Goal: Task Accomplishment & Management: Manage account settings

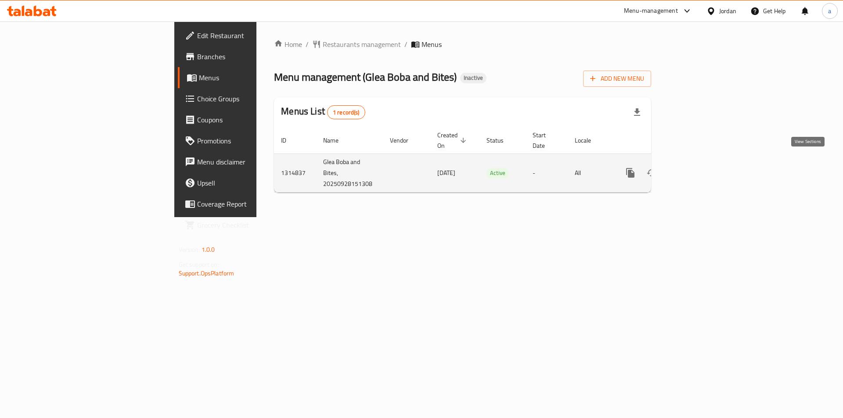
click at [704, 167] on link "enhanced table" at bounding box center [693, 172] width 21 height 21
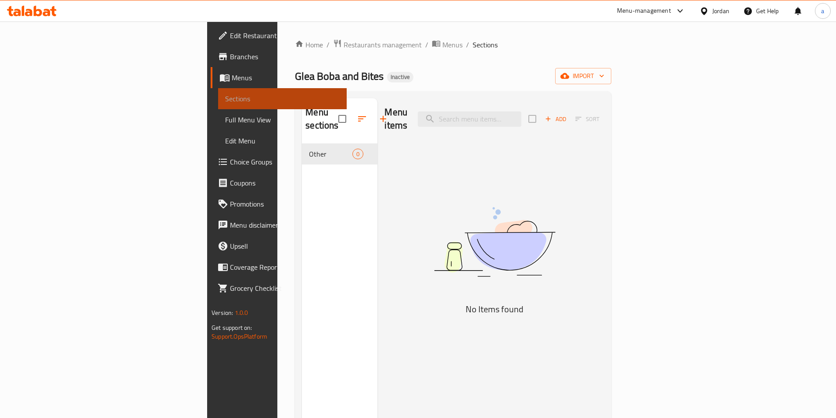
click at [225, 98] on span "Sections" at bounding box center [282, 99] width 115 height 11
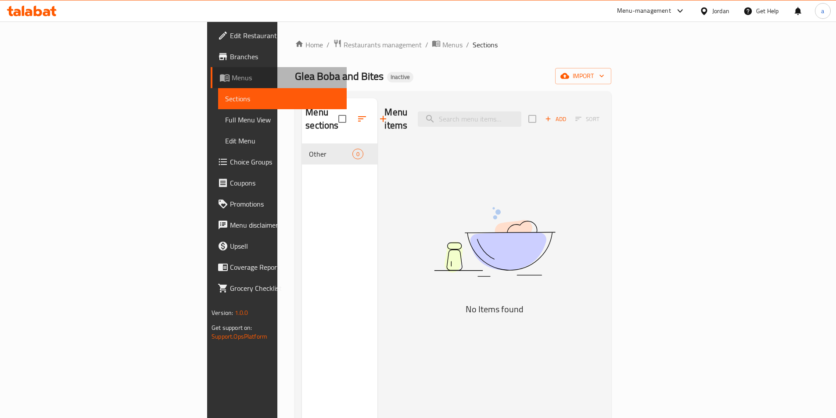
click at [232, 82] on span "Menus" at bounding box center [286, 77] width 108 height 11
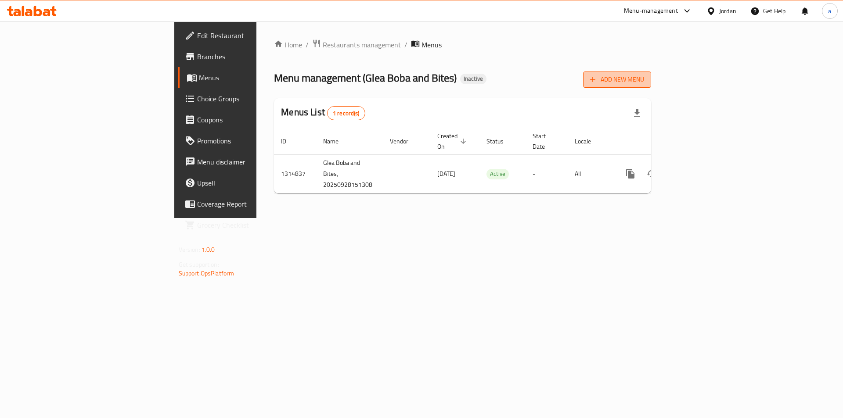
click at [644, 81] on span "Add New Menu" at bounding box center [617, 79] width 54 height 11
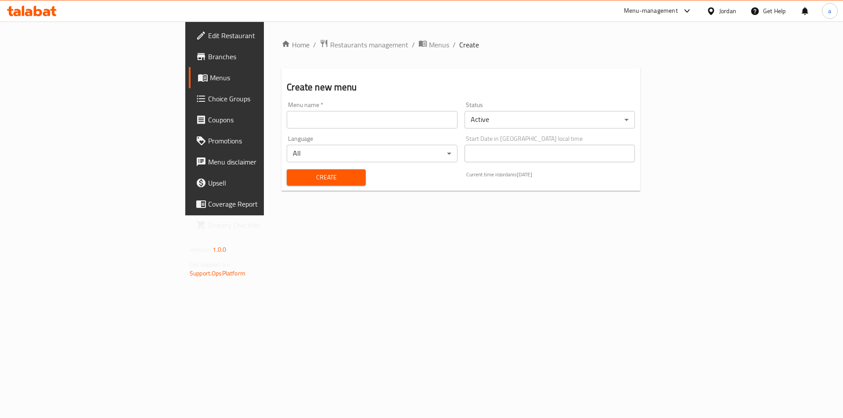
click at [303, 123] on input "text" at bounding box center [372, 120] width 170 height 18
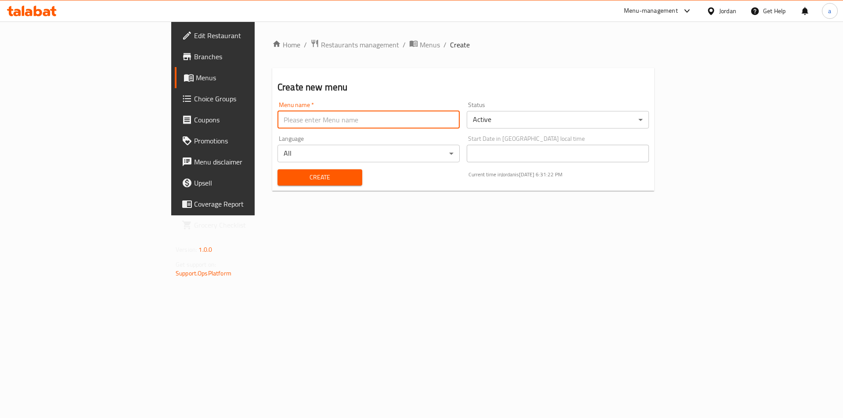
type input "abdalkarimamer"
click at [285, 179] on span "Create" at bounding box center [320, 177] width 71 height 11
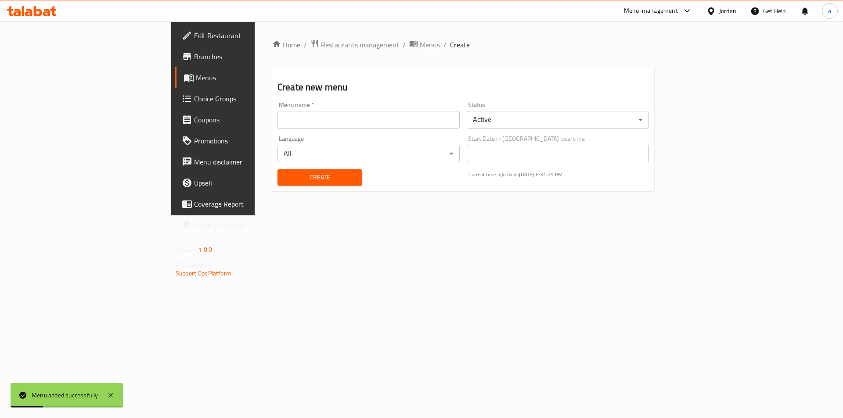
click at [420, 48] on span "Menus" at bounding box center [430, 45] width 20 height 11
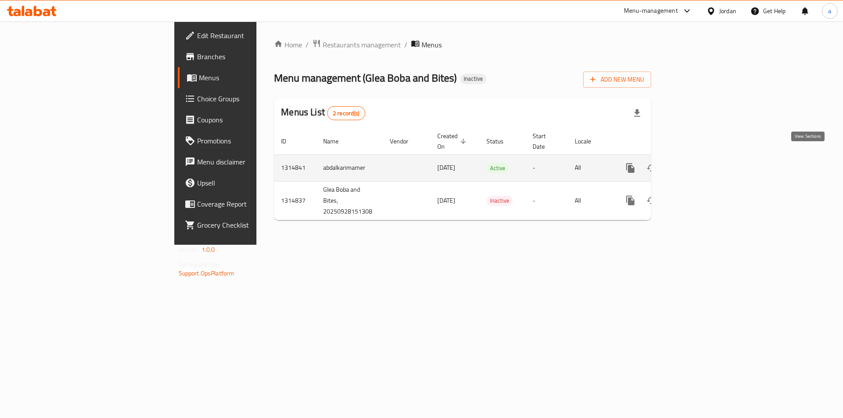
click at [698, 164] on icon "enhanced table" at bounding box center [694, 168] width 8 height 8
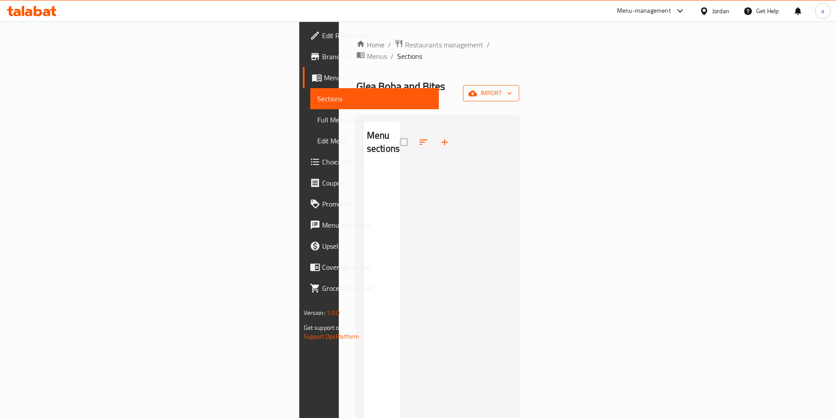
click at [512, 88] on span "import" at bounding box center [491, 93] width 42 height 11
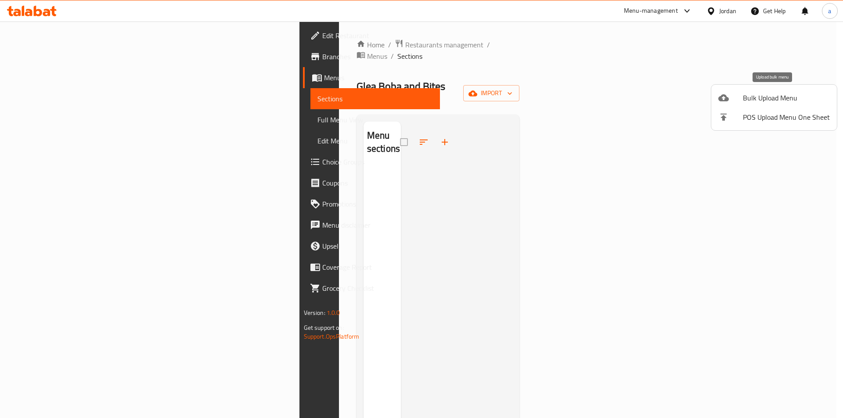
click at [760, 101] on span "Bulk Upload Menu" at bounding box center [786, 98] width 87 height 11
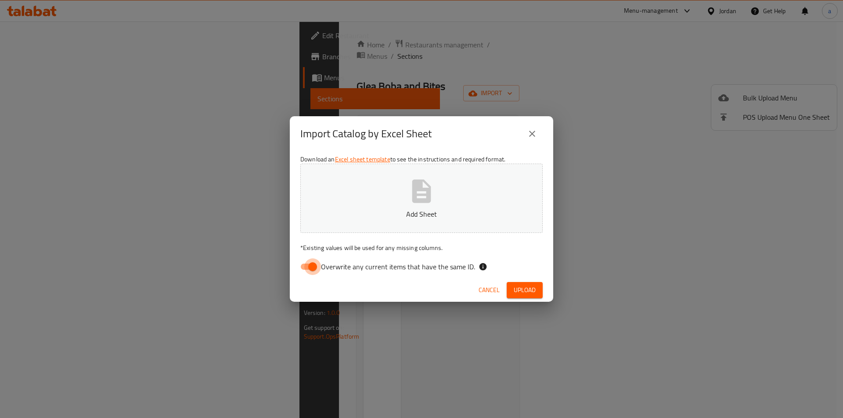
click at [311, 268] on input "Overwrite any current items that have the same ID." at bounding box center [313, 267] width 50 height 17
checkbox input "false"
click at [404, 203] on button "Add Sheet" at bounding box center [421, 198] width 242 height 69
click at [523, 291] on span "Upload" at bounding box center [525, 290] width 22 height 11
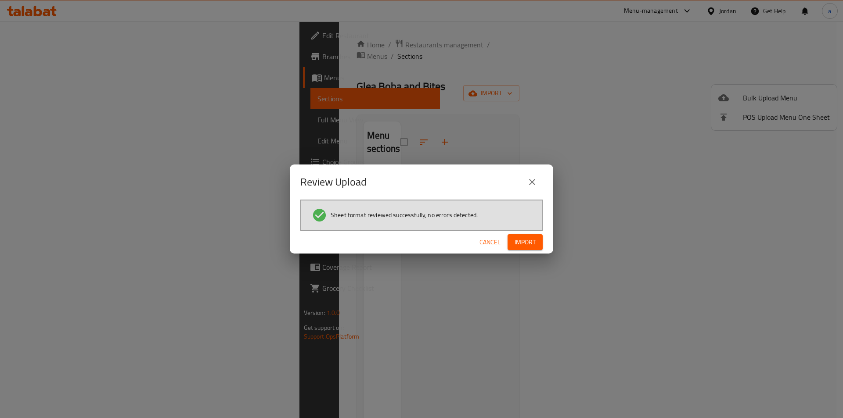
click at [531, 239] on span "Import" at bounding box center [525, 242] width 21 height 11
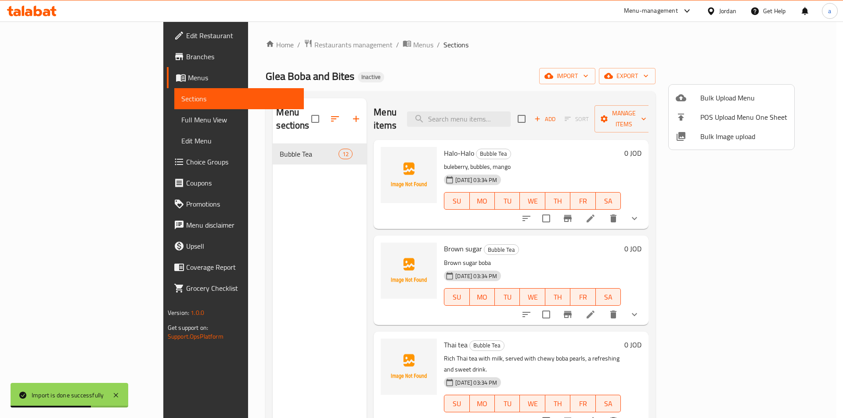
click at [600, 96] on div at bounding box center [421, 209] width 843 height 418
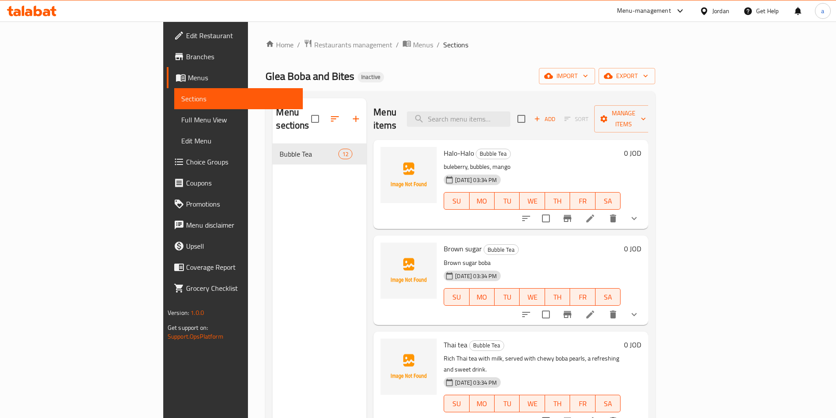
click at [640, 213] on icon "show more" at bounding box center [634, 218] width 11 height 11
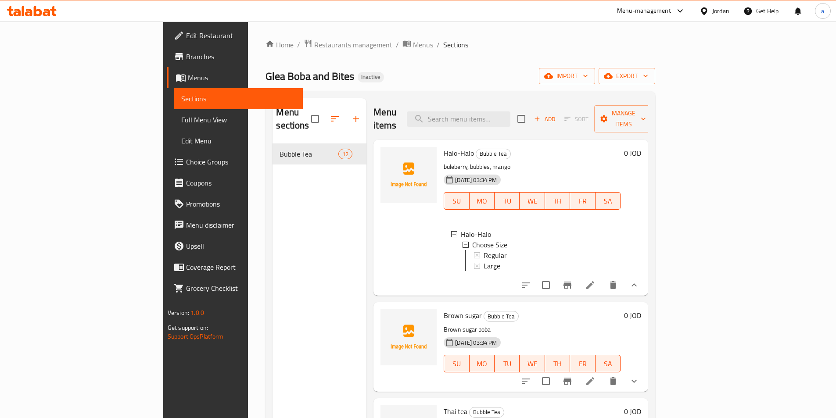
click at [186, 58] on span "Branches" at bounding box center [241, 56] width 110 height 11
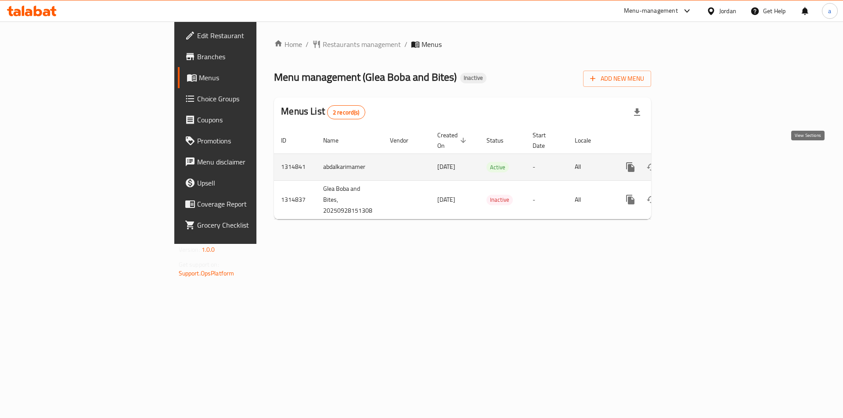
click at [699, 162] on icon "enhanced table" at bounding box center [693, 167] width 11 height 11
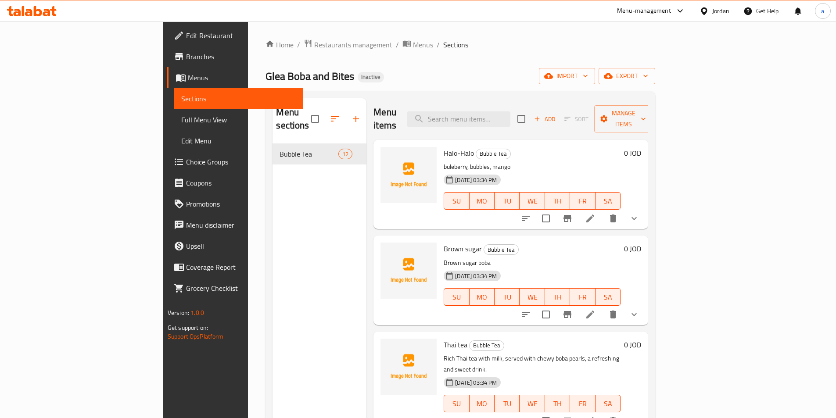
click at [624, 147] on div "Halo-Halo Bubble Tea buleberry, bubbles, mango 28-09-2025 03:34 PM SU MO TU WE …" at bounding box center [532, 185] width 184 height 82
click at [596, 213] on icon at bounding box center [590, 218] width 11 height 11
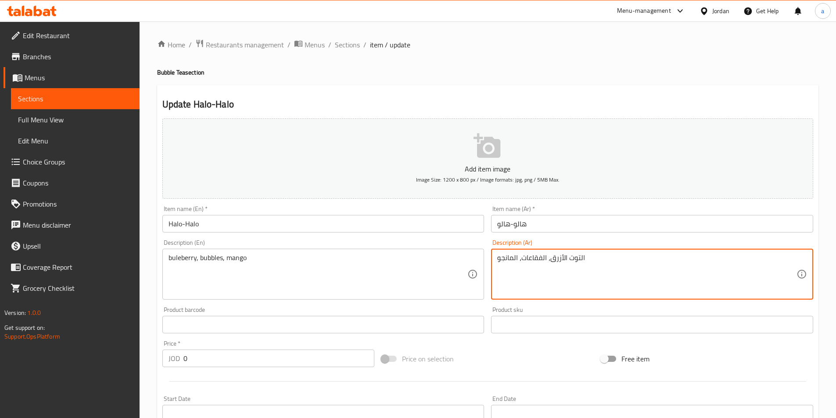
click at [532, 259] on textarea "التوت الأزرق، الفقاعات، المانجو" at bounding box center [646, 275] width 299 height 42
click at [531, 259] on textarea "التوت الأزرق، بابليس، المانجو" at bounding box center [646, 275] width 299 height 42
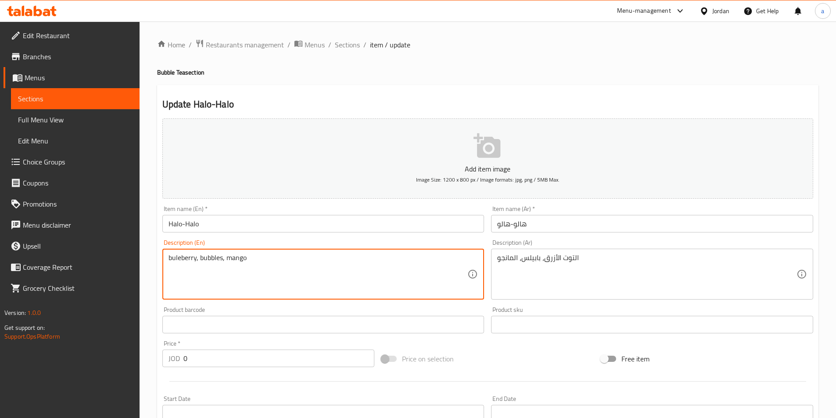
click at [182, 256] on textarea "buleberry, bubbles, mango" at bounding box center [318, 275] width 299 height 42
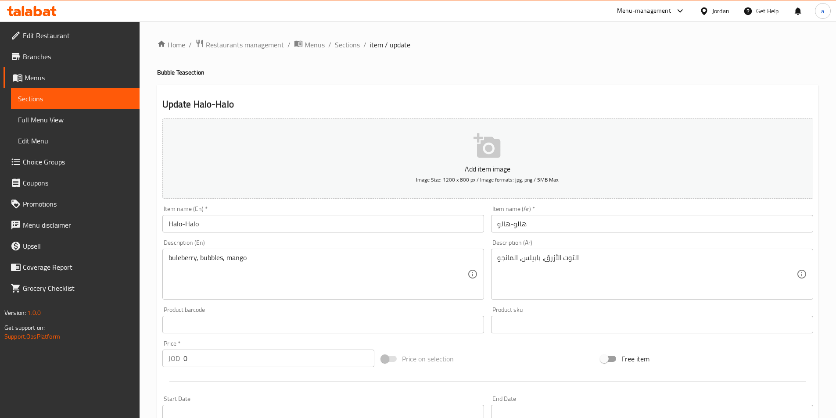
click at [240, 259] on textarea "buleberry, bubbles, mango" at bounding box center [318, 275] width 299 height 42
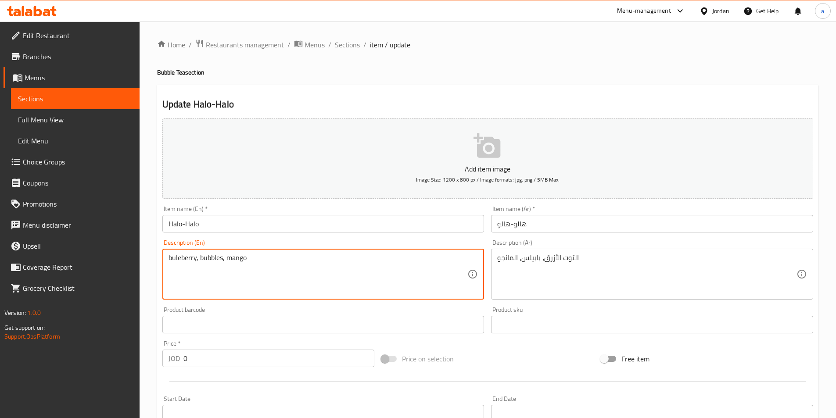
click at [240, 259] on textarea "buleberry, bubbles, mango" at bounding box center [318, 275] width 299 height 42
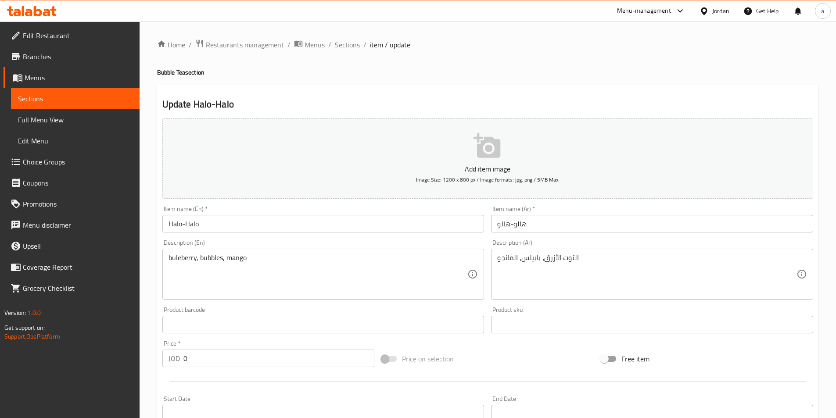
click at [206, 256] on textarea "buleberry, bubbles, mango" at bounding box center [318, 275] width 299 height 42
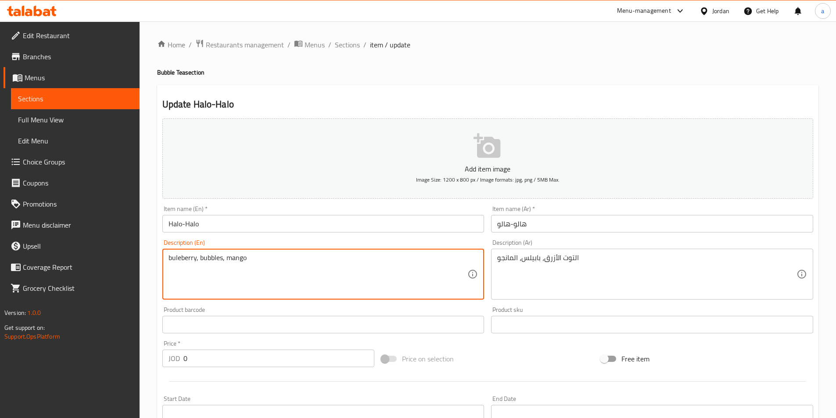
click at [206, 256] on textarea "buleberry, bubbles, mango" at bounding box center [318, 275] width 299 height 42
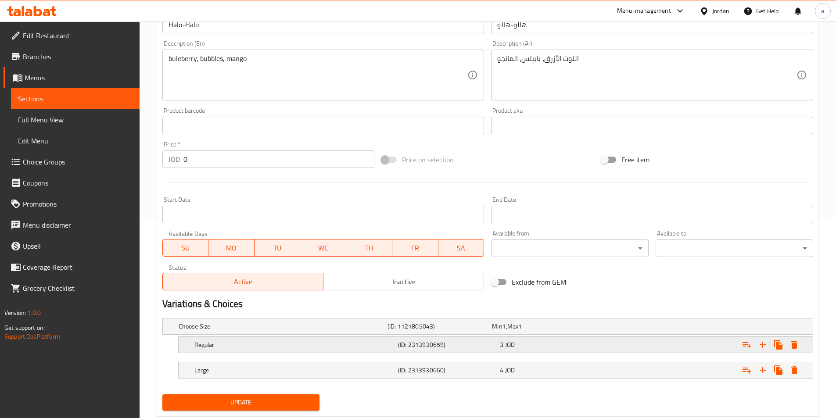
scroll to position [222, 0]
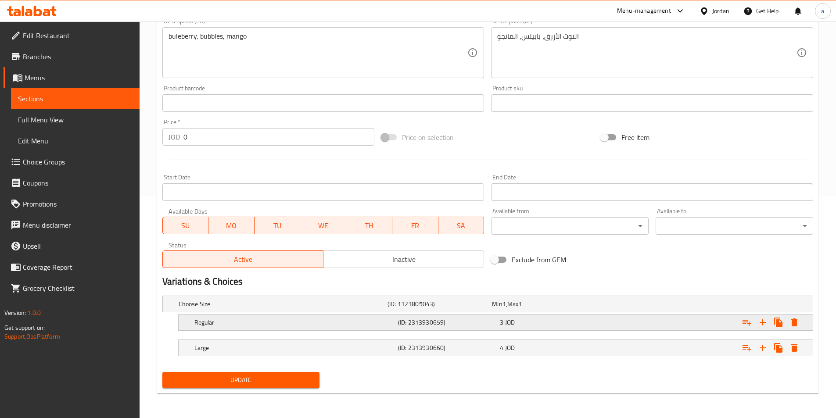
click at [339, 319] on h5 "Regular" at bounding box center [295, 322] width 200 height 9
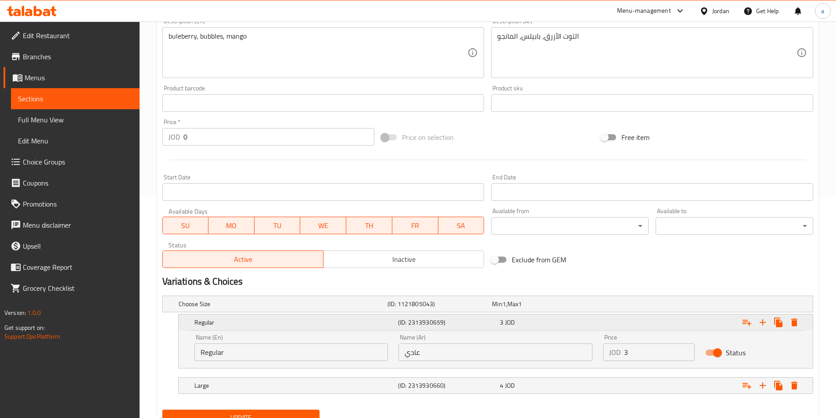
click at [340, 325] on h5 "Regular" at bounding box center [295, 322] width 200 height 9
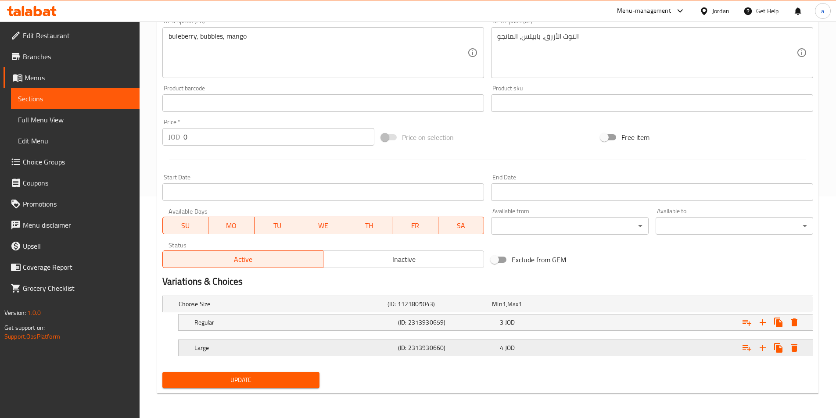
click at [332, 352] on h5 "Large" at bounding box center [295, 348] width 200 height 9
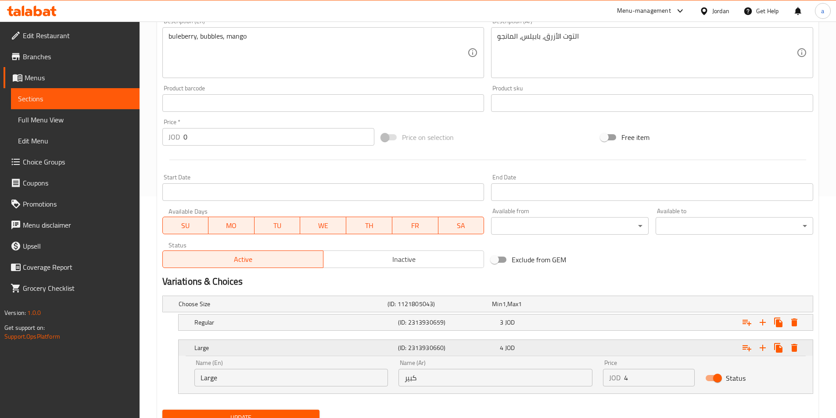
click at [333, 351] on h5 "Large" at bounding box center [295, 348] width 200 height 9
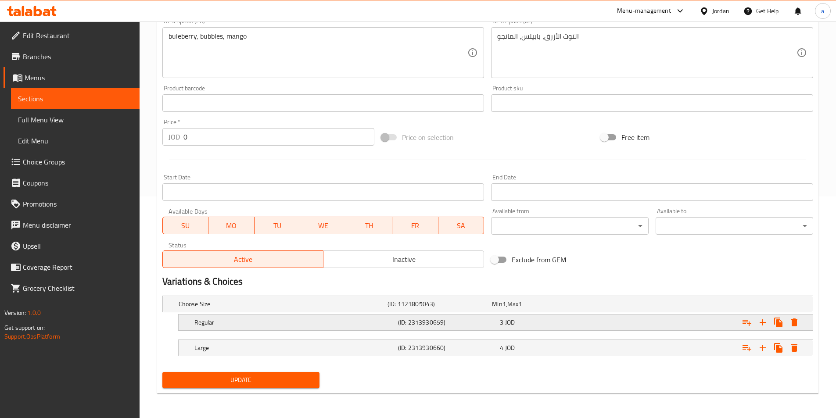
click at [571, 321] on div "3 JOD" at bounding box center [549, 322] width 98 height 9
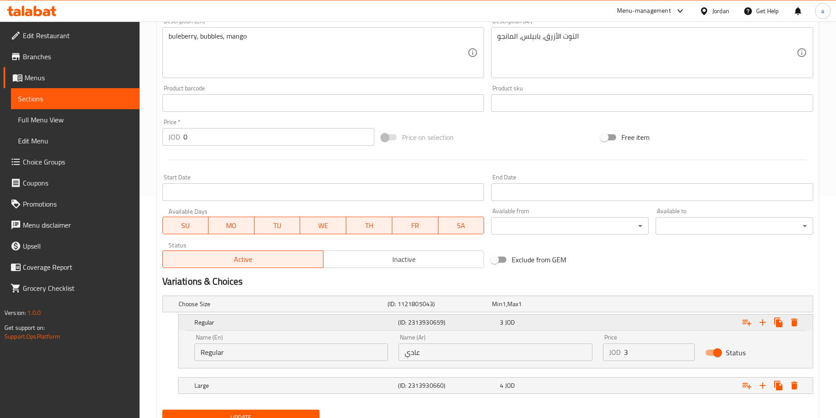
click at [571, 321] on div "3 JOD" at bounding box center [549, 322] width 98 height 9
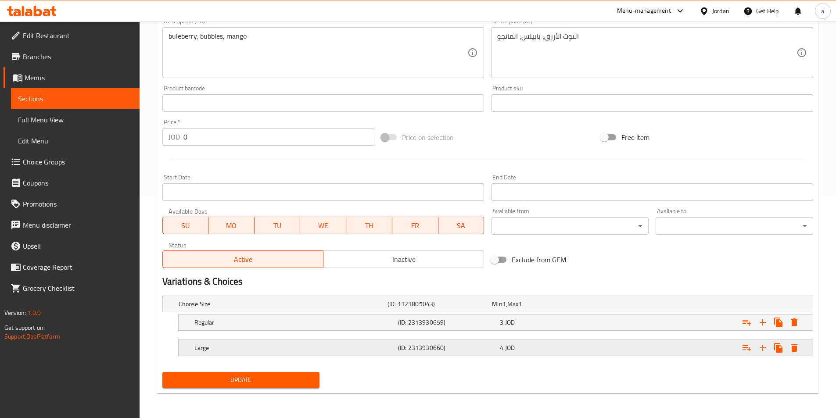
click at [570, 344] on div "4 JOD" at bounding box center [549, 348] width 98 height 9
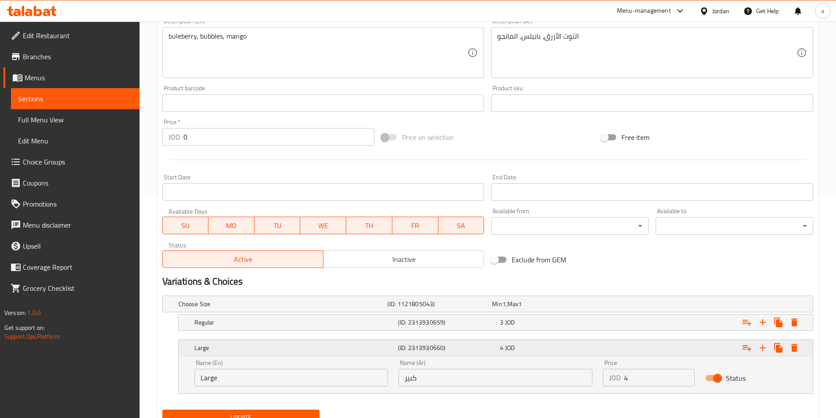
click at [570, 351] on div "4 JOD" at bounding box center [549, 348] width 98 height 9
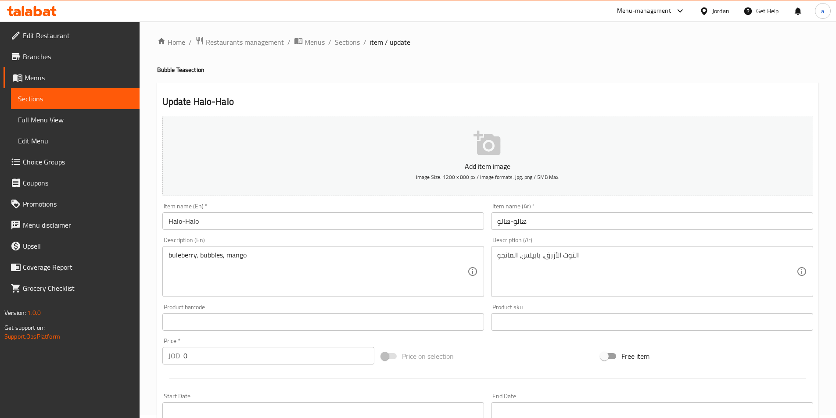
scroll to position [2, 0]
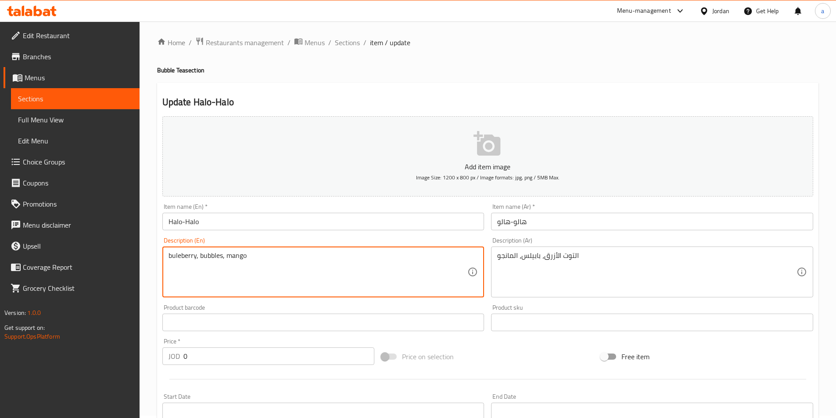
click at [177, 255] on textarea "buleberry, bubbles, mango" at bounding box center [318, 273] width 299 height 42
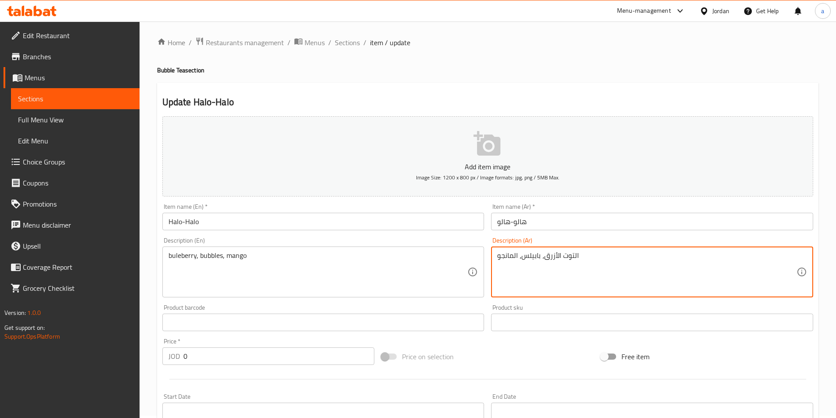
click at [555, 259] on textarea "التوت الأزرق، بابيلس، المانجو" at bounding box center [646, 273] width 299 height 42
click at [567, 259] on textarea "التوت الأزرق، بابيلس، المانجو" at bounding box center [646, 273] width 299 height 42
click at [587, 256] on textarea "التوت الأزرق، بابيلس، المانجو" at bounding box center [646, 273] width 299 height 42
drag, startPoint x: 584, startPoint y: 255, endPoint x: 545, endPoint y: 259, distance: 38.9
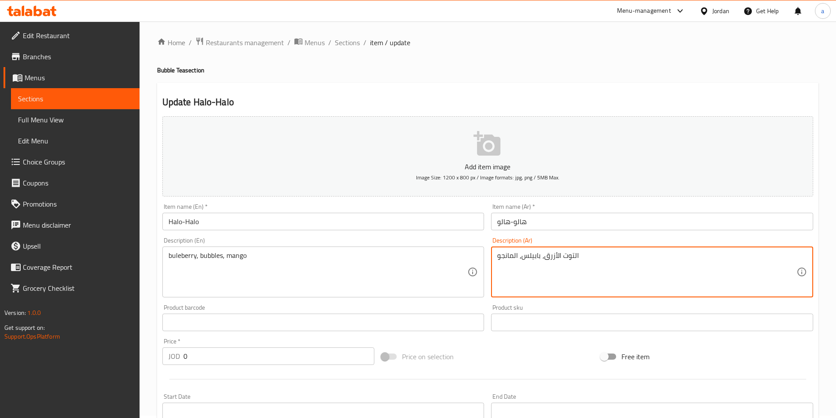
click at [545, 259] on textarea "التوت الأزرق، بابيلس، المانجو" at bounding box center [646, 273] width 299 height 42
paste textarea "ولبيري"
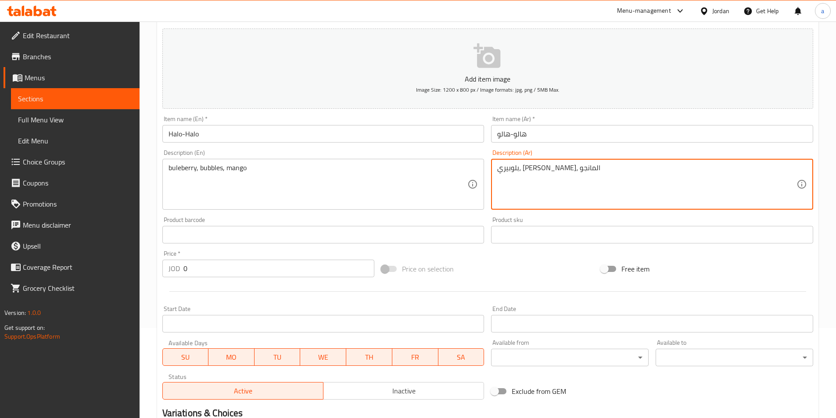
scroll to position [222, 0]
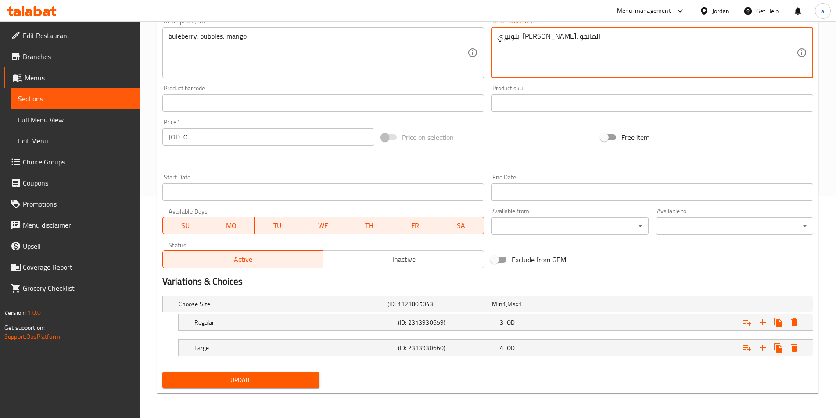
type textarea "بلوبيري، بابيلس، المانجو"
click at [257, 378] on span "Update" at bounding box center [241, 380] width 144 height 11
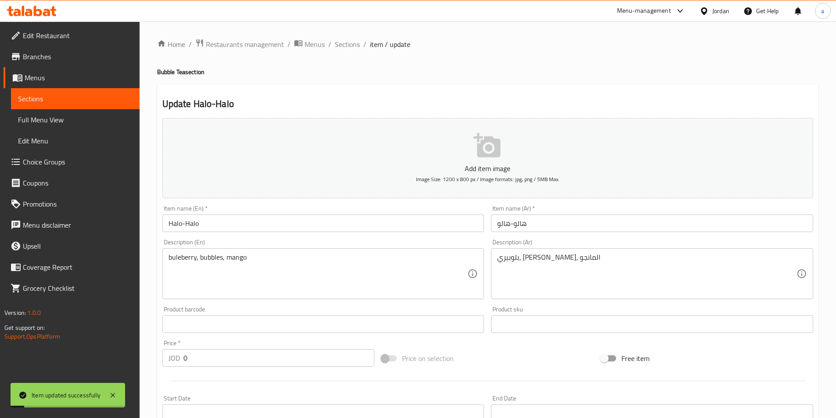
scroll to position [0, 0]
click at [346, 45] on span "Sections" at bounding box center [347, 45] width 25 height 11
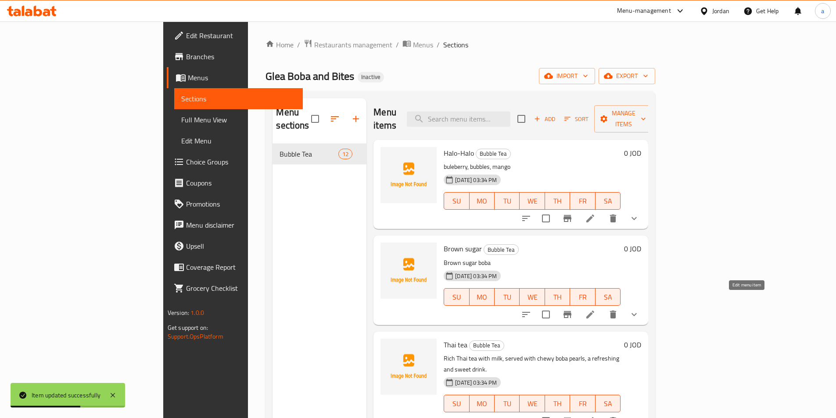
click at [596, 310] on icon at bounding box center [590, 315] width 11 height 11
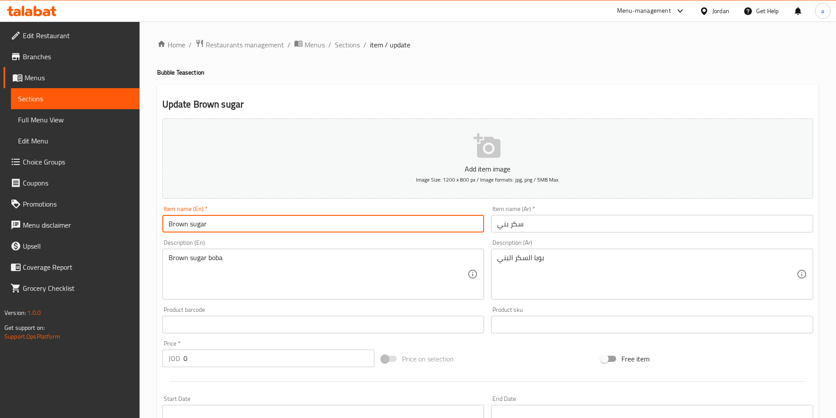
click at [173, 225] on input "Brown sugar" at bounding box center [323, 224] width 322 height 18
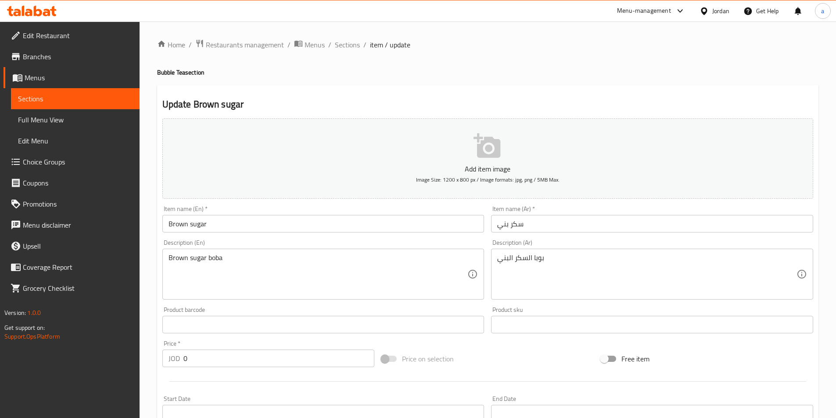
click at [196, 224] on input "Brown sugar" at bounding box center [323, 224] width 322 height 18
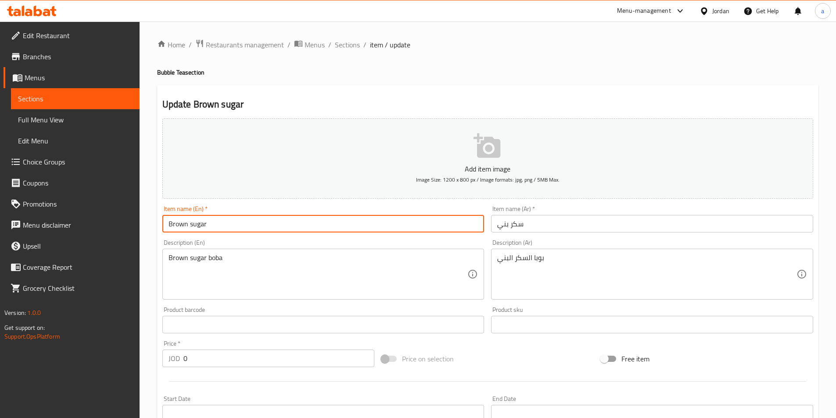
click at [196, 224] on input "Brown sugar" at bounding box center [323, 224] width 322 height 18
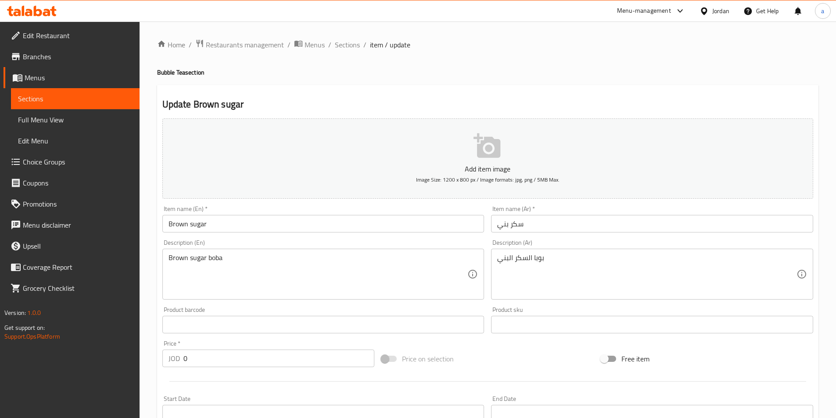
click at [174, 223] on input "Brown sugar" at bounding box center [323, 224] width 322 height 18
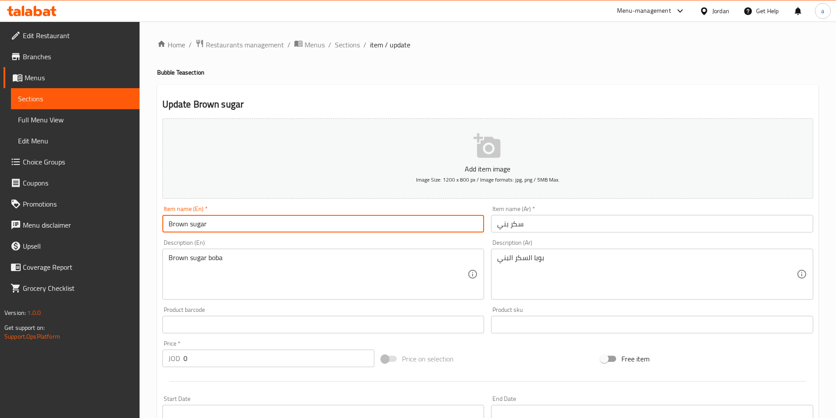
click at [174, 223] on input "Brown sugar" at bounding box center [323, 224] width 322 height 18
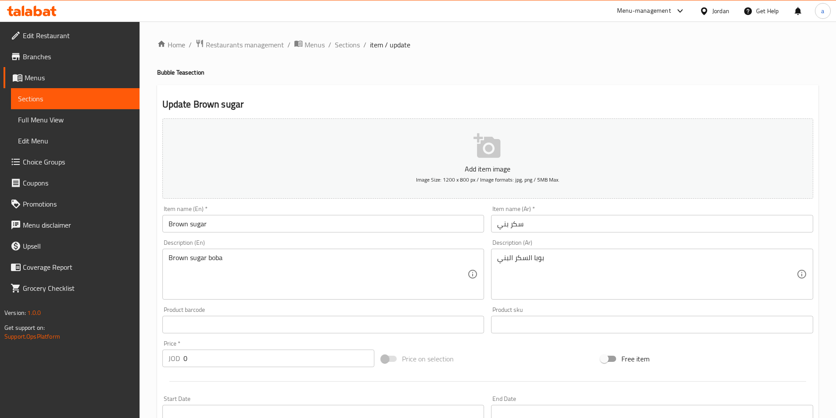
click at [505, 224] on input "سكر بني" at bounding box center [652, 224] width 322 height 18
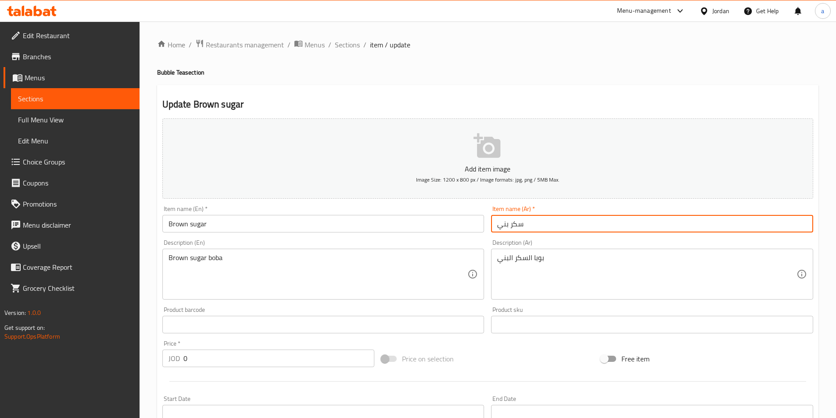
click at [505, 224] on input "سكر بني" at bounding box center [652, 224] width 322 height 18
click at [499, 223] on input "سكر بني" at bounding box center [652, 224] width 322 height 18
click at [501, 223] on input "سكر بني" at bounding box center [652, 224] width 322 height 18
click at [503, 224] on input "سكر بني" at bounding box center [652, 224] width 322 height 18
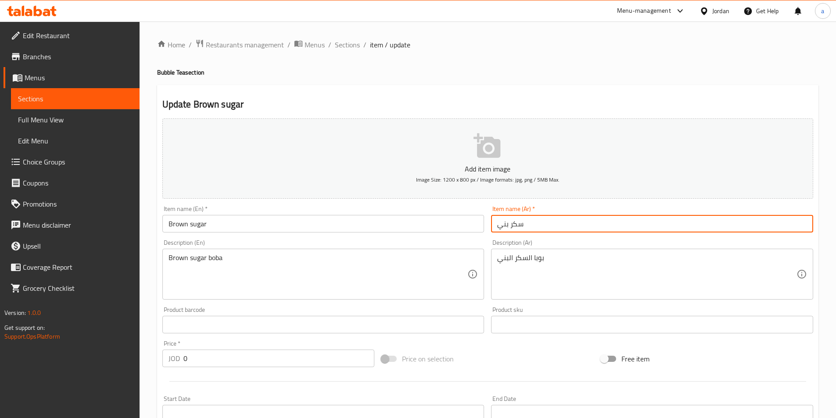
paste input "سمر"
type input "سكر أسمر"
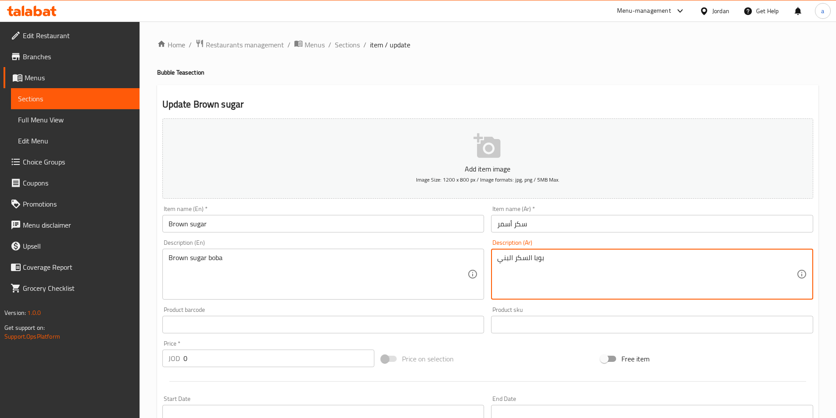
click at [506, 261] on textarea "بوبا السكر البني" at bounding box center [646, 275] width 299 height 42
paste textarea "سمر"
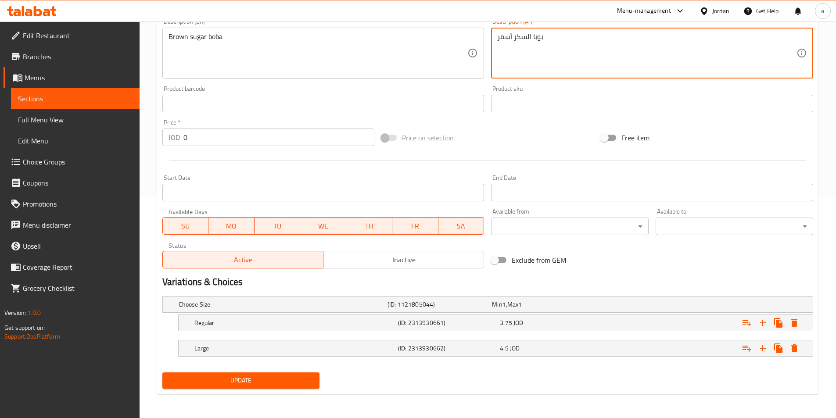
scroll to position [222, 0]
type textarea "بوبا السكر أسمر"
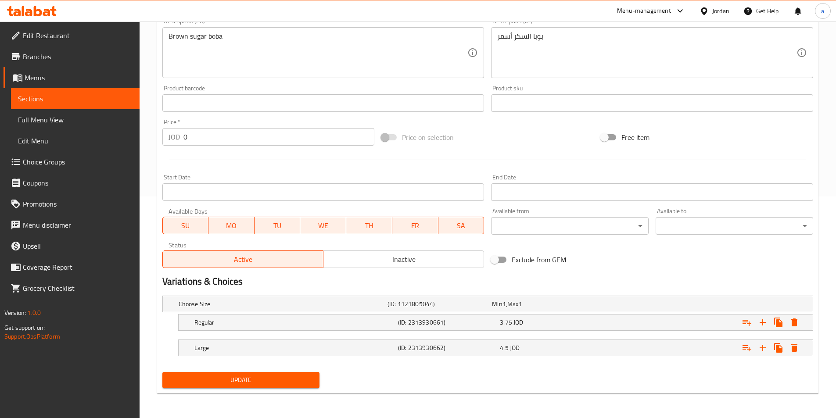
click at [254, 381] on span "Update" at bounding box center [241, 380] width 144 height 11
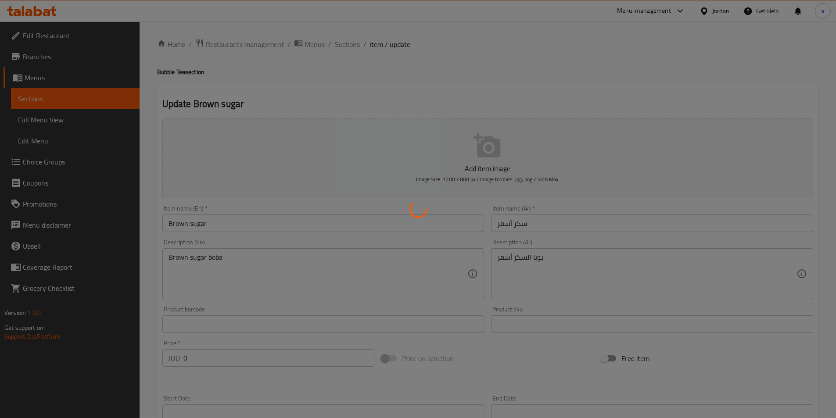
scroll to position [0, 0]
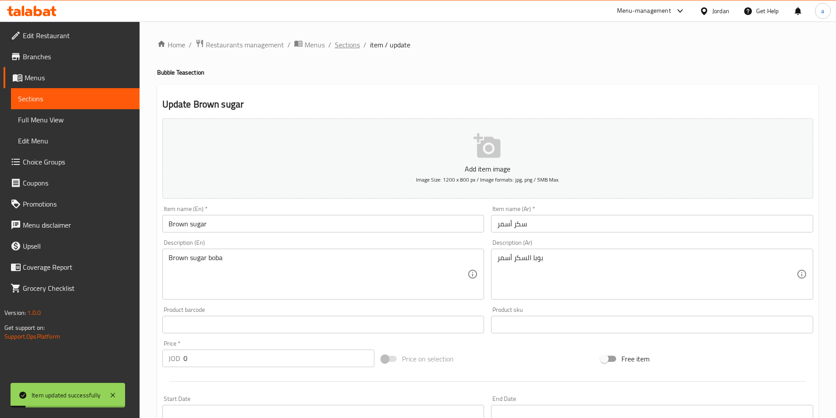
click at [348, 45] on span "Sections" at bounding box center [347, 45] width 25 height 11
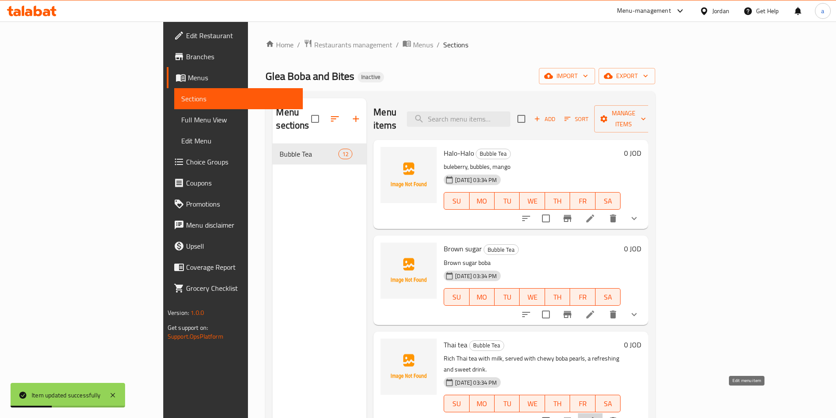
click at [596, 416] on icon at bounding box center [590, 421] width 11 height 11
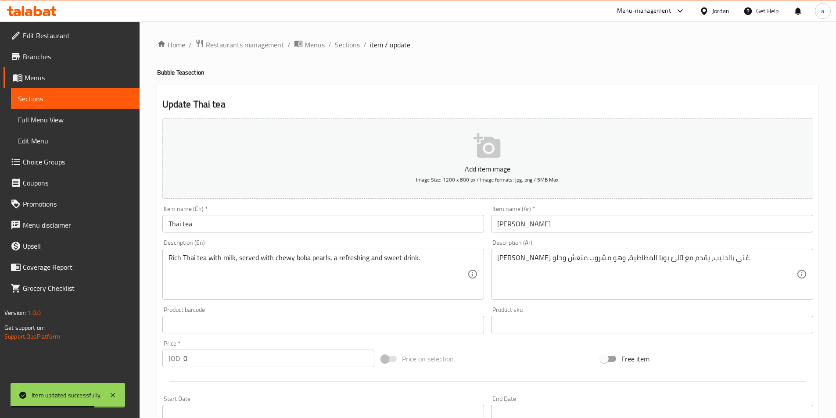
click at [176, 226] on input "Thai tea" at bounding box center [323, 224] width 322 height 18
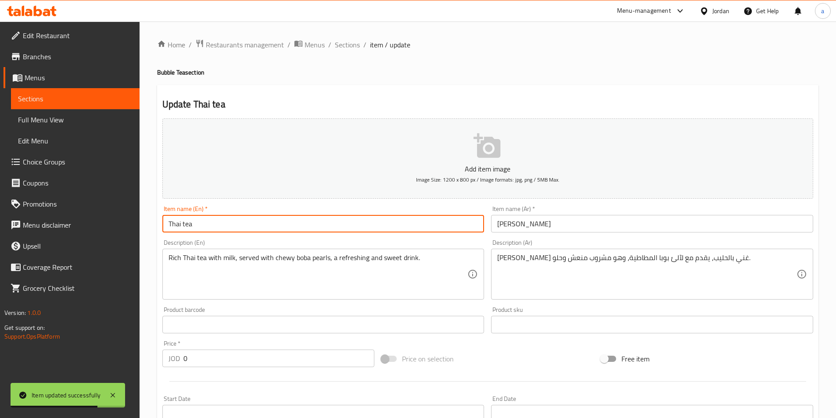
click at [176, 226] on input "Thai tea" at bounding box center [323, 224] width 322 height 18
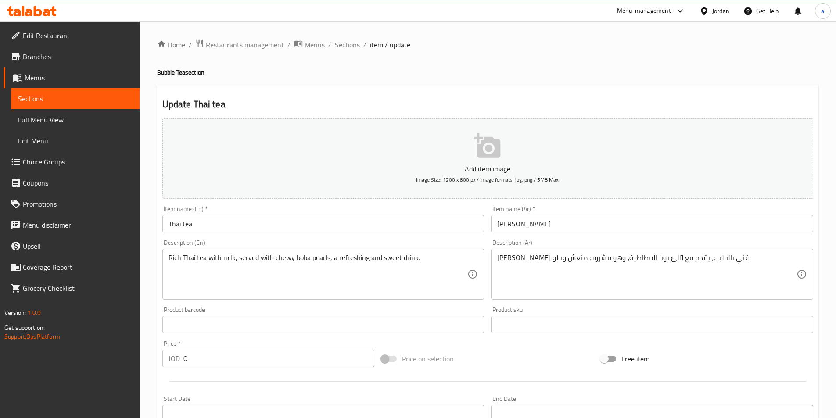
click at [505, 225] on input "شاي تايلاندي" at bounding box center [652, 224] width 322 height 18
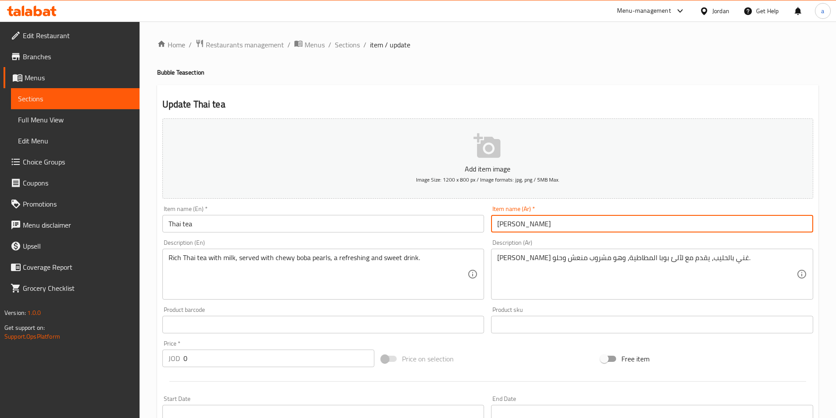
click at [505, 225] on input "شاي تايلاندي" at bounding box center [652, 224] width 322 height 18
paste input "ندي‎"
type input "شاي تايلندي‎"
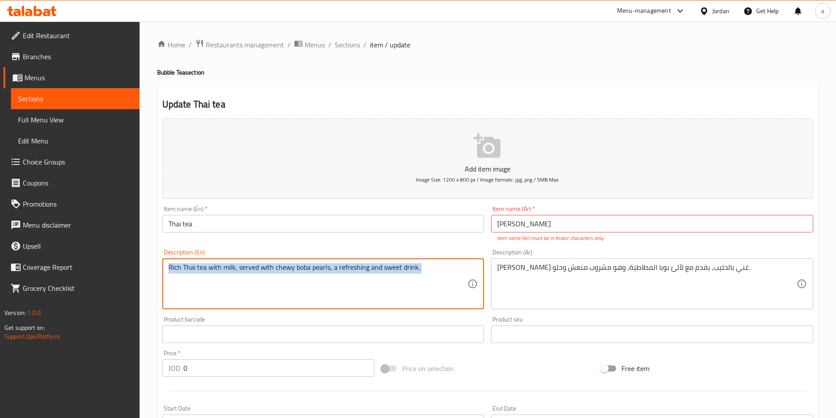
click at [391, 263] on div "Rich Thai tea with milk, served with chewy boba pearls, a refreshing and sweet …" at bounding box center [323, 284] width 322 height 51
click at [390, 268] on textarea "Rich Thai tea with milk, served with chewy boba pearls, a refreshing and sweet …" at bounding box center [318, 284] width 299 height 42
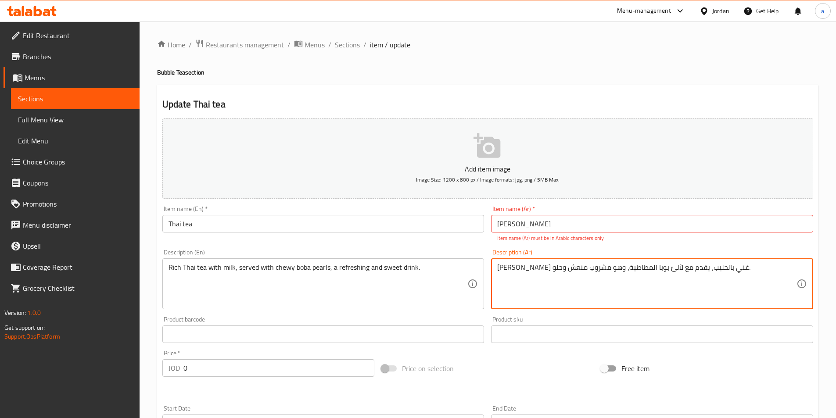
click at [647, 278] on textarea "شاي تايلاندي غني بالحليب، يقدم مع لآلئ بوبا المطاطية، وهو مشروب منعش وحلو." at bounding box center [646, 284] width 299 height 42
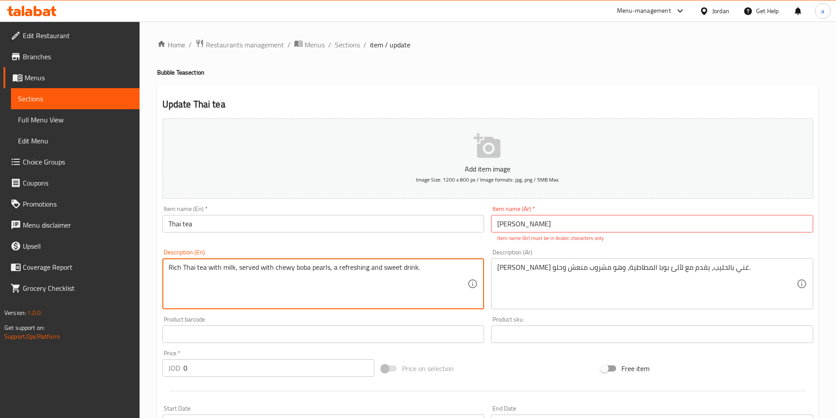
click at [283, 268] on textarea "Rich Thai tea with milk, served with chewy boba pearls, a refreshing and sweet …" at bounding box center [318, 284] width 299 height 42
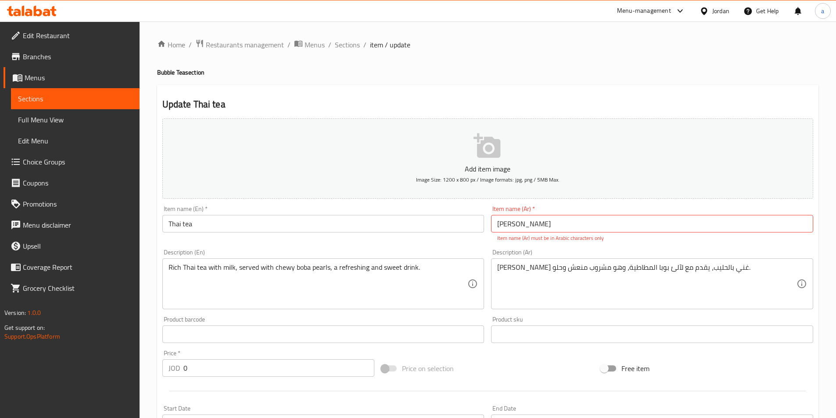
click at [324, 267] on textarea "Rich Thai tea with milk, served with chewy boba pearls, a refreshing and sweet …" at bounding box center [318, 284] width 299 height 42
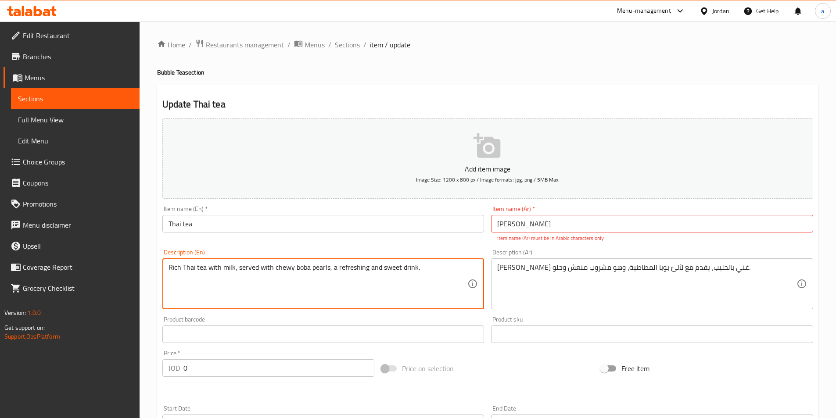
click at [324, 267] on textarea "Rich Thai tea with milk, served with chewy boba pearls, a refreshing and sweet …" at bounding box center [318, 284] width 299 height 42
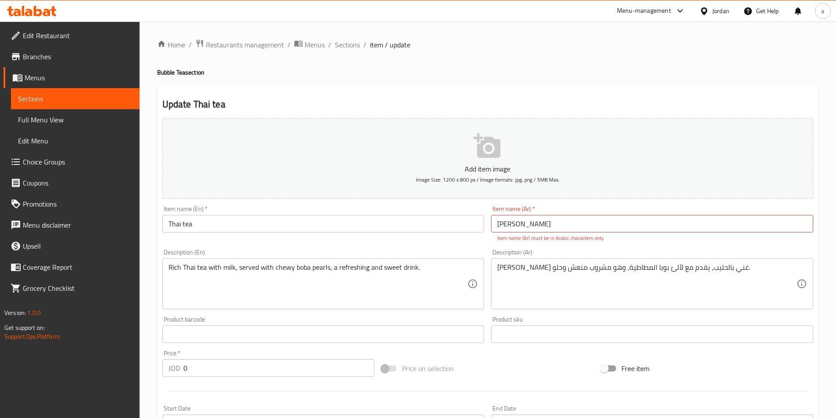
click at [280, 269] on textarea "Rich Thai tea with milk, served with chewy boba pearls, a refreshing and sweet …" at bounding box center [318, 284] width 299 height 42
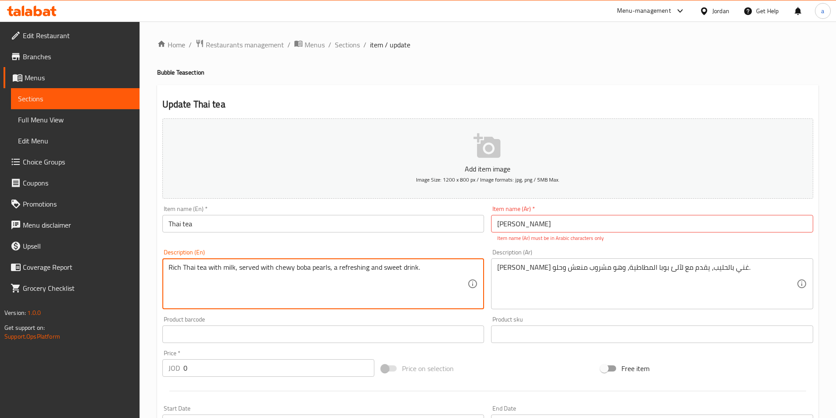
click at [280, 269] on textarea "Rich Thai tea with milk, served with chewy boba pearls, a refreshing and sweet …" at bounding box center [318, 284] width 299 height 42
click at [316, 270] on textarea "Rich Thai tea with milk, served with chewy boba pearls, a refreshing and sweet …" at bounding box center [318, 284] width 299 height 42
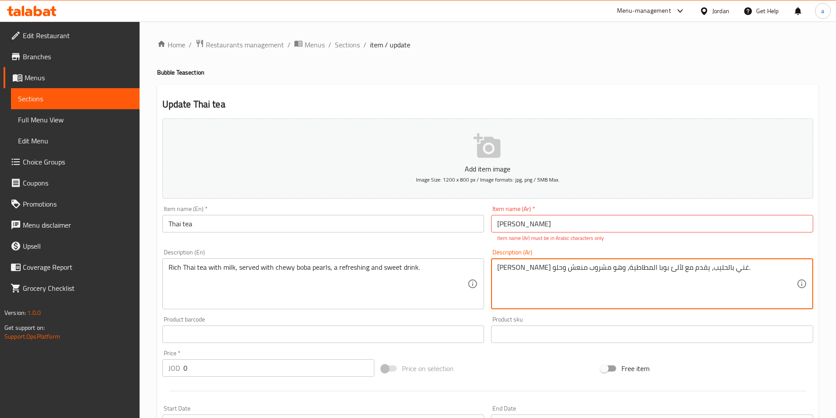
click at [622, 269] on textarea "شاي تايلاندي غني بالحليب، يقدم مع لآلئ بوبا المطاطية، وهو مشروب منعش وحلو." at bounding box center [646, 284] width 299 height 42
drag, startPoint x: 559, startPoint y: 268, endPoint x: 569, endPoint y: 269, distance: 11.0
click at [569, 269] on textarea "شاي تايلاندي غني بالحليب، يقدم مع بيارلس بوبا المطاطية، وهو مشروب منعش وحلو." at bounding box center [646, 284] width 299 height 42
drag, startPoint x: 533, startPoint y: 269, endPoint x: 515, endPoint y: 268, distance: 18.0
click at [515, 268] on textarea "شاي تايلاندي غني بالحليب، يقدم مع بيارلس بوبا المطاطية، مشروب منعش وحلو." at bounding box center [646, 284] width 299 height 42
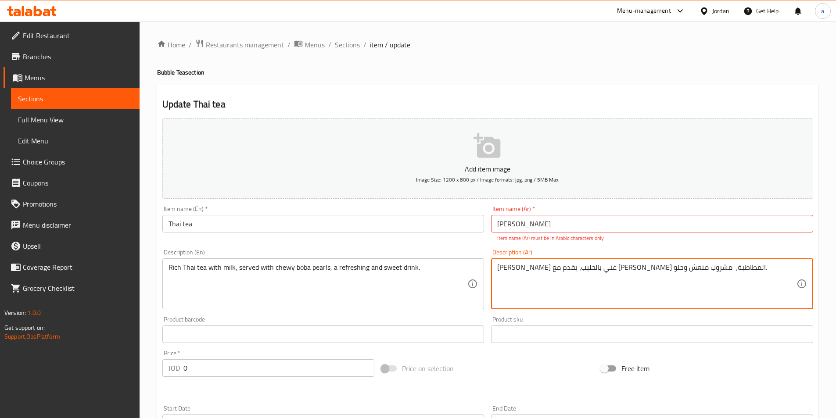
click at [737, 268] on textarea "شاي تايلاندي غني بالحليب، يقدم مع بيارلس بوبا المطاطية، مشروب منعش وحلو." at bounding box center [646, 284] width 299 height 42
paste textarea "منعش"
drag, startPoint x: 533, startPoint y: 270, endPoint x: 553, endPoint y: 273, distance: 20.0
click at [553, 273] on textarea "شاي تايلاندي غني بالحليب، يقدم مع بيارلس بوبا المطاطية، مشروب منعش وحلو.منعش" at bounding box center [646, 284] width 299 height 42
click at [529, 269] on textarea "شاي تايلاندي غني بالحليب، يقدم مع بيارلس بوبا المطاطية، مشروب وحلو.منعش" at bounding box center [646, 284] width 299 height 42
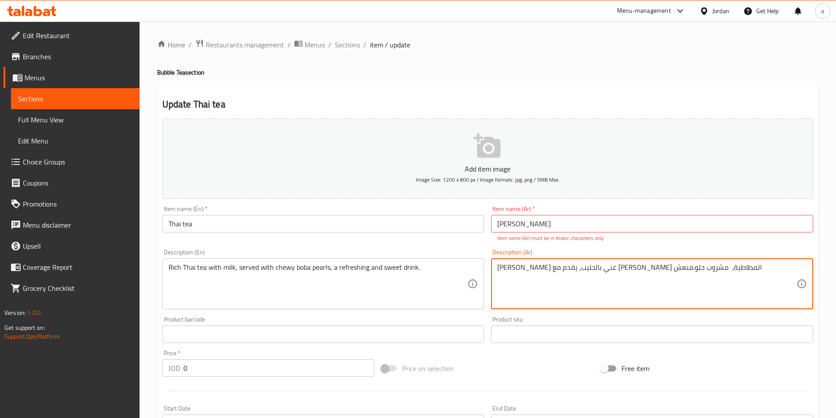
click at [519, 270] on textarea "شاي تايلاندي غني بالحليب، يقدم مع بيارلس بوبا المطاطية، مشروب حلو.منعش" at bounding box center [646, 284] width 299 height 42
click at [518, 270] on textarea "شاي تايلاندي غني بالحليب، يقدم مع بيارلس بوبا المطاطية، مشروب حلو.منعش" at bounding box center [646, 284] width 299 height 42
type textarea "شاي تايلاندي غني بالحليب، يقدم مع بيارلس بوبا المطاطية، مشروب حلو و منعش"
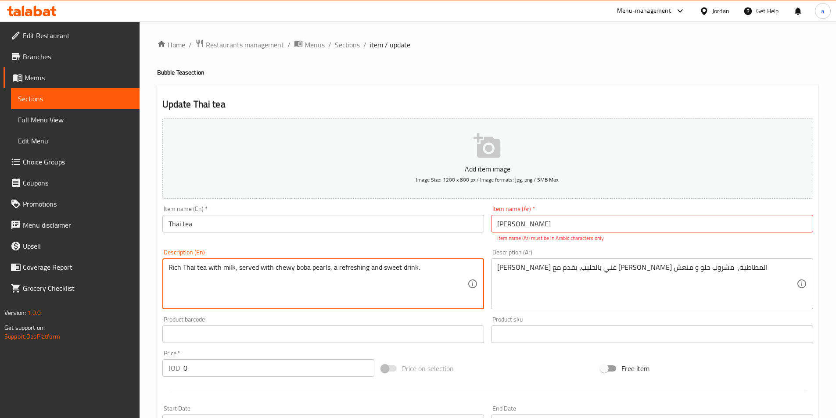
click at [389, 270] on textarea "Rich Thai tea with milk, served with chewy boba pearls, a refreshing and sweet …" at bounding box center [318, 284] width 299 height 42
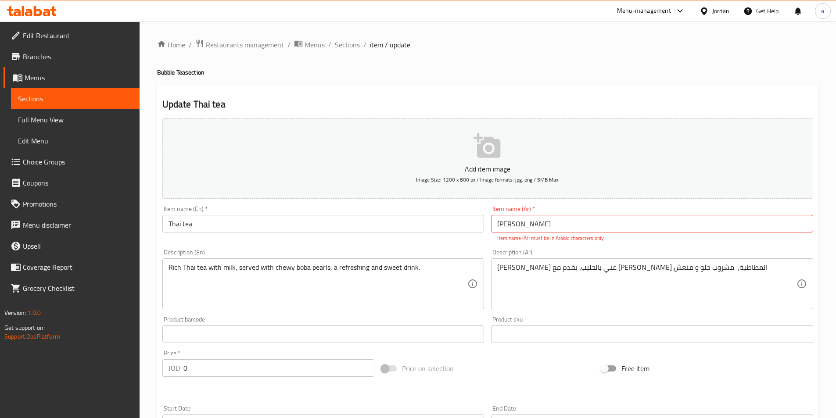
click at [649, 208] on div "Item name (Ar)   * شاي تايلندي‎ Item name (Ar) * Item name (Ar) must be in Arab…" at bounding box center [652, 224] width 322 height 36
click at [648, 217] on input "شاي تايلندي‎" at bounding box center [652, 224] width 322 height 18
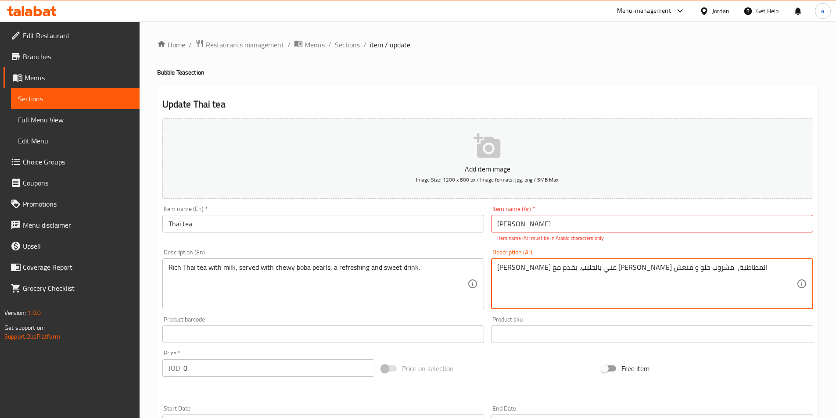
click at [511, 223] on input "شاي تايلندي‎" at bounding box center [652, 224] width 322 height 18
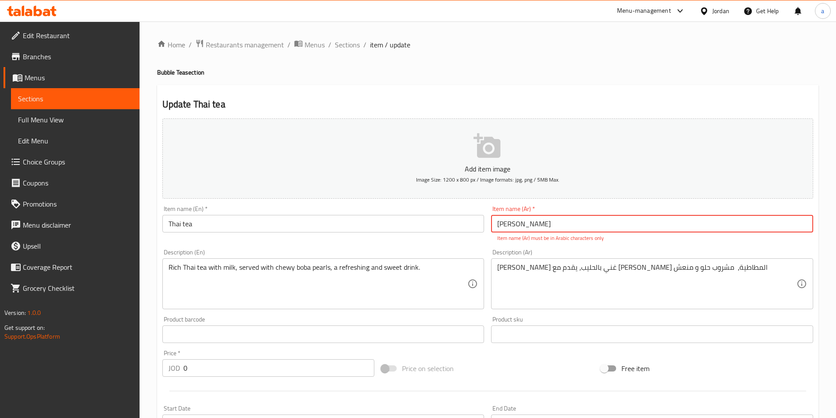
click at [511, 223] on input "شاي تايلندي‎" at bounding box center [652, 224] width 322 height 18
click at [174, 226] on input "Thai tea" at bounding box center [323, 224] width 322 height 18
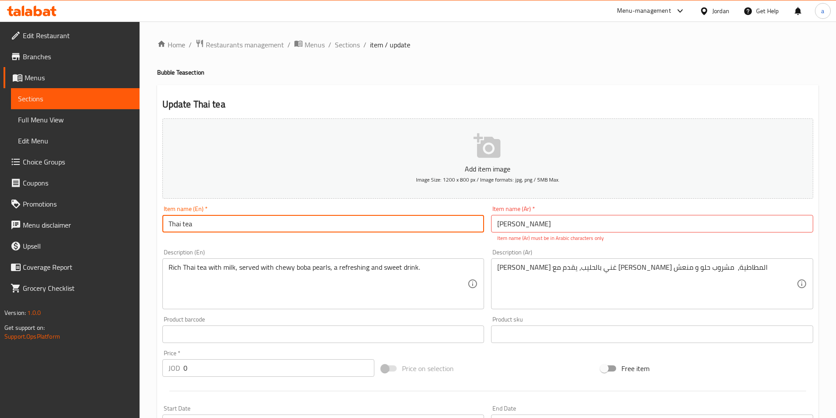
click at [174, 226] on input "Thai tea" at bounding box center [323, 224] width 322 height 18
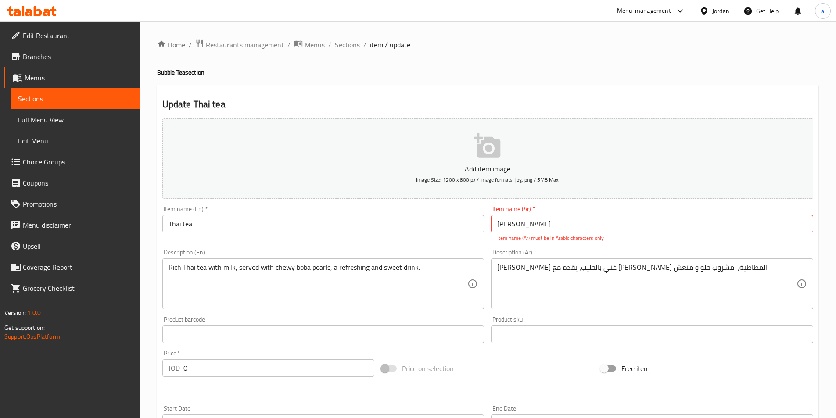
click at [508, 227] on input "شاي تايلندي‎" at bounding box center [652, 224] width 322 height 18
click at [550, 225] on input "شاي تايلندي‎" at bounding box center [652, 224] width 322 height 18
click at [519, 224] on input "شاي تايلندي‎" at bounding box center [652, 224] width 322 height 18
click at [497, 224] on input "شاي تايلندي‎" at bounding box center [652, 224] width 322 height 18
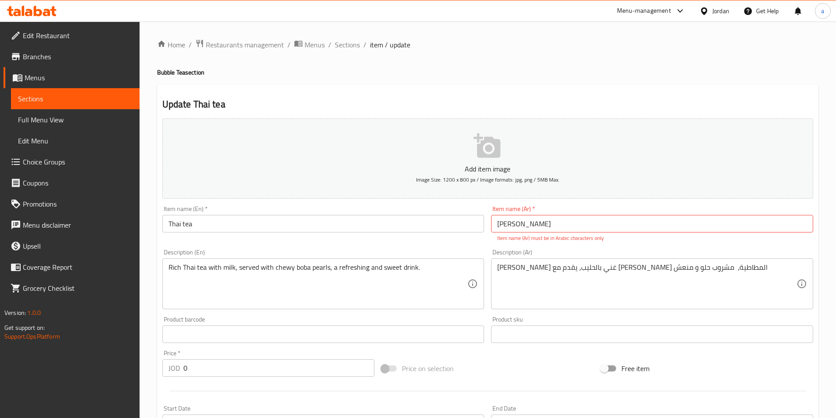
click at [418, 306] on div "Rich Thai tea with milk, served with chewy boba pearls, a refreshing and sweet …" at bounding box center [323, 284] width 322 height 51
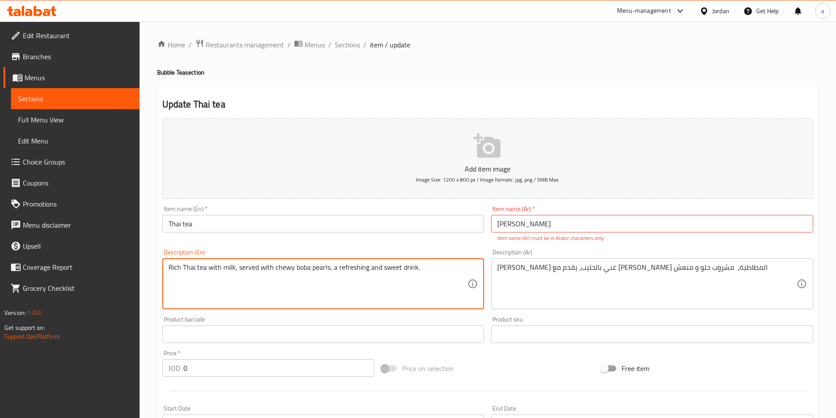
click at [541, 306] on div "شاي تايلاندي غني بالحليب، يقدم مع بيارلس بوبا المطاطية، مشروب حلو و منعش Descri…" at bounding box center [652, 284] width 322 height 51
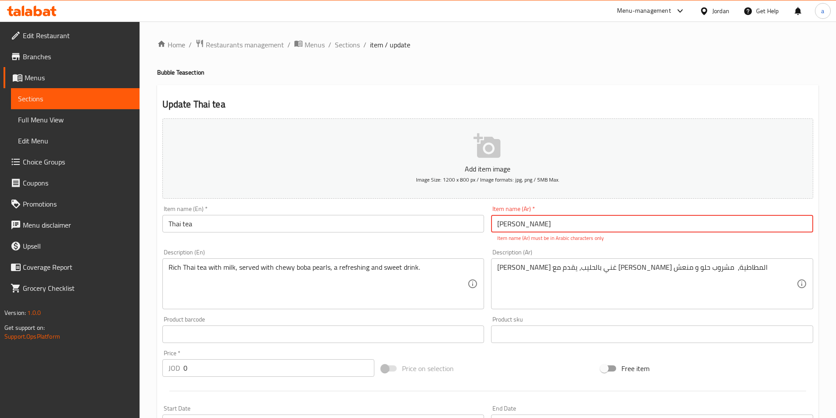
drag, startPoint x: 528, startPoint y: 227, endPoint x: 541, endPoint y: 228, distance: 12.4
click at [541, 228] on input "شاي تايلندي‎" at bounding box center [652, 224] width 322 height 18
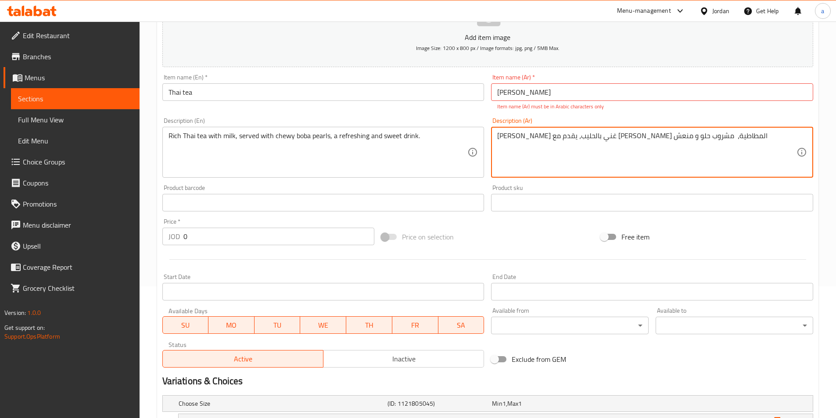
scroll to position [231, 0]
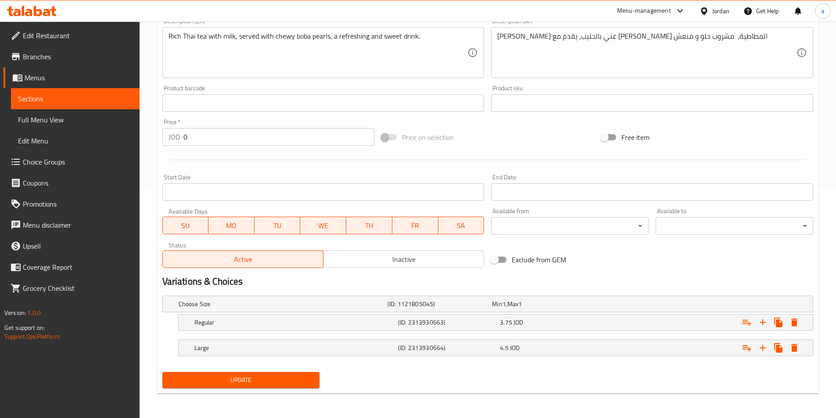
click at [279, 381] on span "Update" at bounding box center [241, 380] width 144 height 11
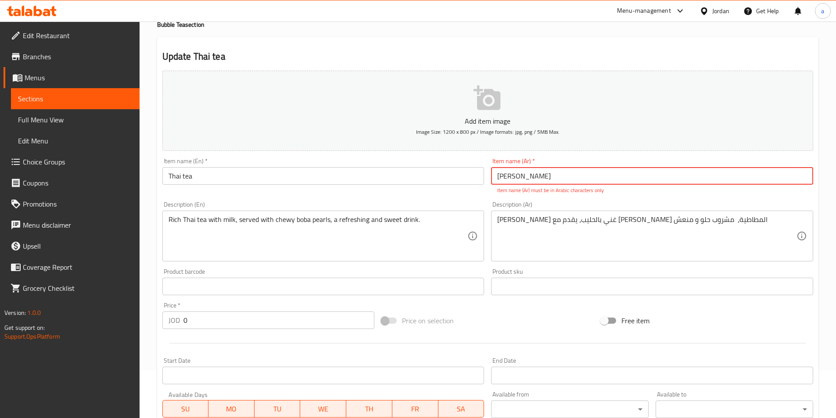
scroll to position [0, 0]
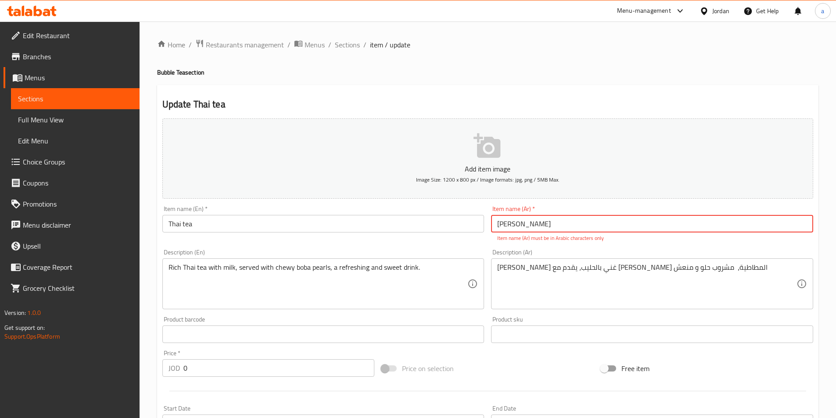
drag, startPoint x: 542, startPoint y: 225, endPoint x: 436, endPoint y: 220, distance: 105.9
click at [436, 220] on div "Add item image Image Size: 1200 x 800 px / Image formats: jpg, png / 5MB Max. I…" at bounding box center [488, 309] width 658 height 388
click at [433, 222] on input "Thai tea" at bounding box center [323, 224] width 322 height 18
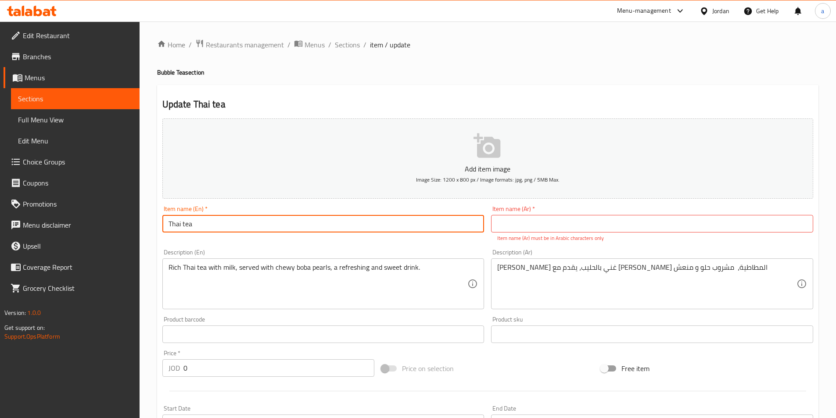
click at [566, 218] on input "‎" at bounding box center [652, 224] width 322 height 18
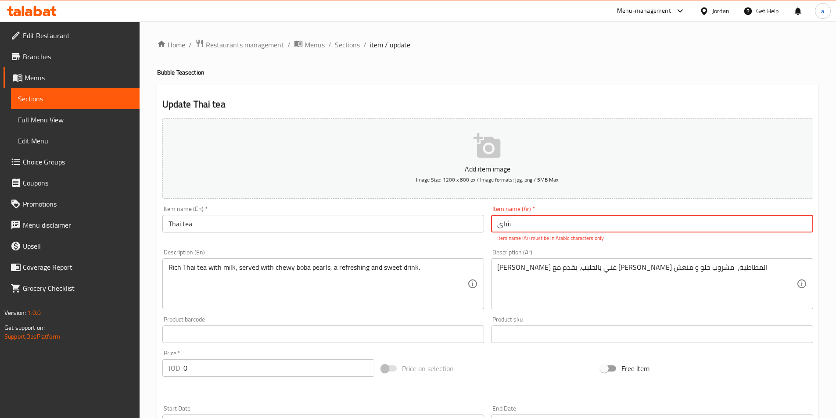
paste input "تايلندي‎"
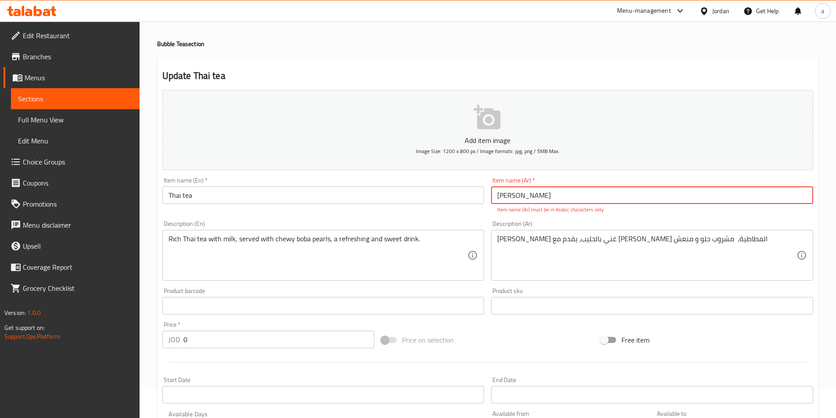
scroll to position [88, 0]
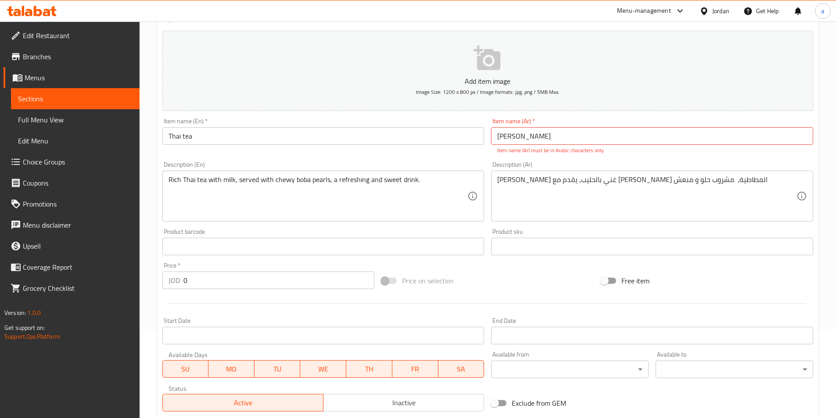
click at [496, 307] on div at bounding box center [488, 304] width 658 height 22
click at [508, 283] on div "Price on selection" at bounding box center [488, 281] width 220 height 24
drag, startPoint x: 555, startPoint y: 136, endPoint x: 476, endPoint y: 134, distance: 79.0
click at [476, 134] on div "Add item image Image Size: 1200 x 800 px / Image formats: jpg, png / 5MB Max. I…" at bounding box center [488, 221] width 658 height 388
click at [678, 141] on input "‎شاى تايلندي‎" at bounding box center [652, 136] width 322 height 18
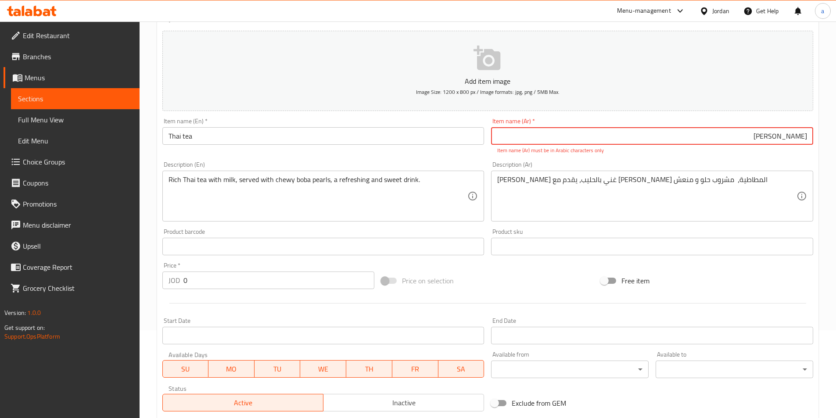
click at [686, 163] on div "Description (Ar) شاي تايلاندي غني بالحليب، يقدم مع بيارلس بوبا المطاطية، مشروب …" at bounding box center [652, 192] width 322 height 60
drag, startPoint x: 669, startPoint y: 134, endPoint x: 838, endPoint y: 142, distance: 169.6
click at [836, 142] on html "​ Menu-management Jordan Get Help a Edit Restaurant Branches Menus Sections Ful…" at bounding box center [418, 121] width 836 height 418
paste input "تايلندي‎"
type input "‎شاي تايلندي‎"
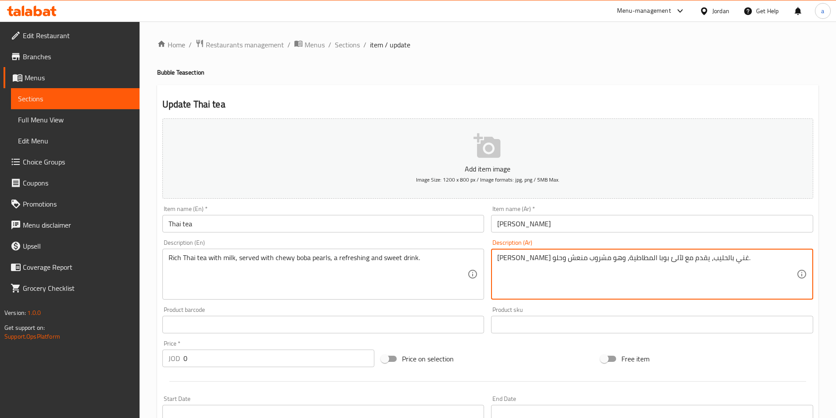
click at [623, 259] on textarea "[PERSON_NAME] غني بالحليب، يقدم مع لآلئ بوبا المطاطية، وهو مشروب منعش وحلو." at bounding box center [646, 275] width 299 height 42
type textarea "شاي تايلاندي غني بالحليب، يقدم مع بيارلس بوبا المطاطية، وهو مشروب منعش وحلو."
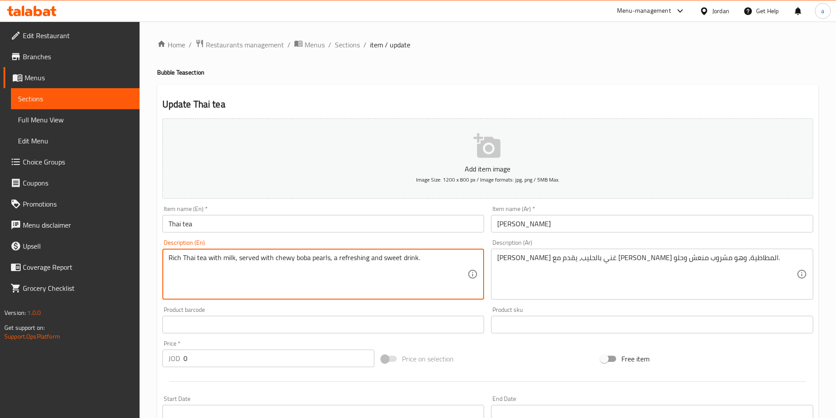
click at [323, 259] on textarea "Rich Thai tea with milk, served with chewy boba pearls, a refreshing and sweet …" at bounding box center [318, 275] width 299 height 42
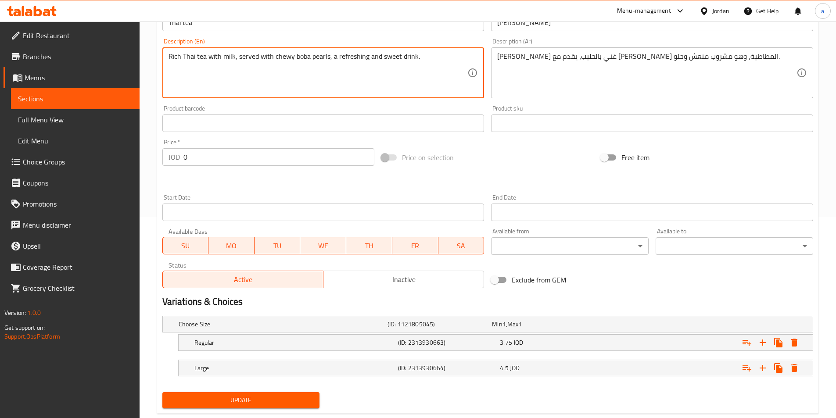
scroll to position [222, 0]
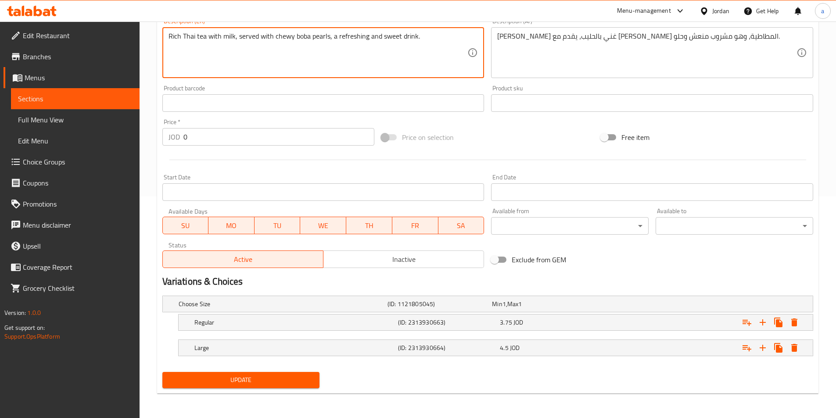
click at [286, 381] on span "Update" at bounding box center [241, 380] width 144 height 11
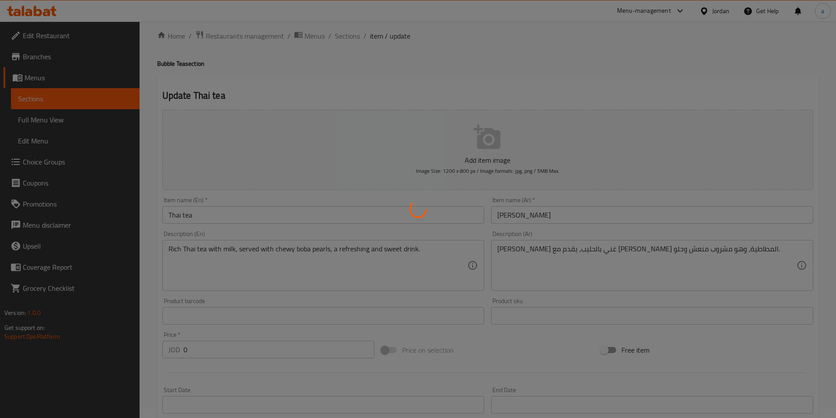
scroll to position [0, 0]
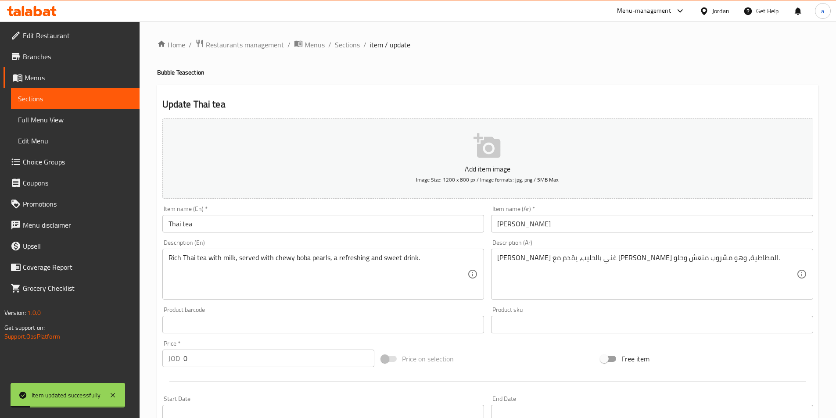
click at [346, 49] on span "Sections" at bounding box center [347, 45] width 25 height 11
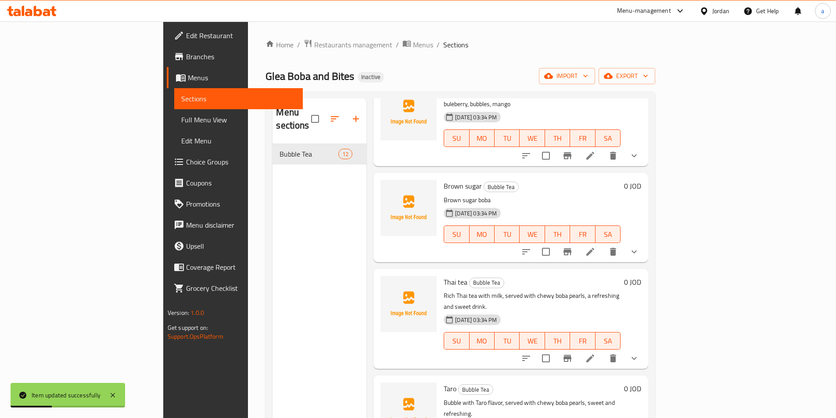
scroll to position [176, 0]
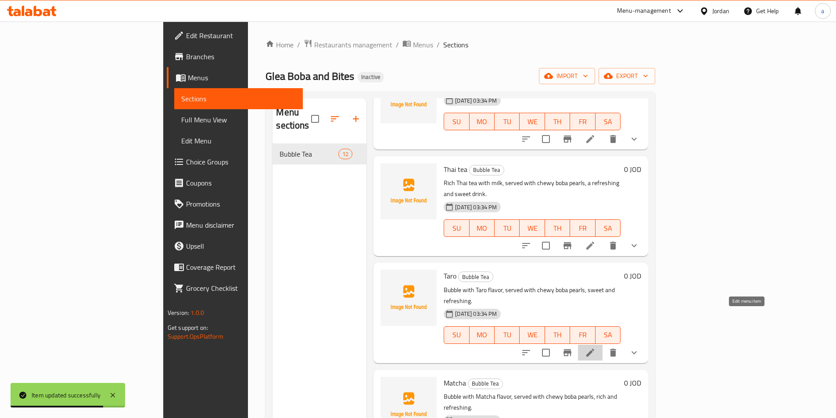
click at [596, 348] on icon at bounding box center [590, 353] width 11 height 11
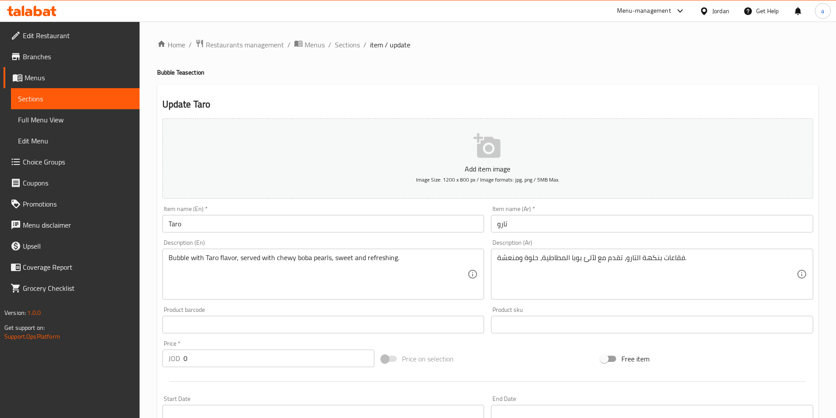
click at [439, 266] on textarea "Bubble with Taro flavor, served with chewy boba pearls, sweet and refreshing." at bounding box center [318, 275] width 299 height 42
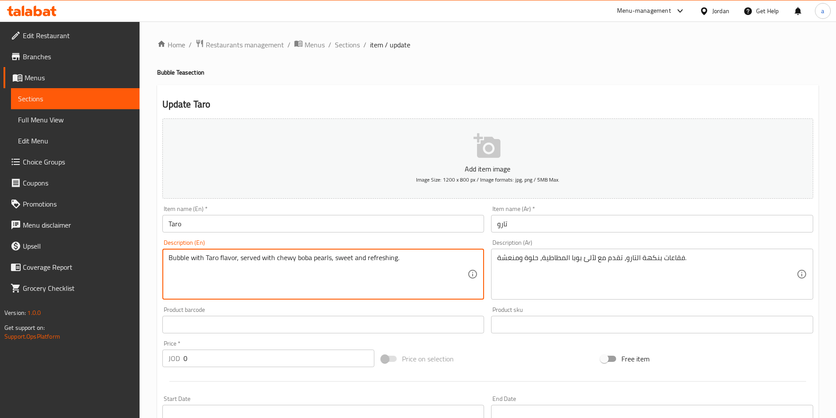
click at [433, 256] on textarea "Bubble with Taro flavor, served with chewy boba pearls, sweet and refreshing." at bounding box center [318, 275] width 299 height 42
drag, startPoint x: 433, startPoint y: 256, endPoint x: 437, endPoint y: 261, distance: 6.9
click at [434, 256] on textarea "Bubble with Taro flavor, served with chewy boba pearls, sweet and refreshing." at bounding box center [318, 275] width 299 height 42
click at [438, 264] on textarea "Bubble with Taro flavor, served with chewy boba pearls, sweet and refreshing." at bounding box center [318, 275] width 299 height 42
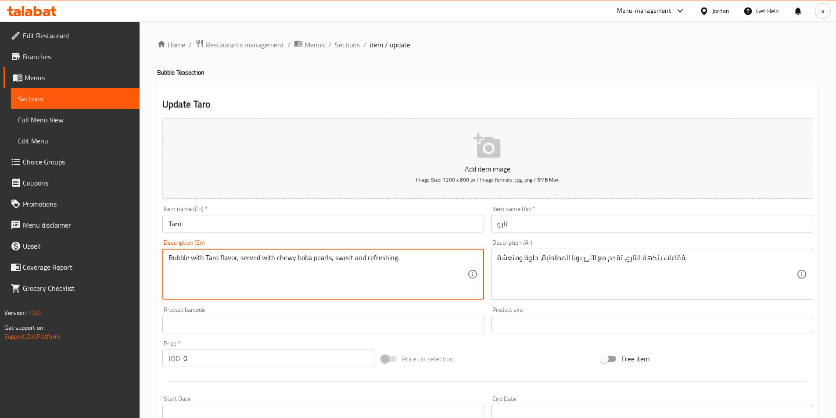
click at [438, 263] on textarea "Bubble with Taro flavor, served with chewy boba pearls, sweet and refreshing." at bounding box center [318, 275] width 299 height 42
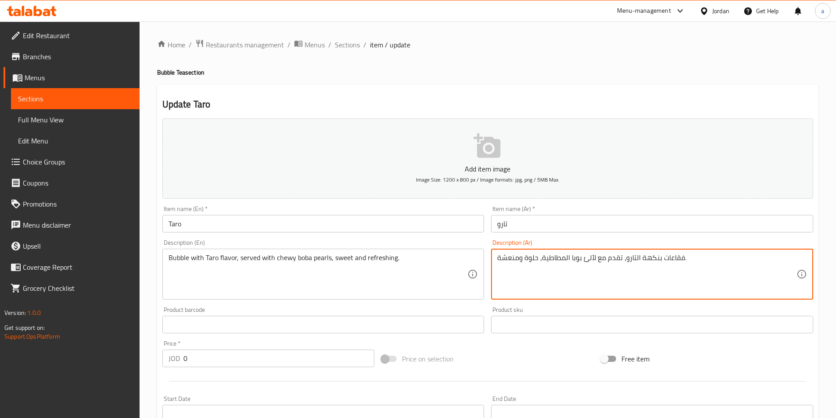
click at [636, 270] on textarea "فقاعات بنكهة التارو، تقدم مع لآلئ بوبا المطاطية، حلوة ومنعشة." at bounding box center [646, 275] width 299 height 42
paste textarea "بنكهة القلقاس"
click at [504, 226] on input "تارو" at bounding box center [652, 224] width 322 height 18
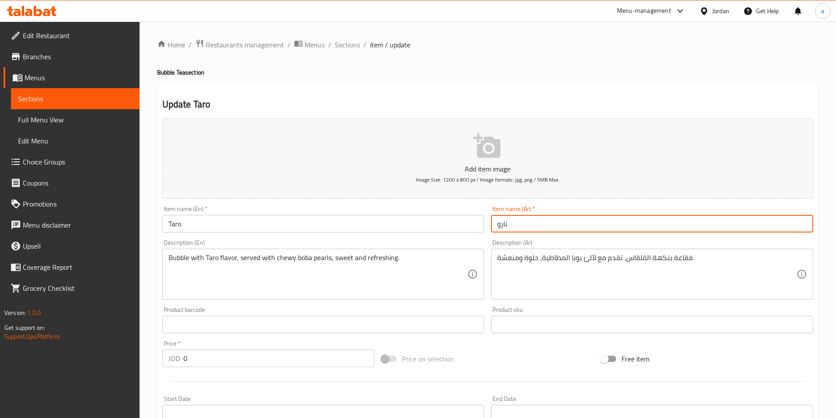
click at [504, 226] on input "تارو" at bounding box center [652, 224] width 322 height 18
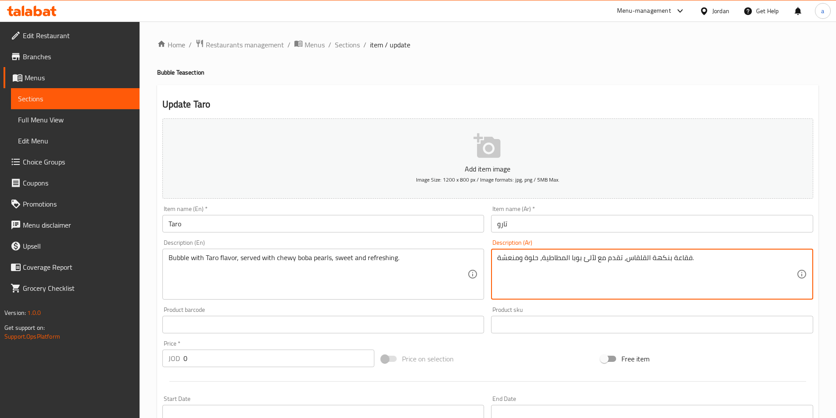
click at [638, 262] on textarea "فقاعة بنكهة القلقاس، تقدم مع لآلئ بوبا المطاطية، حلوة ومنعشة." at bounding box center [646, 275] width 299 height 42
paste textarea "ارو"
click at [592, 258] on textarea "فقاعة بنكهة تارو ، تقدم مع لآلئ بوبا المطاطية، حلوة ومنعشة." at bounding box center [646, 275] width 299 height 42
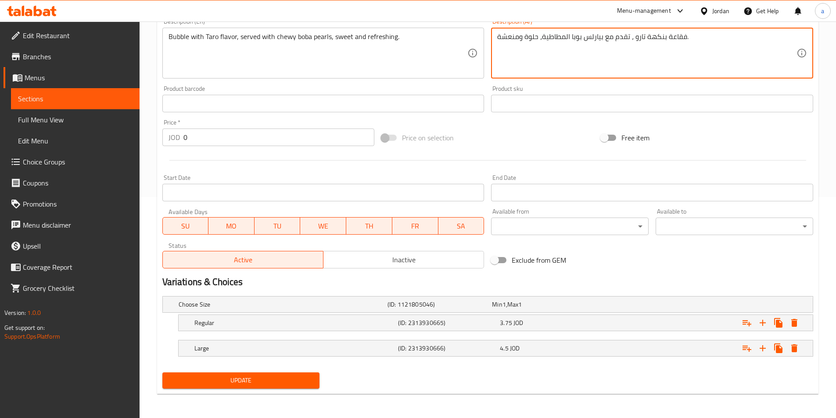
scroll to position [222, 0]
type textarea "فقاعة بنكهة تارو ، تقدم مع بيارلس بوبا المطاطية، حلوة ومنعشة."
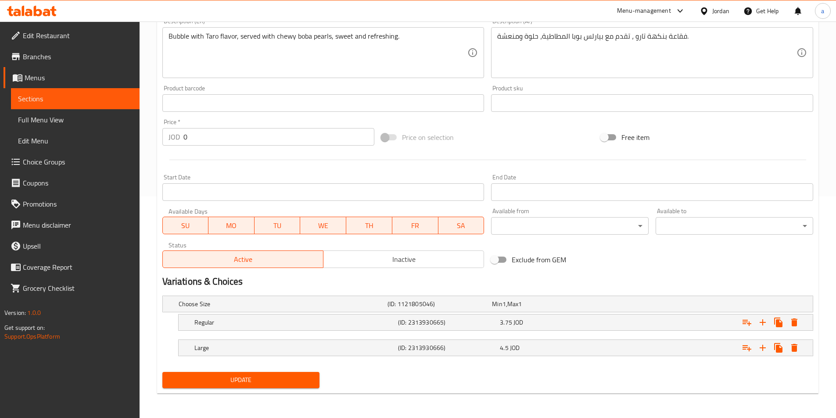
click at [278, 386] on button "Update" at bounding box center [241, 380] width 158 height 16
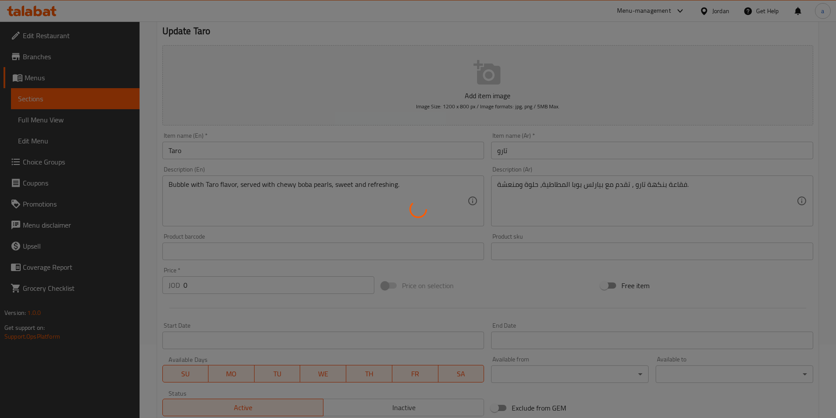
scroll to position [0, 0]
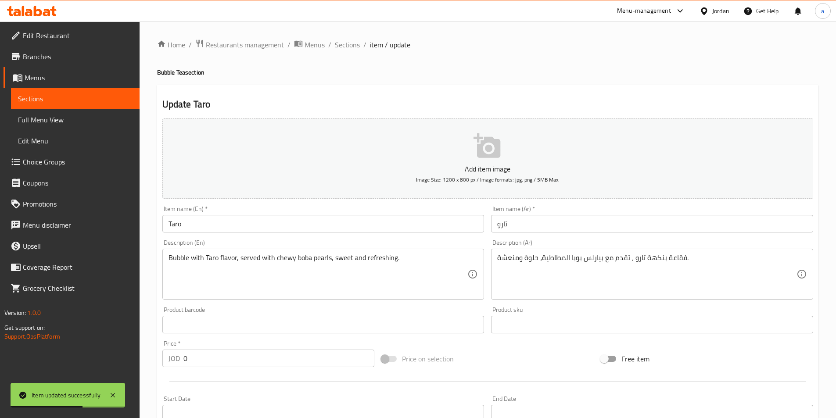
click at [346, 47] on span "Sections" at bounding box center [347, 45] width 25 height 11
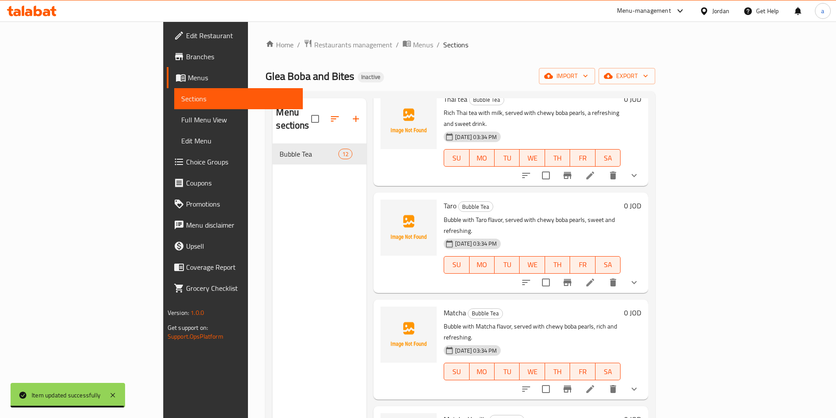
scroll to position [263, 0]
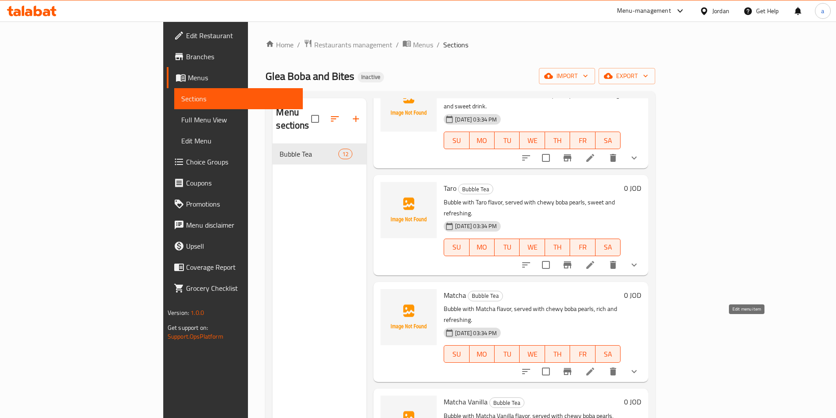
click at [596, 367] on icon at bounding box center [590, 372] width 11 height 11
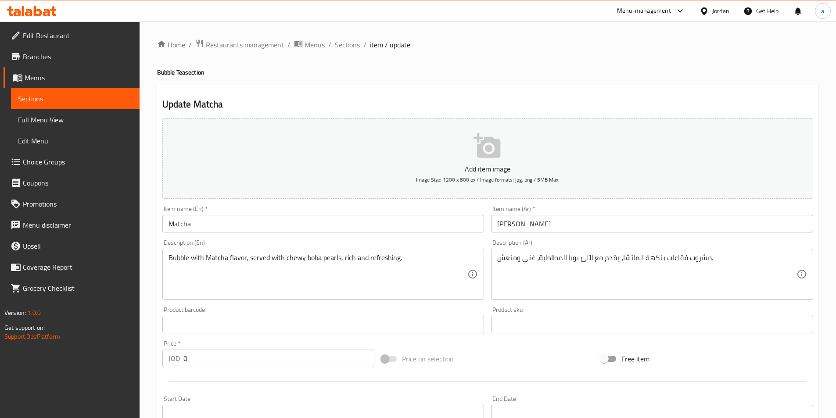
click at [446, 274] on textarea "Bubble with Matcha flavor, served with chewy boba pearls, rich and refreshing." at bounding box center [318, 275] width 299 height 42
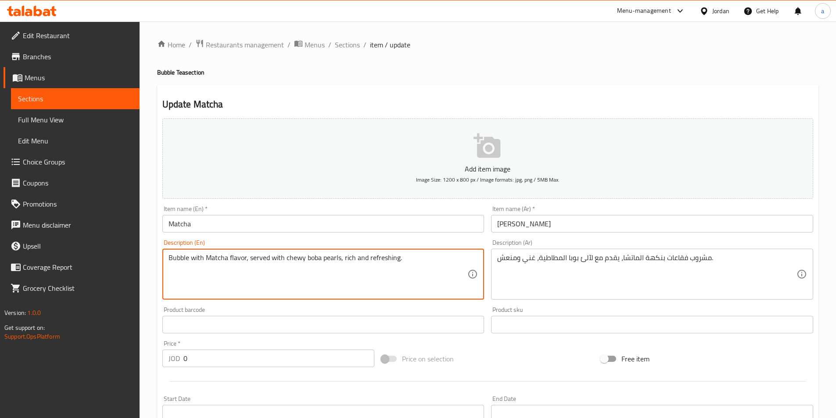
click at [446, 274] on textarea "Bubble with Matcha flavor, served with chewy boba pearls, rich and refreshing." at bounding box center [318, 275] width 299 height 42
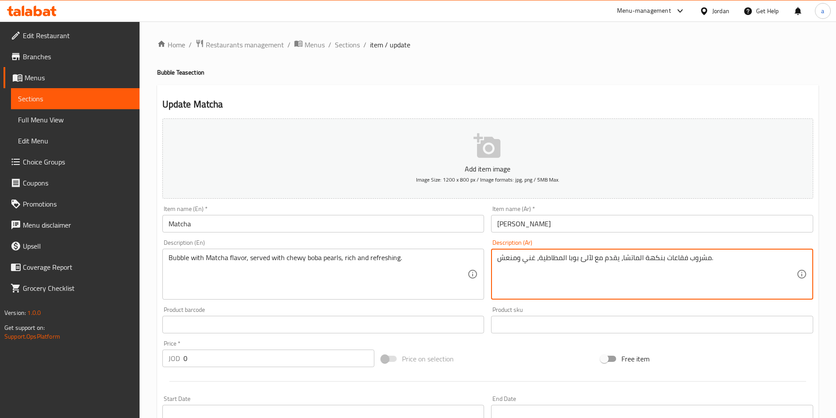
click at [703, 274] on textarea "مشروب فقاعات بنكهة الماتشا، يقدم مع لآلئ بوبا المطاطية، غني ومنعش." at bounding box center [646, 275] width 299 height 42
paste textarea "قاعة بنكهة الماتشا، تقدم مع لآلئ بوبا المطاطية، غنية ومنعشة"
type textarea "فقاعة بنكهة الماتشا، تقدم مع لآلئ بوبا المطاطية، غنية ومنعشة."
click at [349, 47] on span "Sections" at bounding box center [347, 45] width 25 height 11
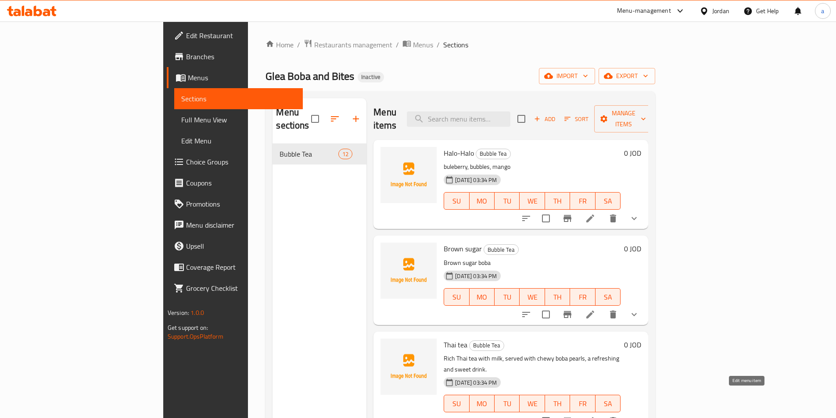
click at [596, 416] on icon at bounding box center [590, 421] width 11 height 11
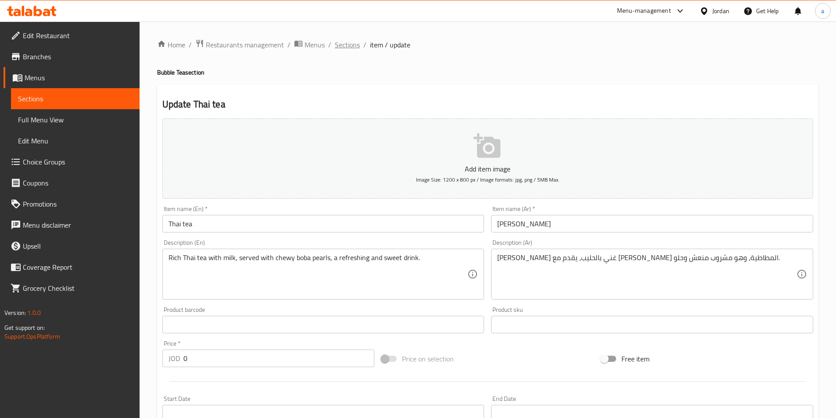
click at [349, 45] on span "Sections" at bounding box center [347, 45] width 25 height 11
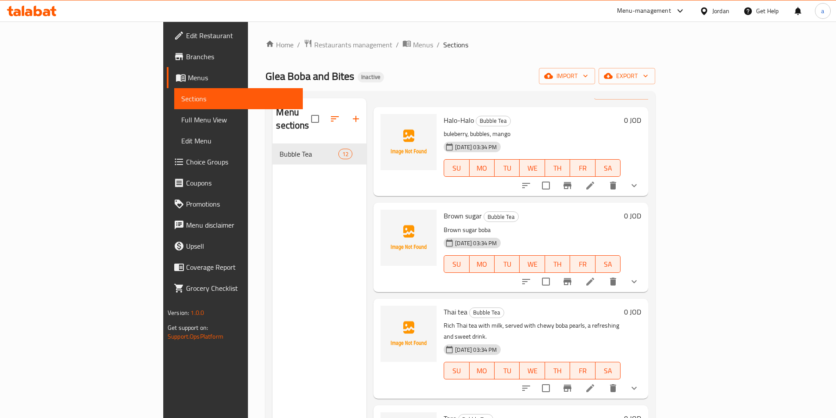
scroll to position [88, 0]
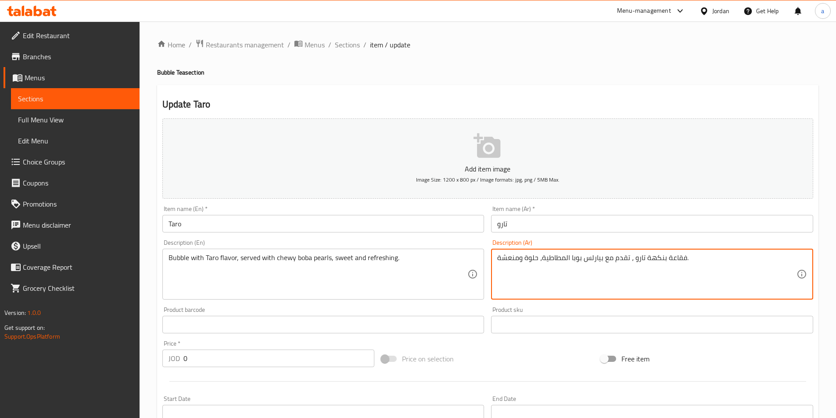
click at [677, 259] on textarea "فقاعة بنكهة تارو ، تقدم مع بيارلس بوبا المطاطية، حلوة ومنعشة." at bounding box center [646, 275] width 299 height 42
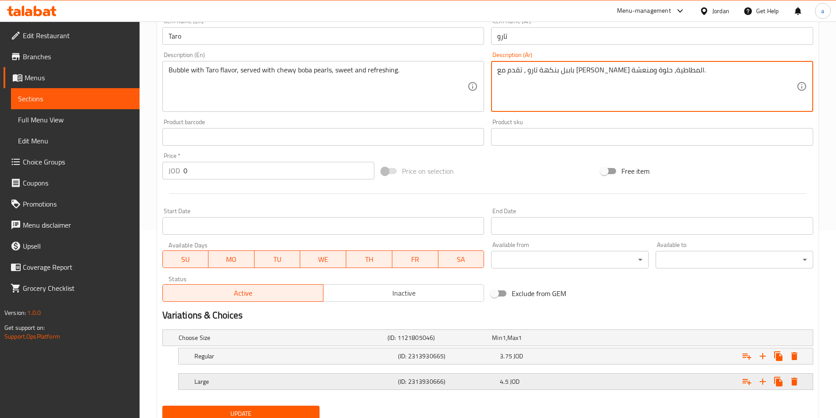
scroll to position [222, 0]
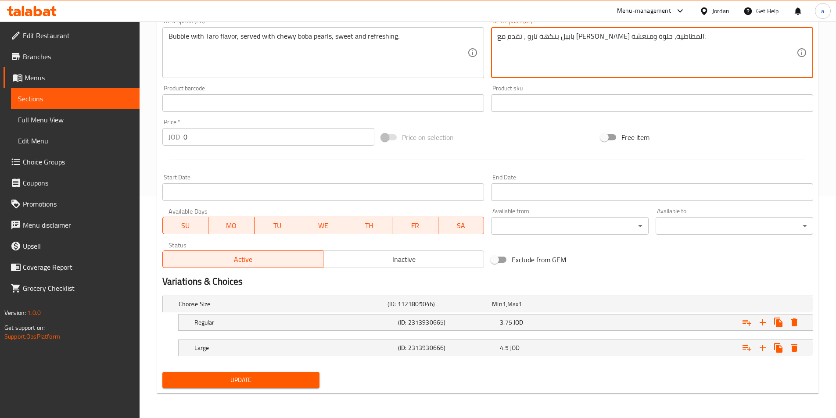
type textarea "باببل بنكهة تارو ، تقدم مع بيارلس بوبا المطاطية، حلوة ومنعشة."
click at [264, 377] on span "Update" at bounding box center [241, 380] width 144 height 11
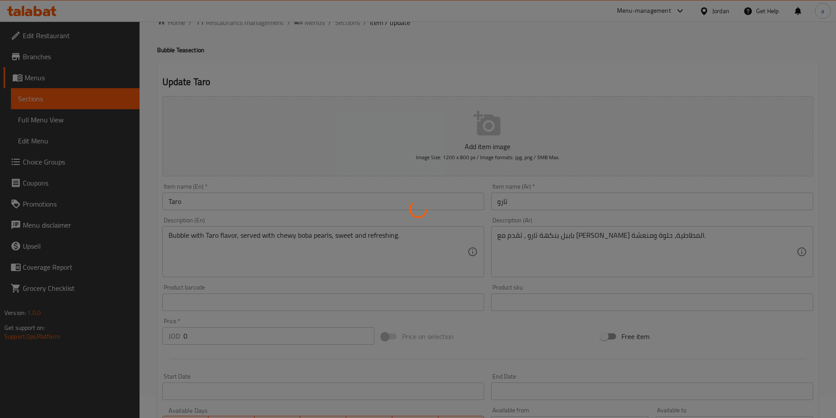
scroll to position [0, 0]
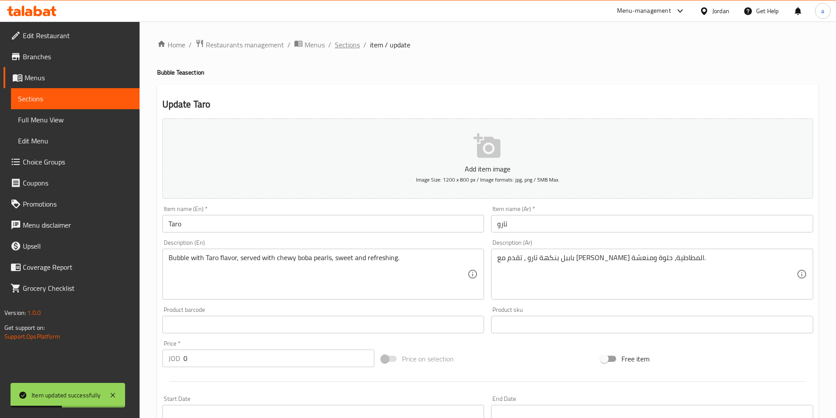
click at [346, 44] on span "Sections" at bounding box center [347, 45] width 25 height 11
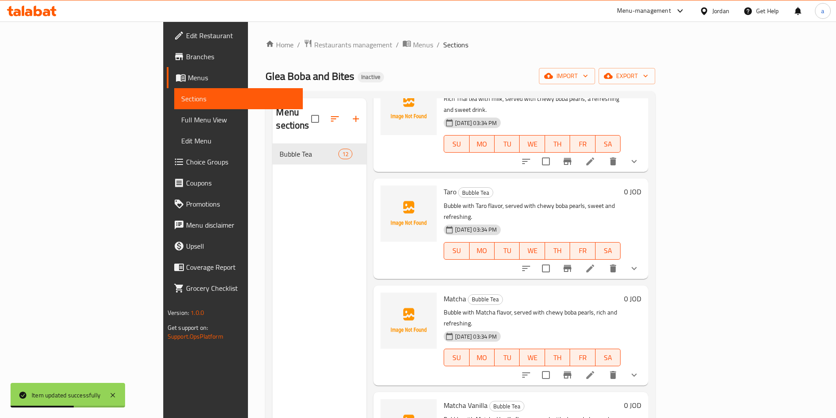
scroll to position [263, 0]
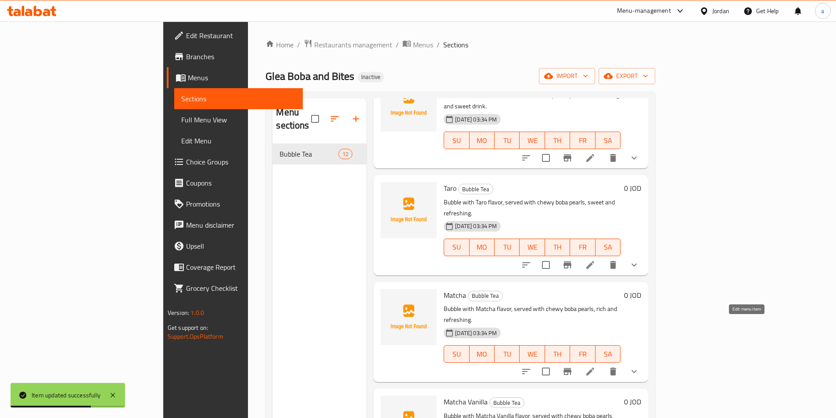
click at [596, 367] on icon at bounding box center [590, 372] width 11 height 11
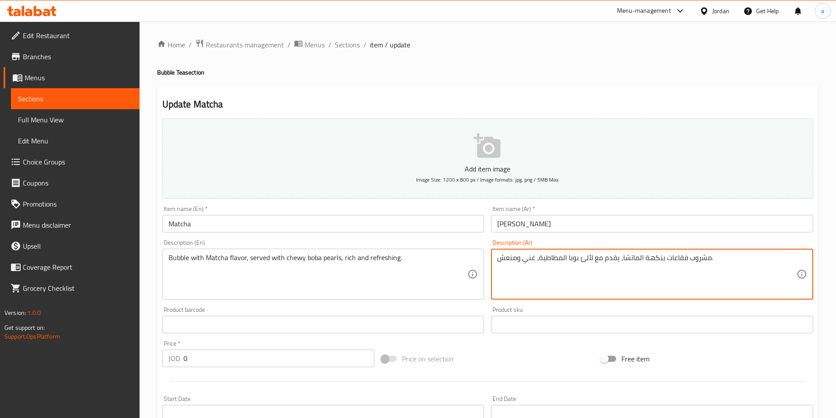
click at [698, 283] on textarea "مشروب فقاعات بنكهة الماتشا، يقدم مع لآلئ بوبا المطاطية، غني ومنعش." at bounding box center [646, 275] width 299 height 42
paste textarea "قاعة بنكهة الماتشا، تقدم مع لآلئ بوبا المطاطية، غنية ومنعشة"
click at [681, 256] on textarea "فقاعة بنكهة الماتشا، تقدم مع لآلئ بوبا المطاطية، غنية ومنعشة." at bounding box center [646, 275] width 299 height 42
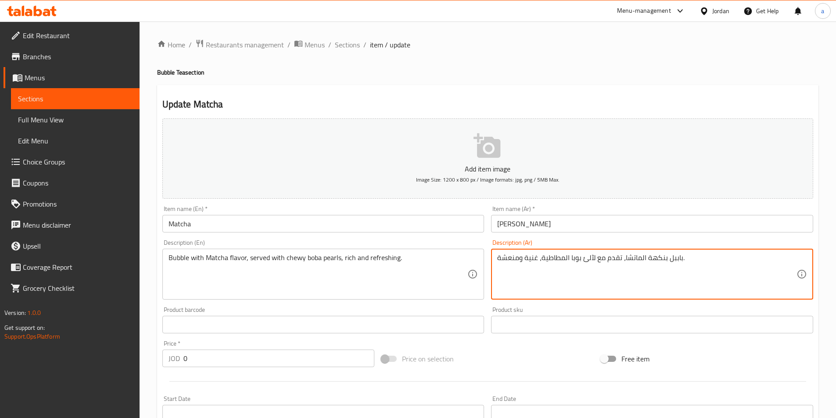
click at [590, 259] on textarea "باببل بنكهة الماتشا، تقدم مع لآلئ بوبا المطاطية، غنية ومنعشة." at bounding box center [646, 275] width 299 height 42
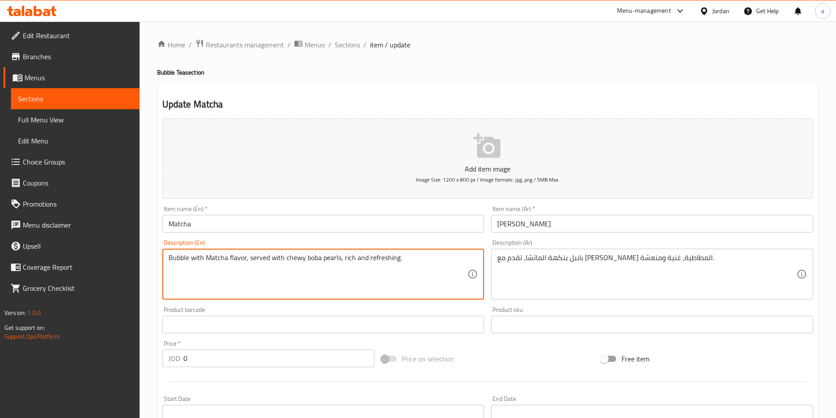
click at [328, 257] on textarea "Bubble with Matcha flavor, served with chewy boba pearls, rich and refreshing." at bounding box center [318, 275] width 299 height 42
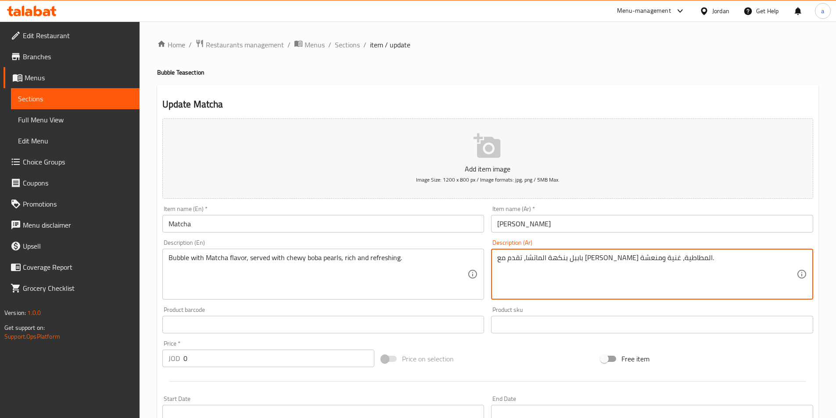
click at [584, 261] on textarea "باببل بنكهة الماتشا، تقدم مع بيارلس بوبا المطاطية، غنية ومنعشة." at bounding box center [646, 275] width 299 height 42
click at [697, 260] on textarea "باببل بنكهة الماتشا، تقدم مع بيارلس بوبا المطاطية، غنية ومنعشة." at bounding box center [646, 275] width 299 height 42
click at [706, 263] on textarea "باببل بنكهة الماتشا، تقدم مع بيرلز بوبا المطاطية، غنية ومنعشة." at bounding box center [646, 275] width 299 height 42
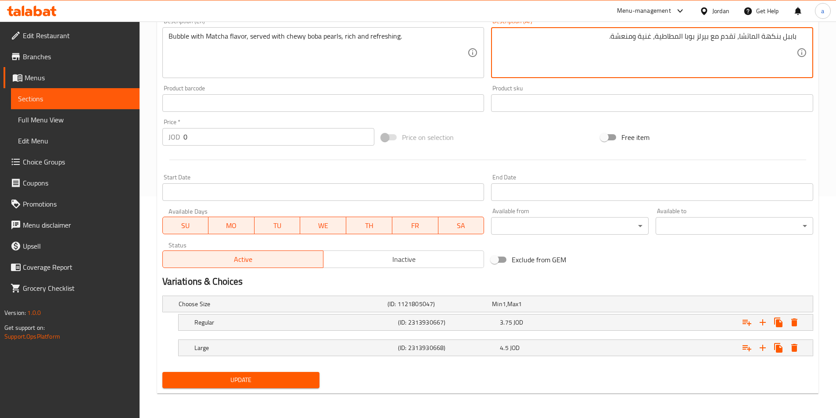
type textarea "باببل بنكهة الماتشا، تقدم مع بيرلز بوبا المطاطية، غنية ومنعشة."
click at [291, 379] on span "Update" at bounding box center [241, 380] width 144 height 11
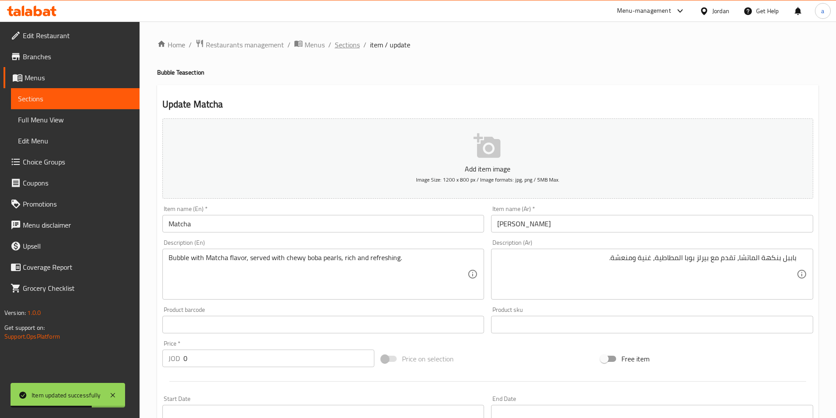
click at [352, 47] on span "Sections" at bounding box center [347, 45] width 25 height 11
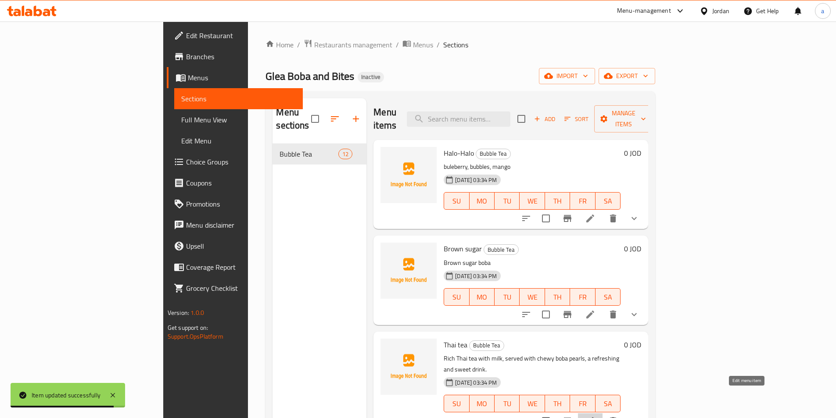
click at [596, 416] on icon at bounding box center [590, 421] width 11 height 11
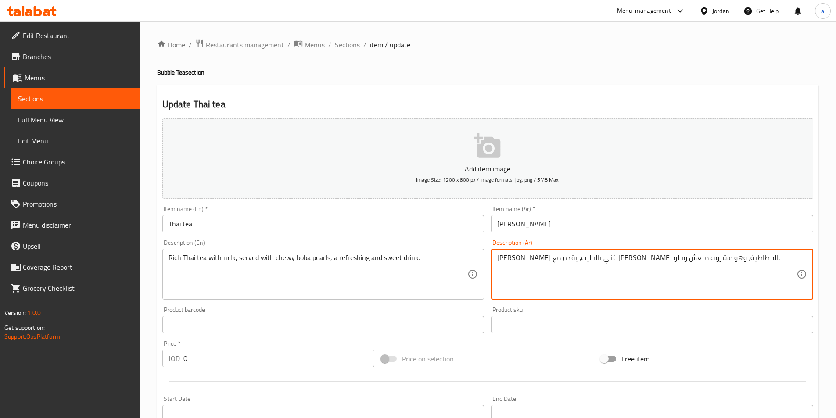
click at [628, 259] on textarea "شاي تايلاندي غني بالحليب، يقدم مع بيارلس بوبا المطاطية، وهو مشروب منعش وحلو." at bounding box center [646, 275] width 299 height 42
click at [626, 259] on textarea "شاي تايلاندي غني بالحليب، يقدم مع بيارلس بوبا المطاطية، وهو مشروب منعش وحلو." at bounding box center [646, 275] width 299 height 42
paste textarea "لز"
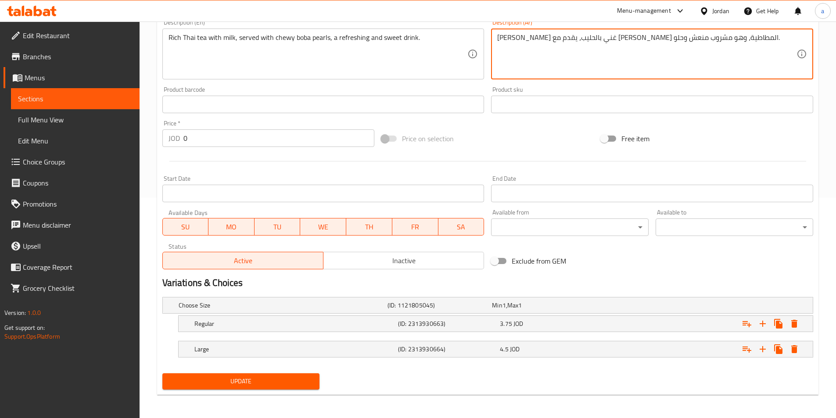
scroll to position [222, 0]
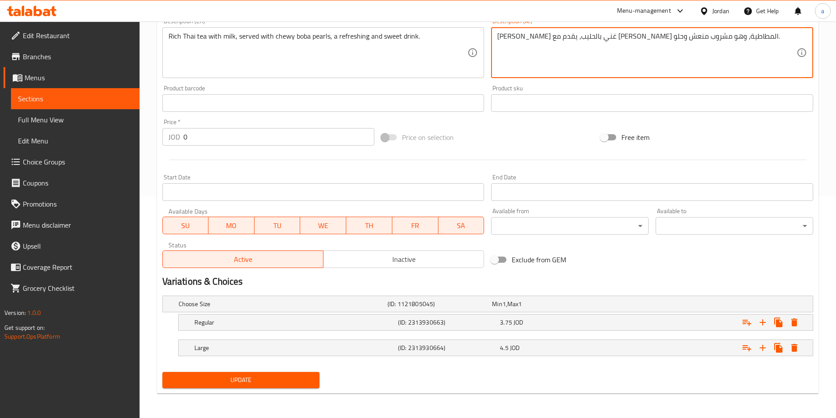
type textarea "شاي تايلاندي غني بالحليب، يقدم مع بيرلز بوبا المطاطية، وهو مشروب منعش وحلو."
click at [260, 382] on span "Update" at bounding box center [241, 380] width 144 height 11
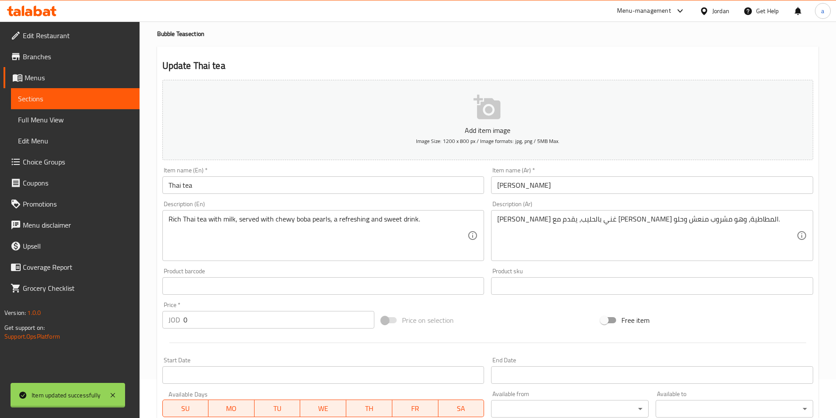
scroll to position [0, 0]
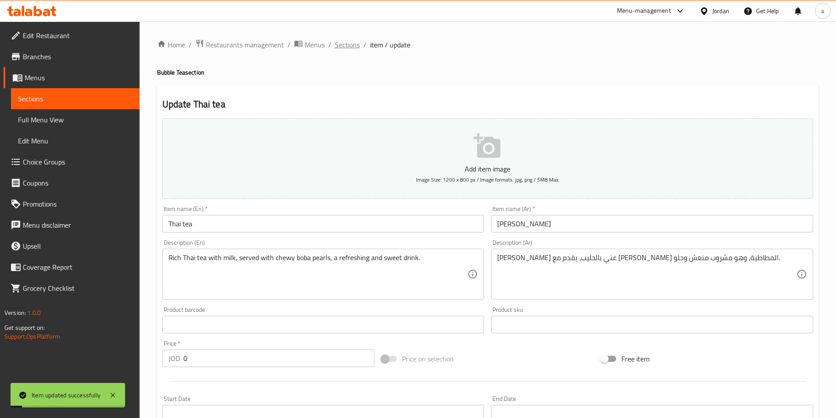
click at [344, 48] on span "Sections" at bounding box center [347, 45] width 25 height 11
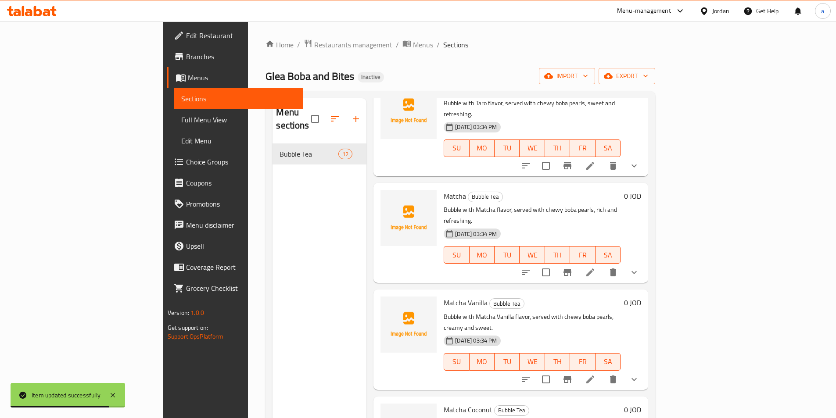
scroll to position [439, 0]
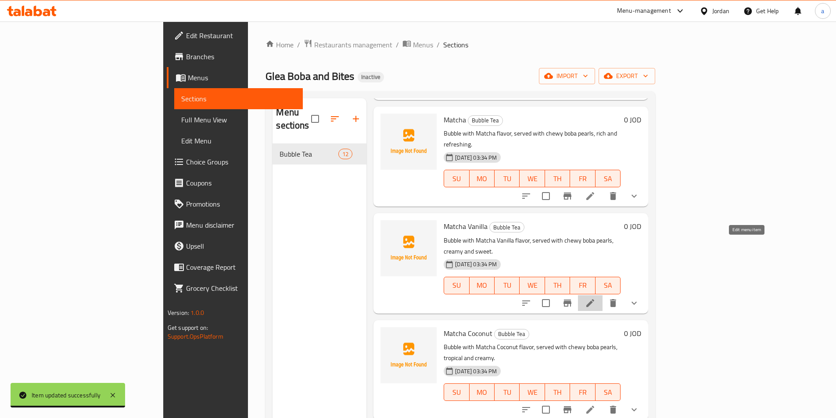
click at [596, 298] on icon at bounding box center [590, 303] width 11 height 11
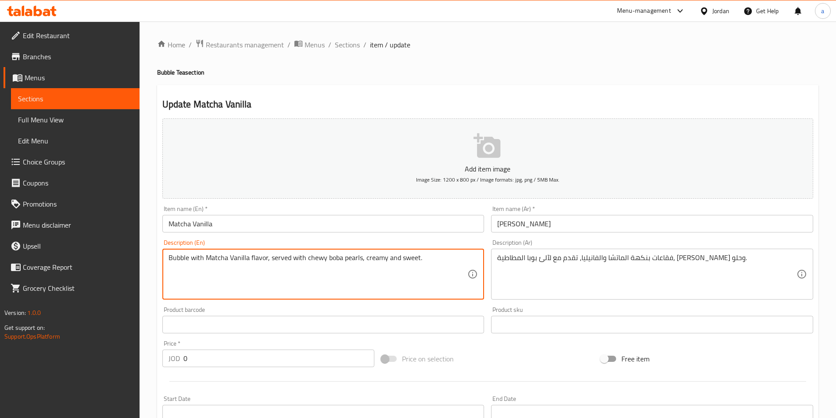
click at [425, 266] on textarea "Bubble with Matcha Vanilla flavor, served with chewy boba pearls, creamy and sw…" at bounding box center [318, 275] width 299 height 42
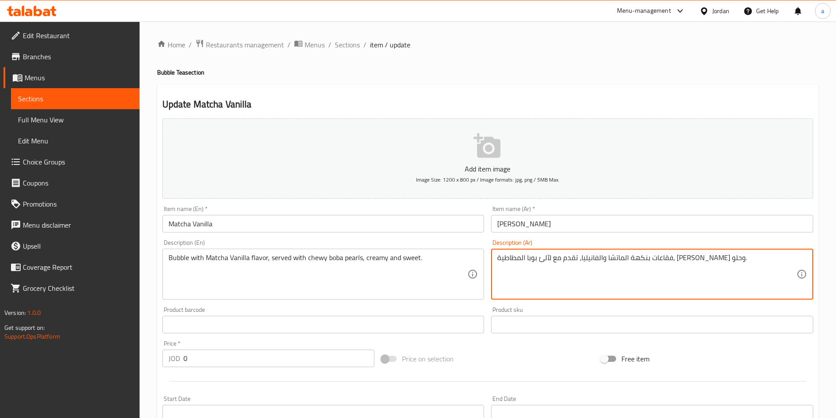
click at [671, 261] on textarea "فقاعات بنكهة الماتشا والفانيليا، تقدم مع لآلئ بوبا المطاطية، كريمي وحلو." at bounding box center [646, 275] width 299 height 42
paste textarea "بنكهة ماتشا فانيليا، تقدم مع لآلئ بوبا المطاطية، كريمية وحلوة"
click at [688, 258] on textarea "فقاعة بنكهة ماتشا فانيليا، تقدم مع لآلئ بوبا المطاطية، كريمية وحلوة." at bounding box center [646, 275] width 299 height 42
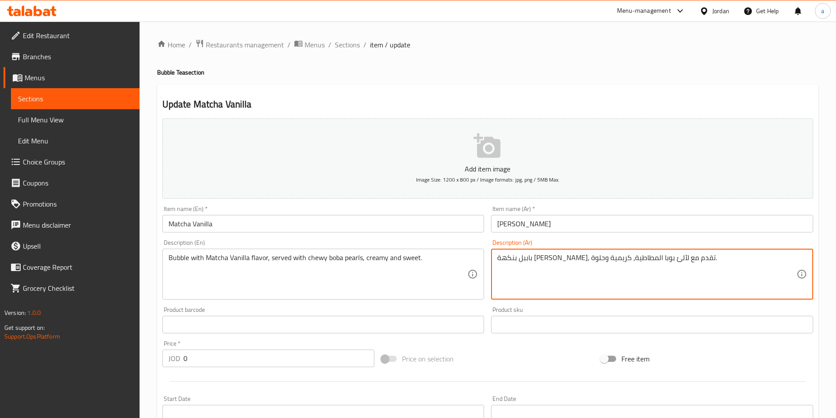
click at [588, 258] on textarea "باببل بنكهة ماتشا فانيليا، تقدم مع لآلئ بوبا المطاطية، كريمية وحلوة." at bounding box center [646, 275] width 299 height 42
click at [512, 259] on textarea "باببل بنكهة ماتشا فانيليا، تقدم مع ببارلز بوبا المطاطية، كريمية وحلوة." at bounding box center [646, 275] width 299 height 42
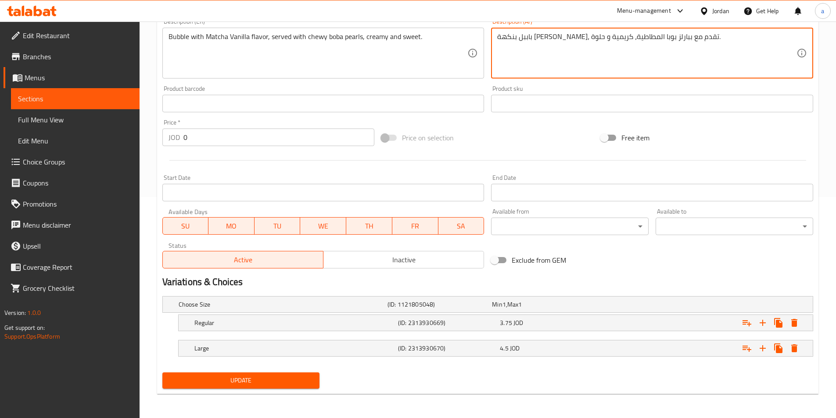
scroll to position [222, 0]
type textarea "باببل بنكهة ماتشا فانيليا، تقدم مع ببارلز بوبا المطاطية، كريمية و حلوة."
click at [289, 380] on span "Update" at bounding box center [241, 380] width 144 height 11
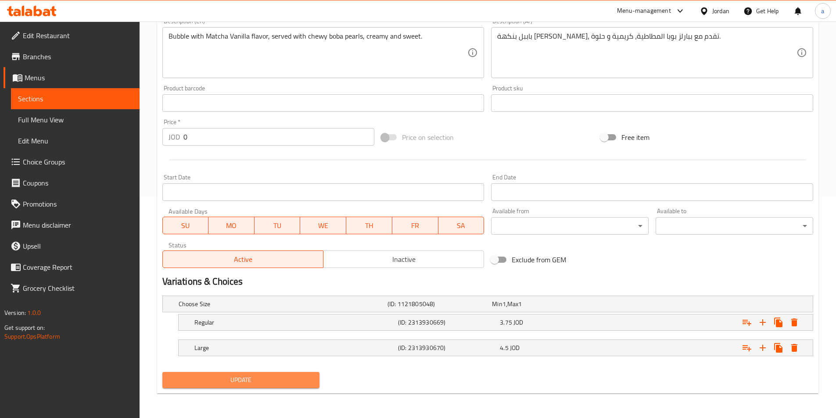
click at [274, 381] on span "Update" at bounding box center [241, 380] width 144 height 11
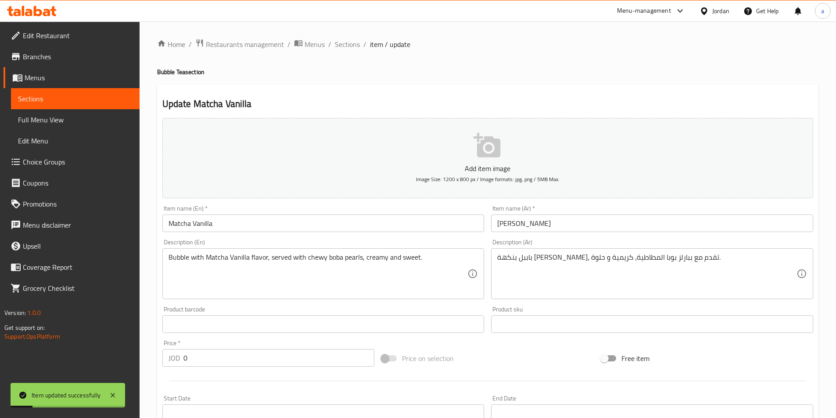
scroll to position [0, 0]
click at [356, 45] on span "Sections" at bounding box center [347, 45] width 25 height 11
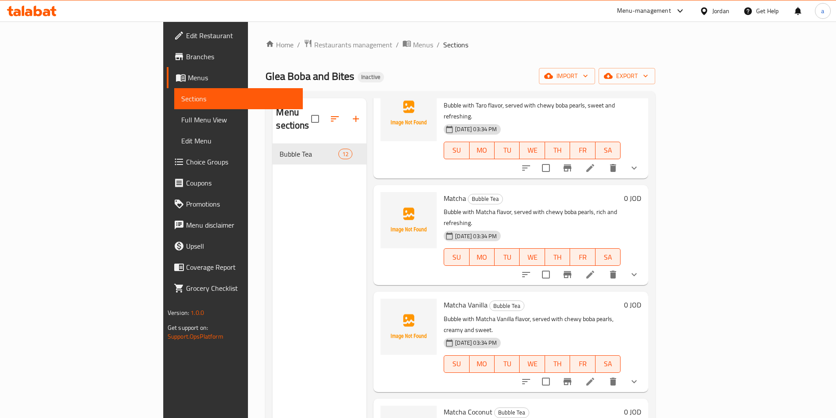
scroll to position [439, 0]
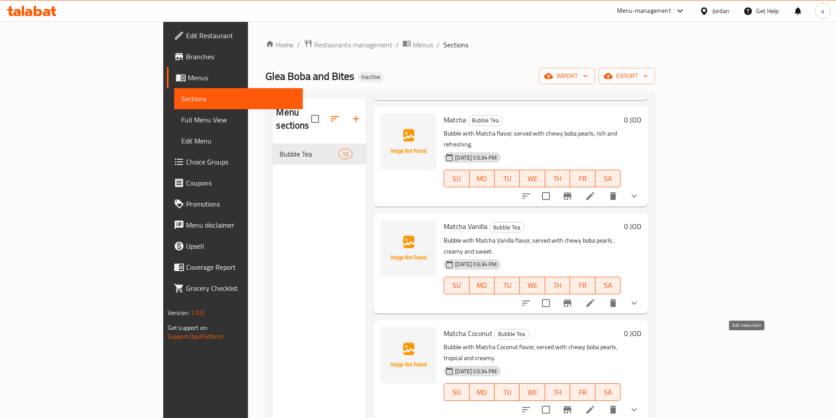
click at [595, 406] on icon at bounding box center [591, 410] width 8 height 8
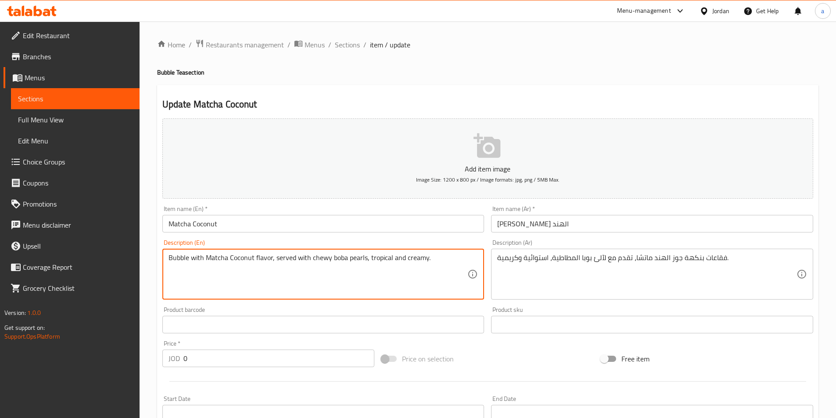
click at [443, 268] on textarea "Bubble with Matcha Coconut flavor, served with chewy boba pearls, tropical and …" at bounding box center [318, 275] width 299 height 42
click at [436, 268] on textarea "Bubble with Matcha Coconut flavor, served with chewy boba pearls, tropical and …" at bounding box center [318, 275] width 299 height 42
click at [207, 223] on input "Matcha Coconut" at bounding box center [323, 224] width 322 height 18
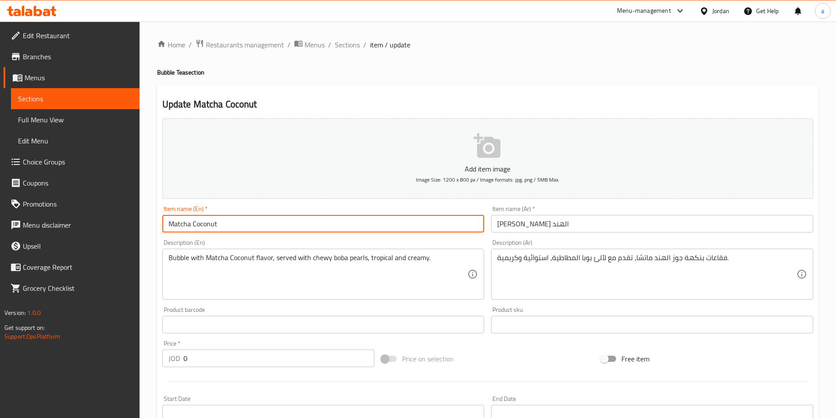
click at [207, 222] on input "Matcha Coconut" at bounding box center [323, 224] width 322 height 18
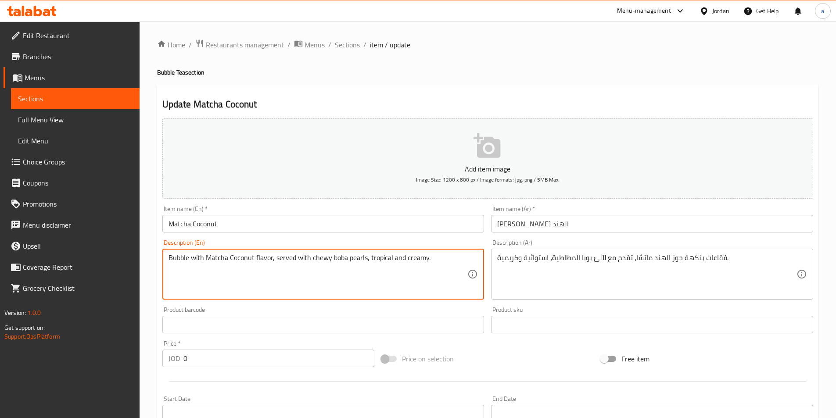
click at [426, 288] on textarea "Bubble with Matcha Coconut flavor, served with chewy boba pearls, tropical and …" at bounding box center [318, 275] width 299 height 42
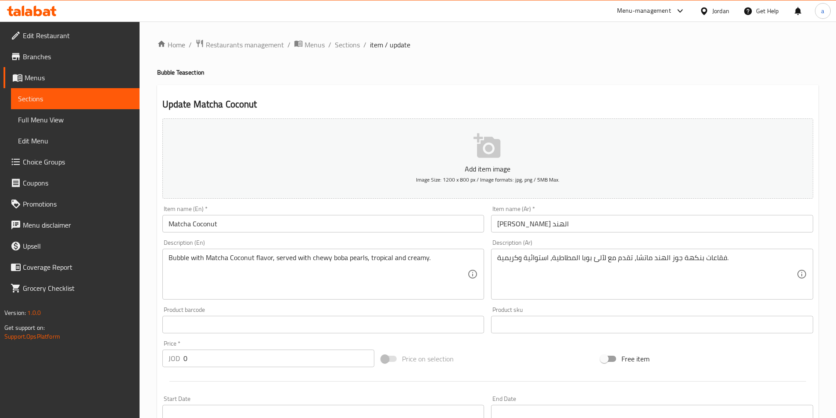
click at [688, 271] on textarea "فقاعات بنكهة جوز الهند ماتشا، تقدم مع لآلئ بوبا المطاطية، استوائية وكريمية." at bounding box center [646, 275] width 299 height 42
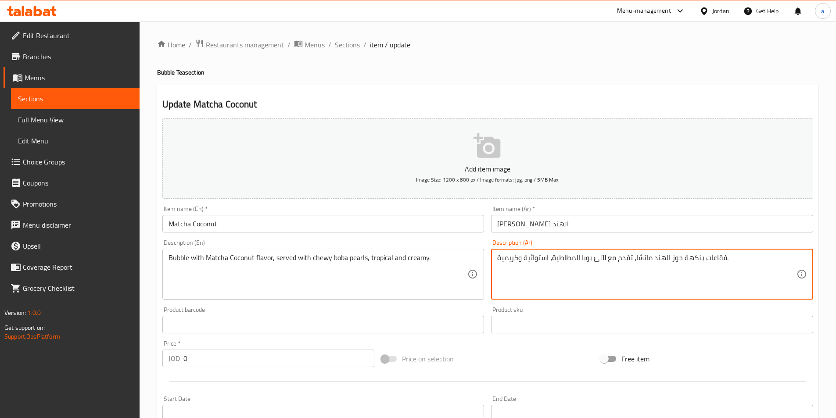
click at [688, 271] on textarea "فقاعات بنكهة جوز الهند ماتشا، تقدم مع لآلئ بوبا المطاطية، استوائية وكريمية." at bounding box center [646, 275] width 299 height 42
paste textarea "بنكهة جوز الهند ماتشا، تقدم مع لآلئ بوبا المطاطية، الاستوائية وال"
click at [542, 260] on textarea "فقاعة بنكهة جوز الهند ماتشا، تقدم مع لآلئ بوبا المطاطية، الاستوائية والكريمية." at bounding box center [646, 275] width 299 height 42
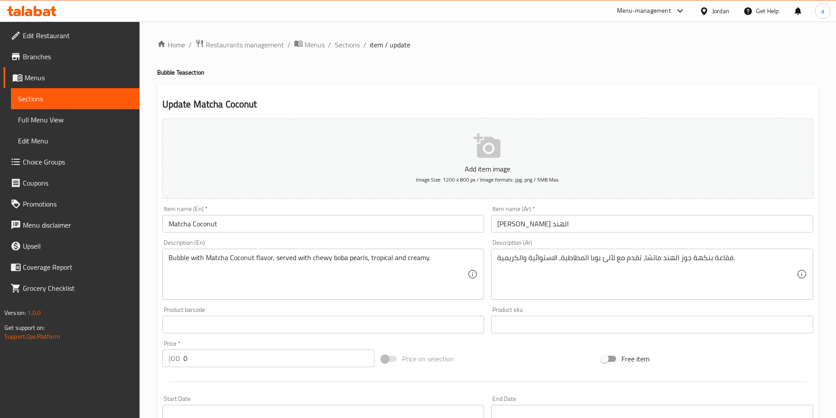
click at [609, 260] on textarea "فقاعة بنكهة جوز الهند ماتشا، تقدم مع لآلئ بوبا المطاطية، الاستوائية والكريمية." at bounding box center [646, 275] width 299 height 42
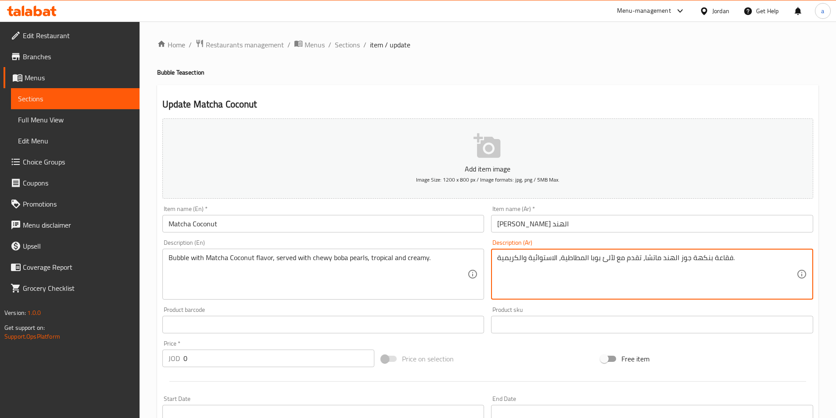
click at [609, 260] on textarea "فقاعة بنكهة جوز الهند ماتشا، تقدم مع لآلئ بوبا المطاطية، الاستوائية والكريمية." at bounding box center [646, 275] width 299 height 42
click at [541, 260] on textarea "فقاعة بنكهة جوز الهند ماتشا، تقدم مع بيارلز بوبا المطاطية، الاستوائية والكريمية." at bounding box center [646, 275] width 299 height 42
click at [721, 260] on textarea "فقاعة بنكهة جوز الهند ماتشا، تقدم مع بيارلز بوبا المطاطية، تروبيكال و الكريمية." at bounding box center [646, 275] width 299 height 42
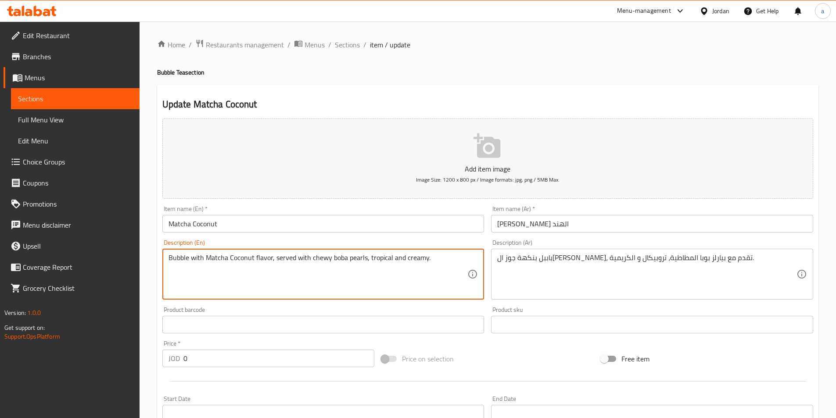
click at [180, 259] on textarea "Bubble with Matcha Coconut flavor, served with chewy boba pearls, tropical and …" at bounding box center [318, 275] width 299 height 42
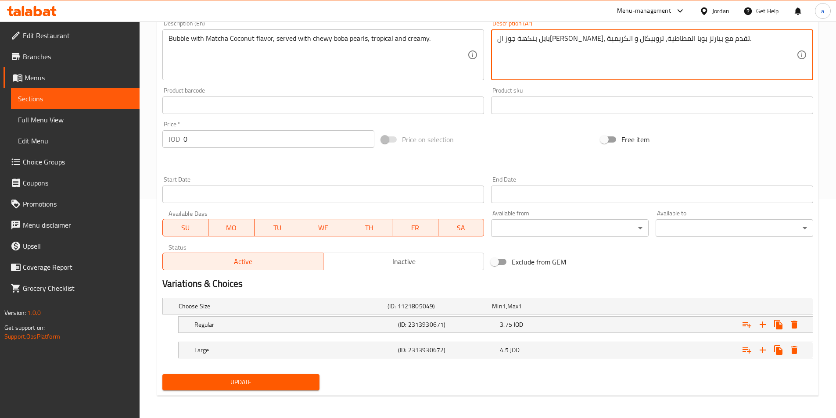
scroll to position [222, 0]
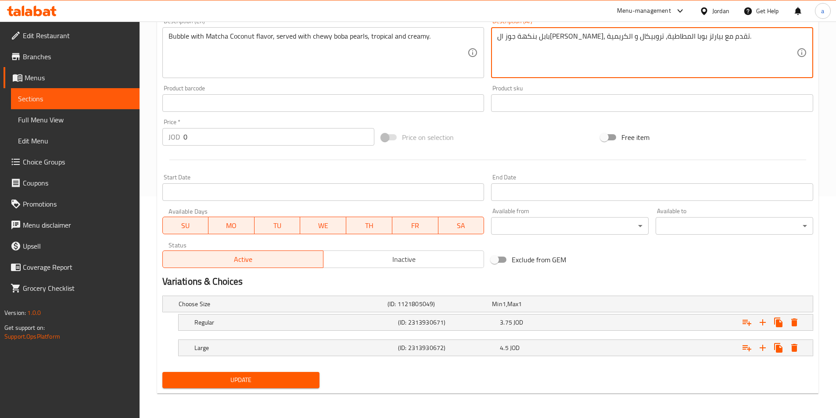
type textarea "بابل بنكهة جوز الهند ماتشا، تقدم مع بيارلز بوبا المطاطية، تروبيكال و الكريمية."
click at [231, 383] on span "Update" at bounding box center [241, 380] width 144 height 11
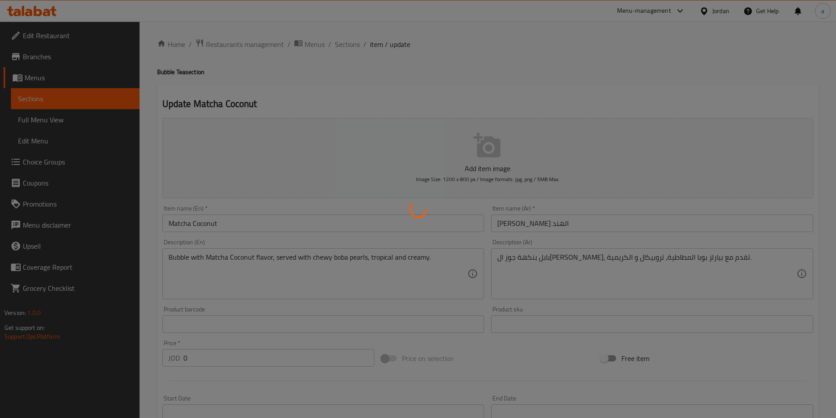
scroll to position [0, 0]
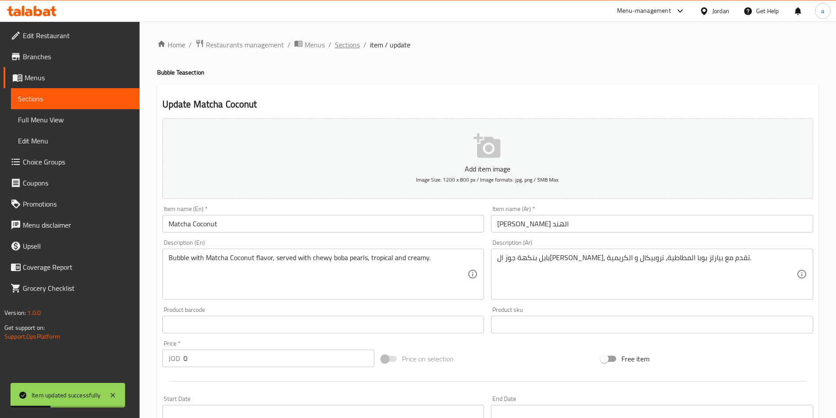
click at [350, 46] on span "Sections" at bounding box center [347, 45] width 25 height 11
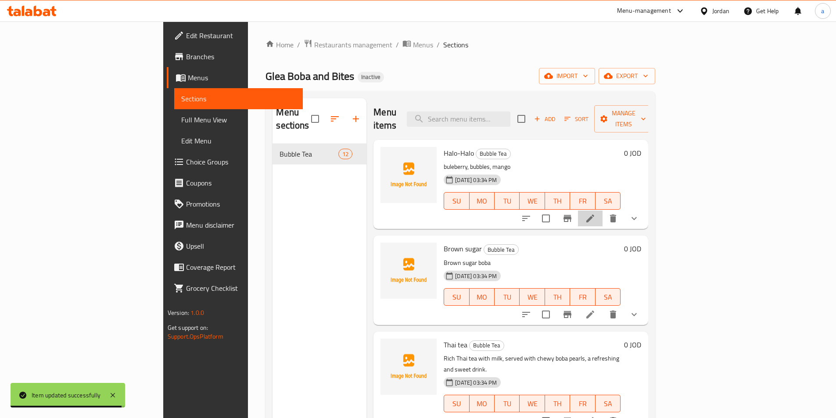
click at [603, 211] on li at bounding box center [590, 219] width 25 height 16
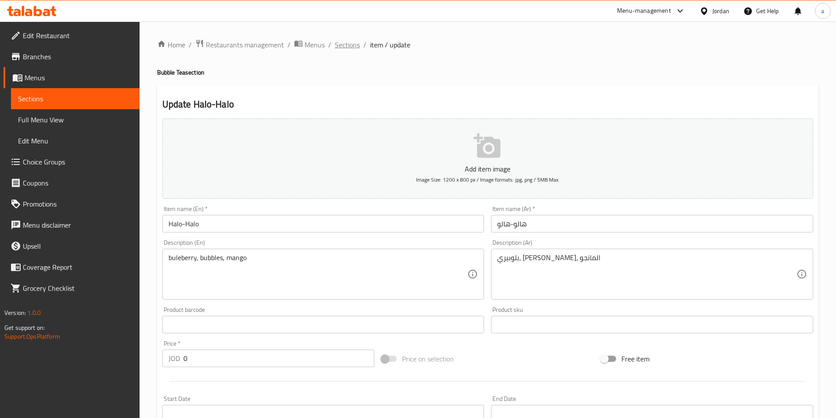
click at [349, 47] on span "Sections" at bounding box center [347, 45] width 25 height 11
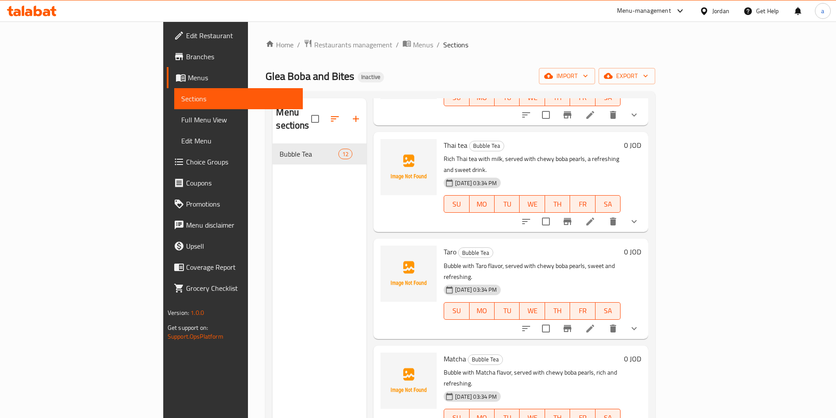
scroll to position [220, 0]
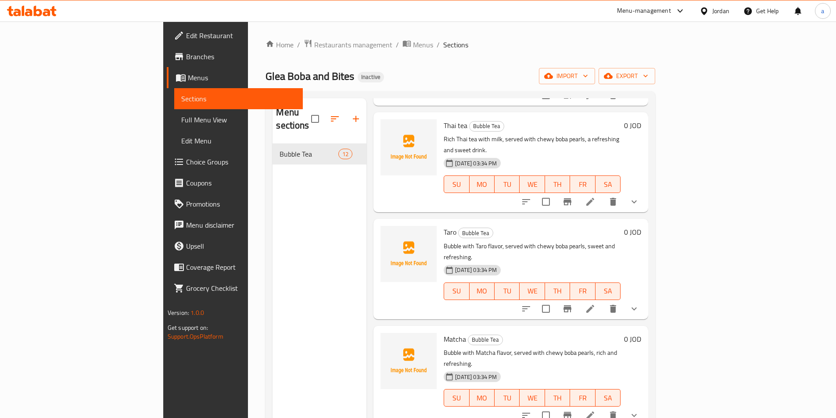
click at [596, 304] on icon at bounding box center [590, 309] width 11 height 11
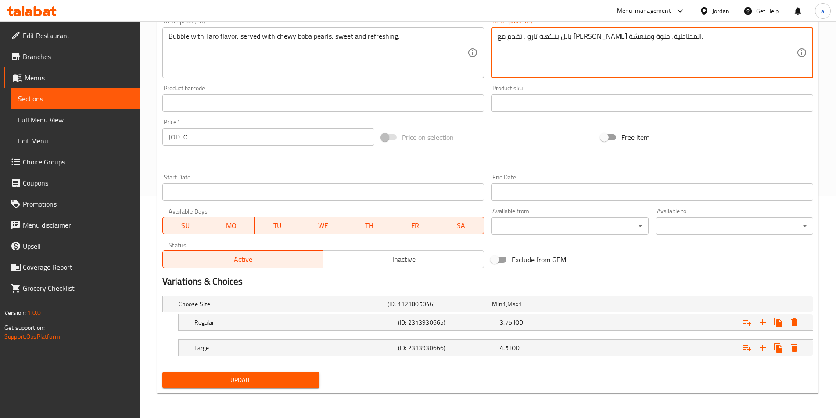
type textarea "بابل بنكهة تارو ، تقدم مع بيارلس بوبا المطاطية، حلوة ومنعشة."
click at [209, 376] on span "Update" at bounding box center [241, 380] width 144 height 11
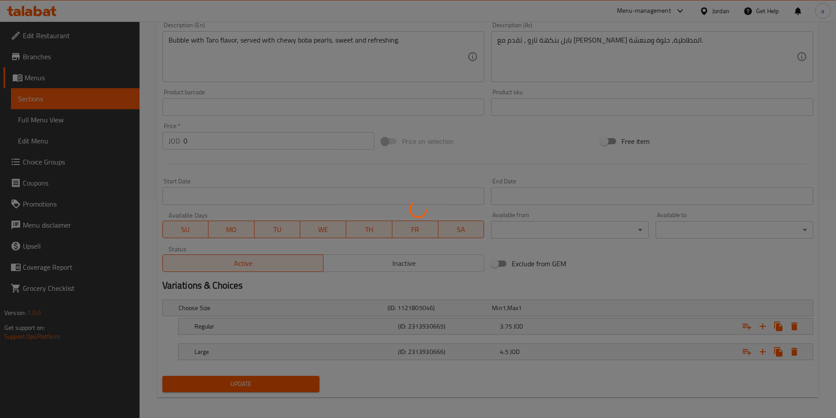
drag, startPoint x: 214, startPoint y: 193, endPoint x: 239, endPoint y: 162, distance: 39.4
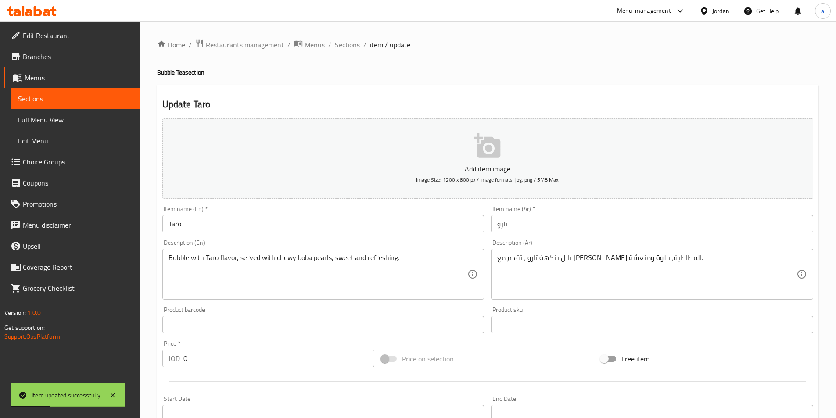
click at [339, 45] on span "Sections" at bounding box center [347, 45] width 25 height 11
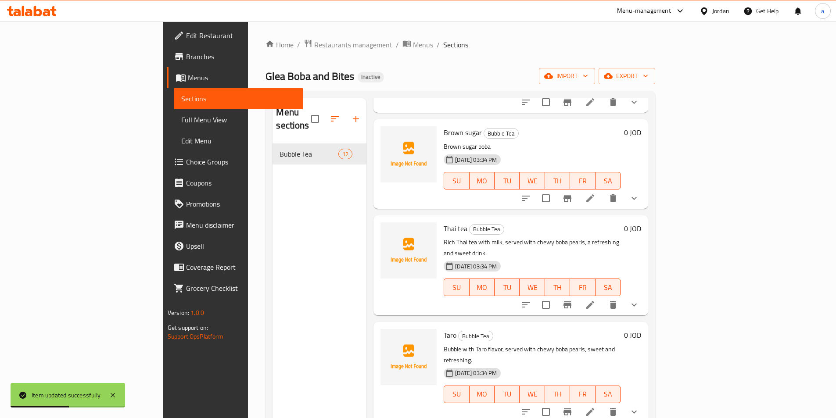
scroll to position [132, 0]
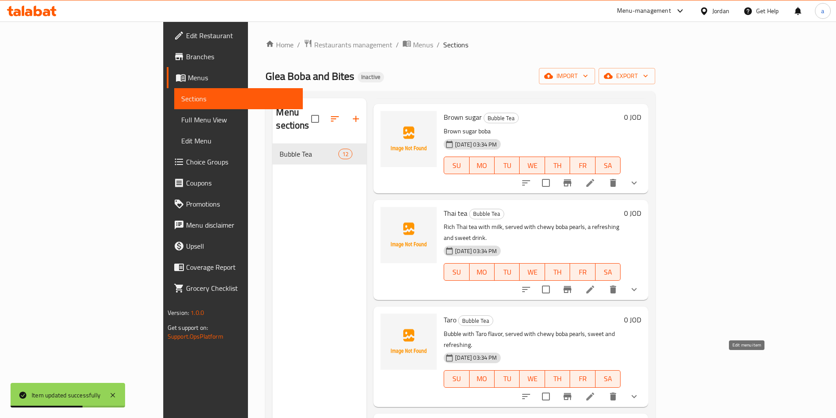
click at [595, 393] on icon at bounding box center [591, 397] width 8 height 8
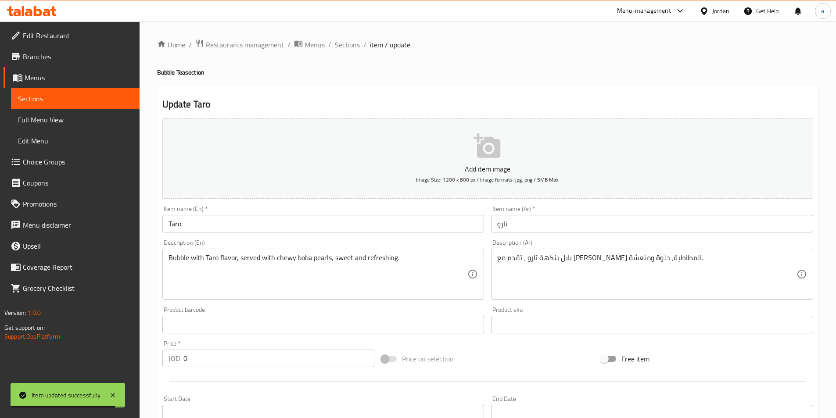
click at [345, 42] on span "Sections" at bounding box center [347, 45] width 25 height 11
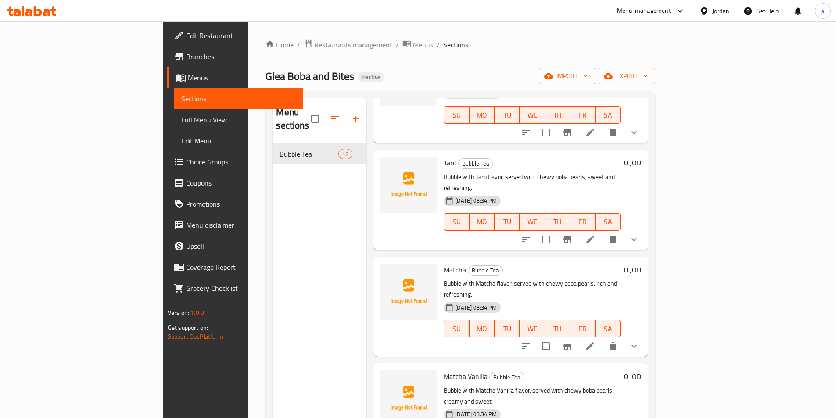
scroll to position [220, 0]
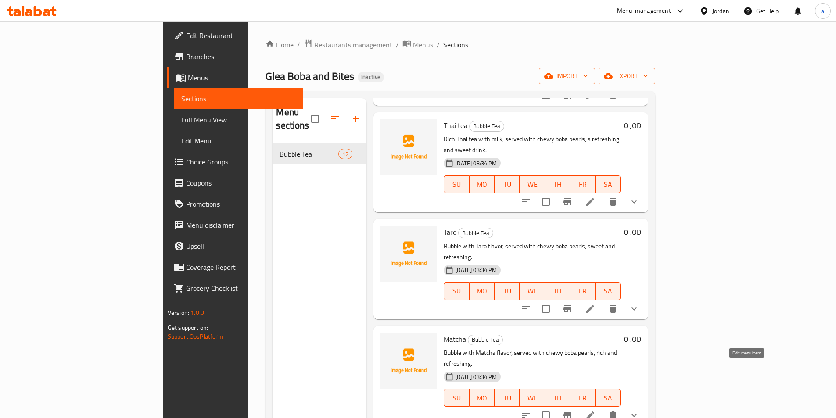
click at [595, 412] on icon at bounding box center [591, 416] width 8 height 8
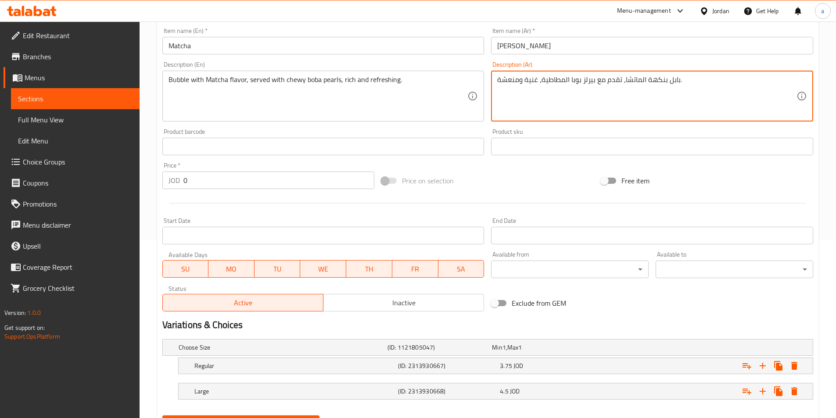
scroll to position [222, 0]
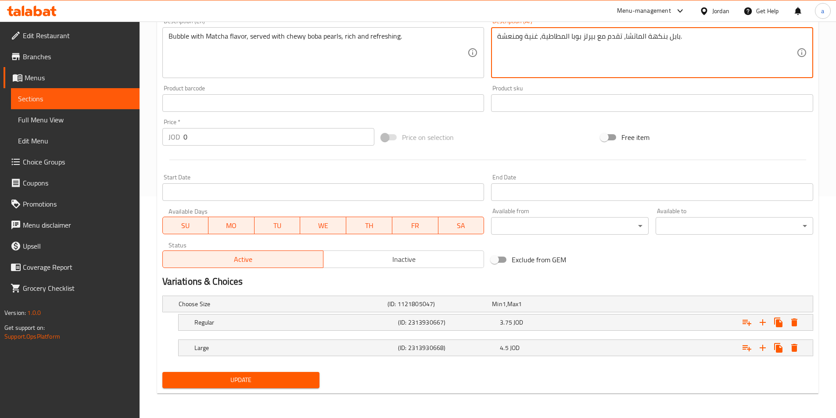
type textarea "بابل بنكهة الماتشا، تقدم مع بيرلز بوبا المطاطية، غنية ومنعشة."
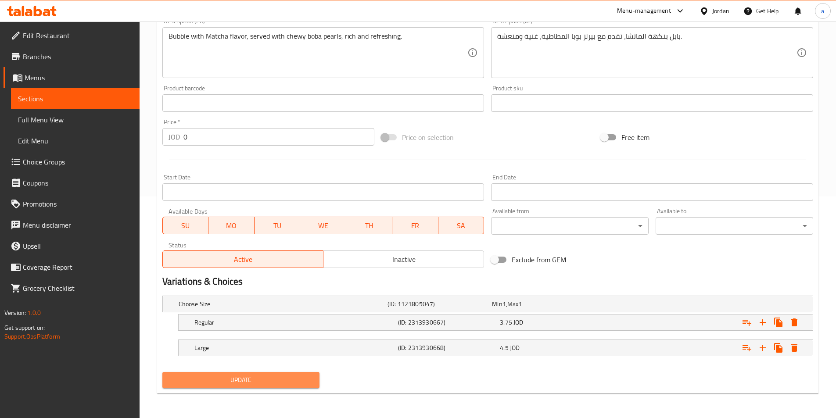
click at [211, 378] on span "Update" at bounding box center [241, 380] width 144 height 11
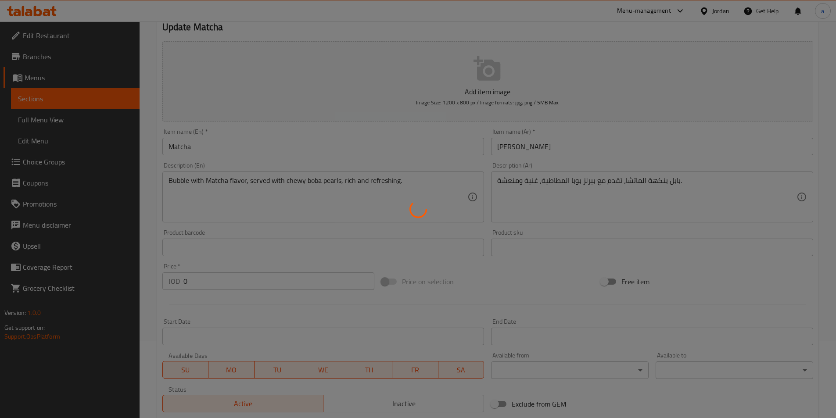
scroll to position [0, 0]
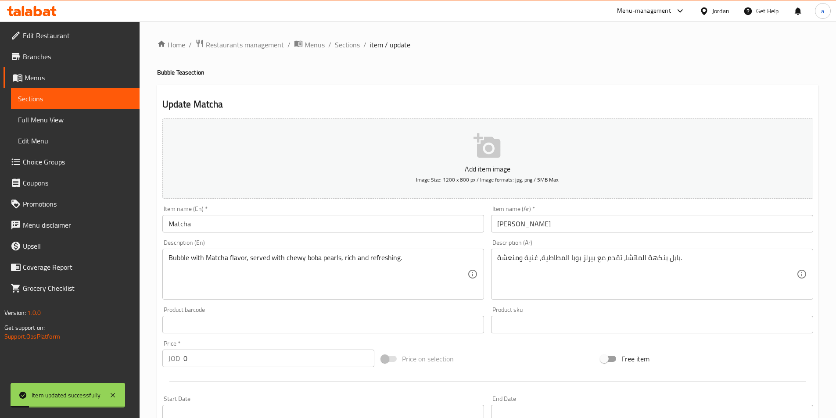
click at [355, 45] on span "Sections" at bounding box center [347, 45] width 25 height 11
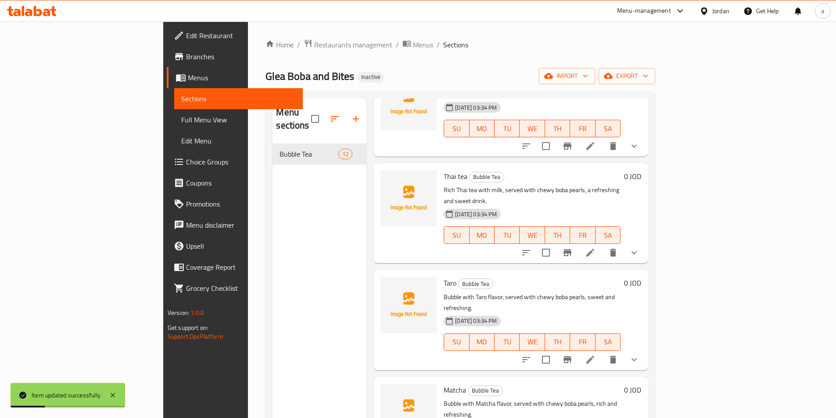
scroll to position [351, 0]
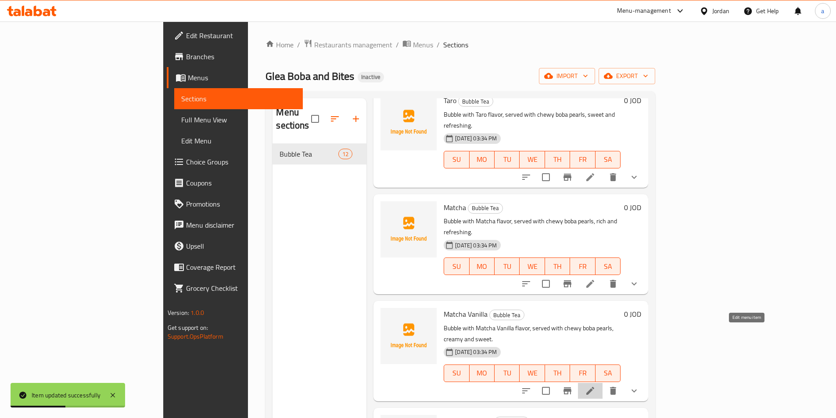
click at [596, 386] on icon at bounding box center [590, 391] width 11 height 11
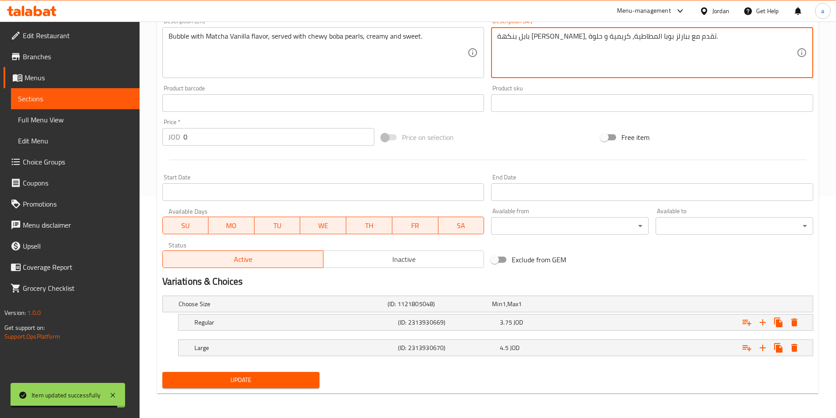
type textarea "بابل بنكهة ماتشا فانيليا، تقدم مع ببارلز بوبا المطاطية، كريمية و حلوة."
click at [214, 378] on span "Update" at bounding box center [241, 380] width 144 height 11
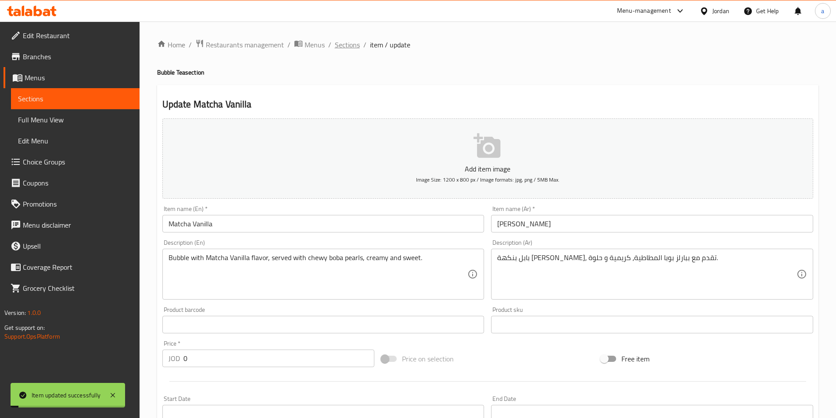
click at [348, 46] on span "Sections" at bounding box center [347, 45] width 25 height 11
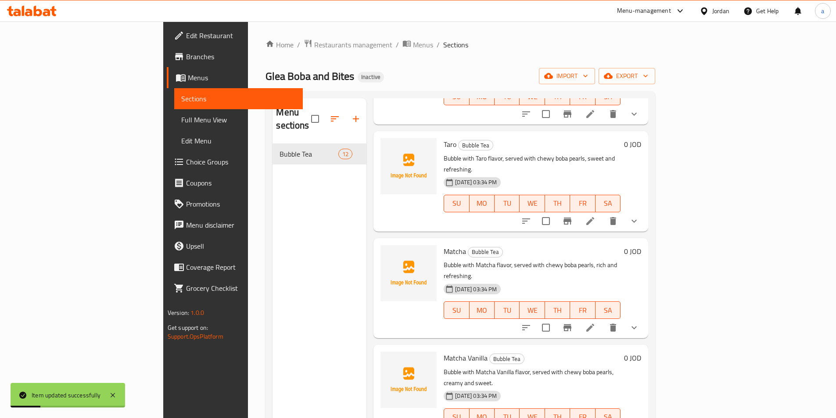
scroll to position [439, 0]
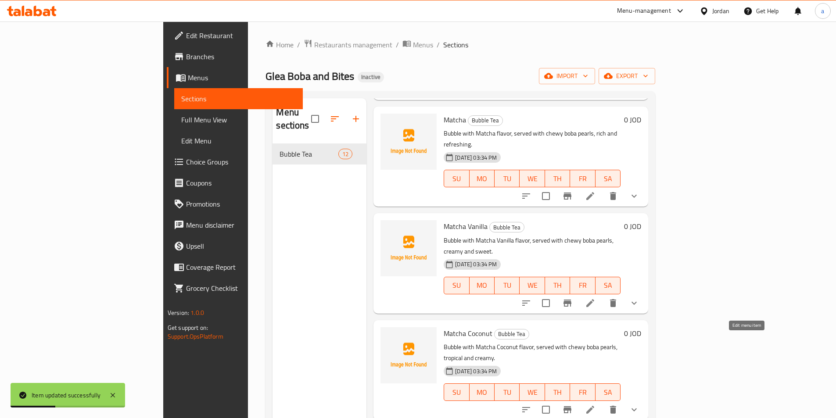
click at [595, 406] on icon at bounding box center [591, 410] width 8 height 8
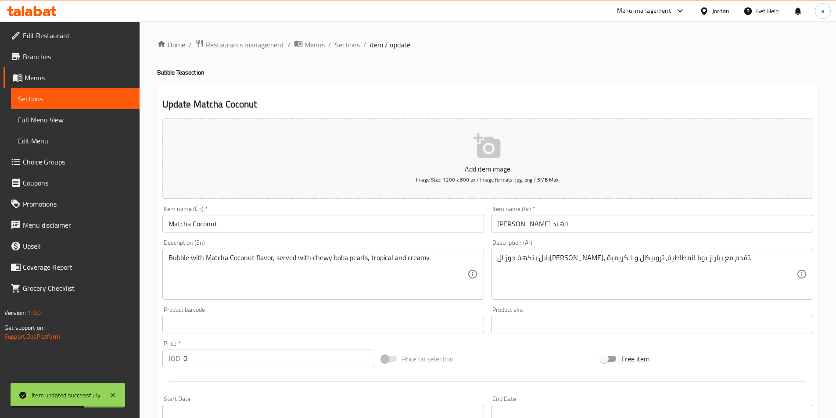
click at [350, 44] on span "Sections" at bounding box center [347, 45] width 25 height 11
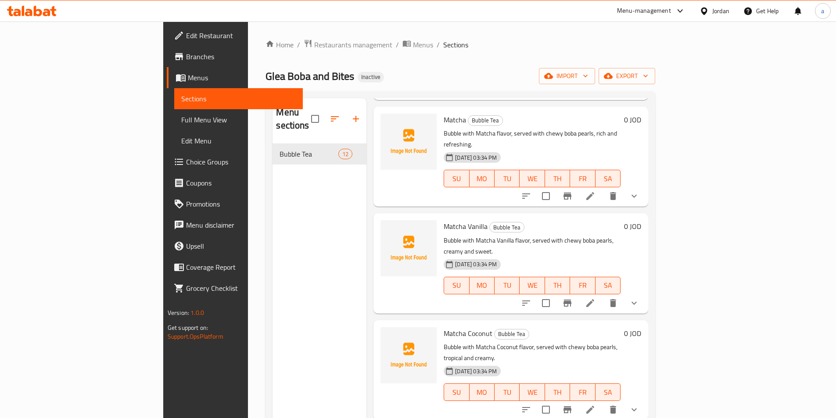
scroll to position [483, 0]
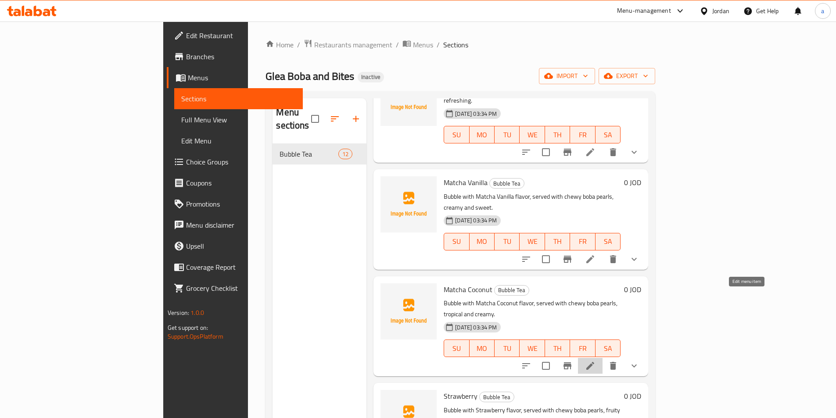
click at [596, 361] on icon at bounding box center [590, 366] width 11 height 11
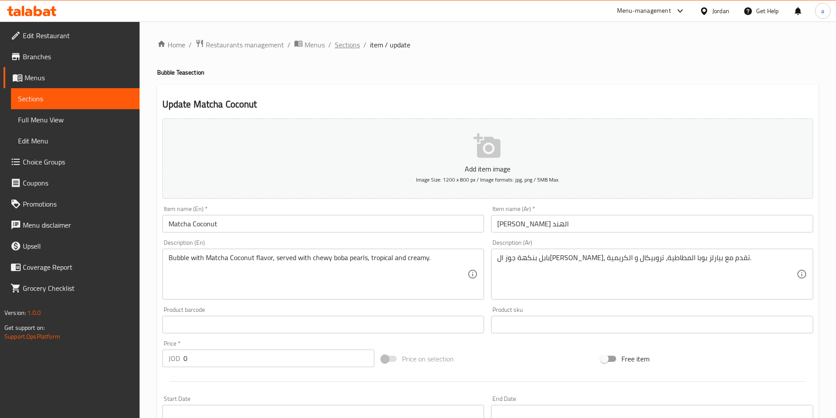
click at [344, 46] on span "Sections" at bounding box center [347, 45] width 25 height 11
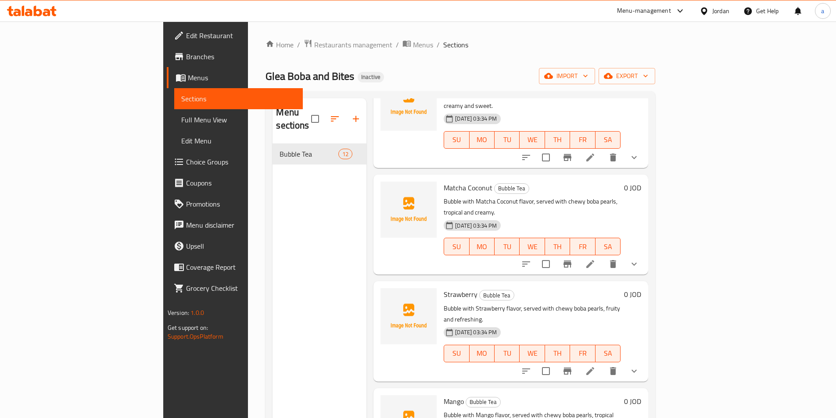
scroll to position [659, 0]
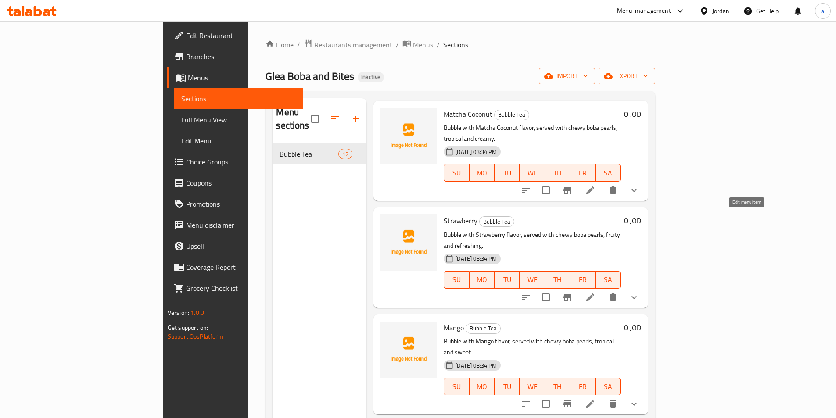
click at [596, 292] on icon at bounding box center [590, 297] width 11 height 11
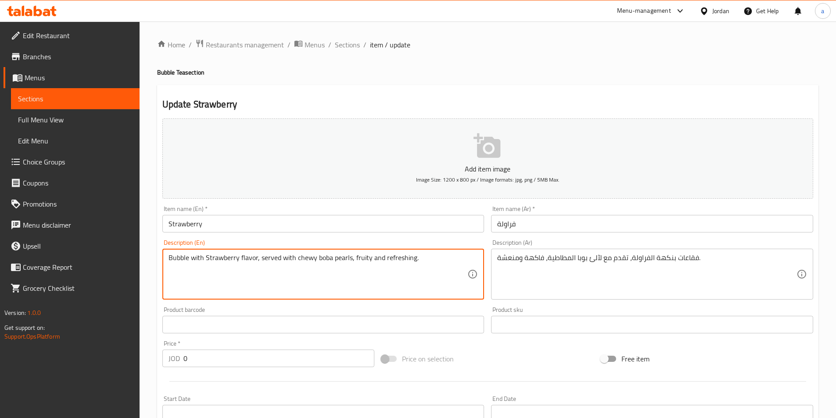
click at [428, 267] on textarea "Bubble with Strawberry flavor, served with chewy boba pearls, fruity and refres…" at bounding box center [318, 275] width 299 height 42
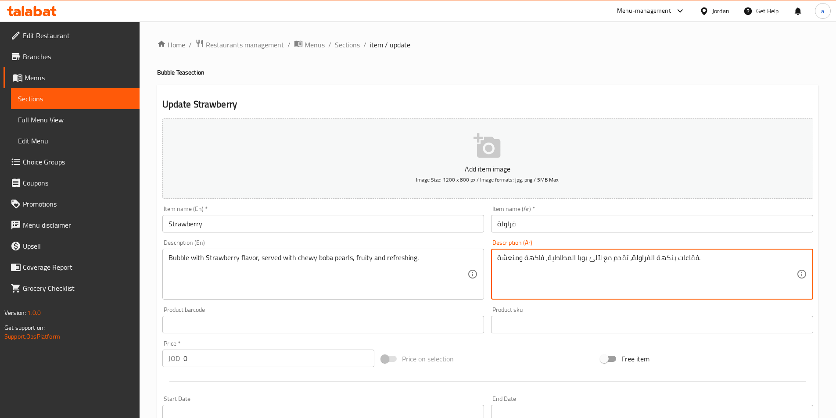
click at [549, 289] on textarea "فقاعات بنكهة الفراولة، تقدم مع لآلئ بوبا المطاطية، فاكهة ومنعشة." at bounding box center [646, 275] width 299 height 42
paste textarea "بنكهة الفراولة، تقدم مع لآلئ بوبا المطاطية، فاكهي"
click at [690, 261] on textarea "فقاعة بنكهة الفراولة، تقدم مع لآلئ بوبا المطاطية، فاكهية ومنعشة." at bounding box center [646, 275] width 299 height 42
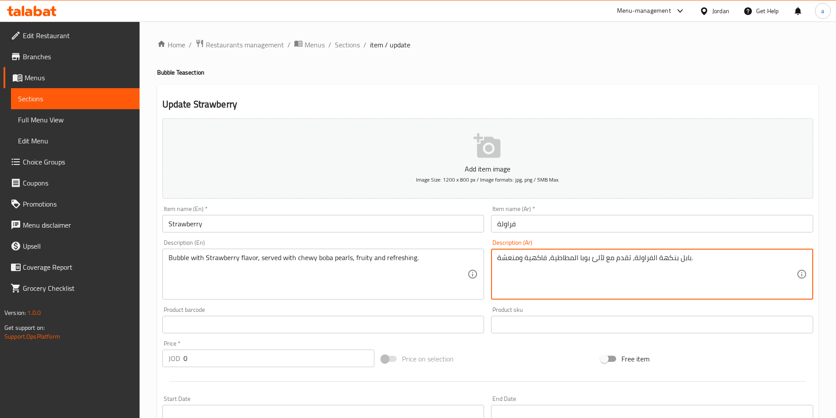
click at [596, 260] on textarea "بابل بنكهة الفراولة، تقدم مع لآلئ بوبا المطاطية، فاكهية ومنعشة." at bounding box center [646, 275] width 299 height 42
type textarea "بابل بنكهة الفراولة، تقدم مع بيارلز بوبا المطاطية، فاكهية ومنعشة."
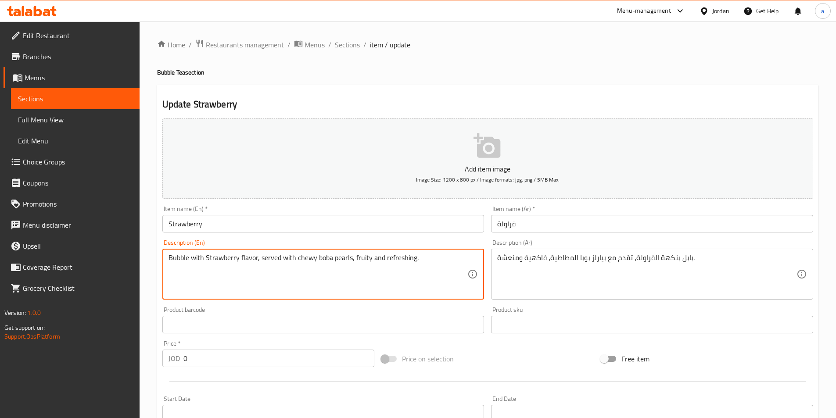
click at [360, 260] on textarea "Bubble with Strawberry flavor, served with chewy boba pearls, fruity and refres…" at bounding box center [318, 275] width 299 height 42
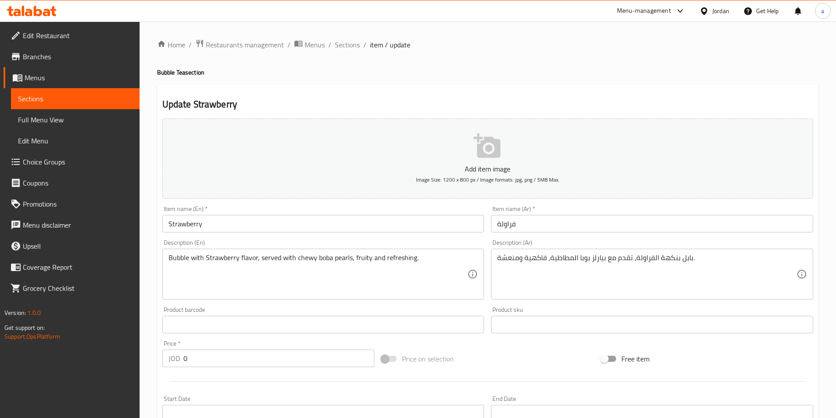
click at [398, 261] on textarea "Bubble with Strawberry flavor, served with chewy boba pearls, fruity and refres…" at bounding box center [318, 275] width 299 height 42
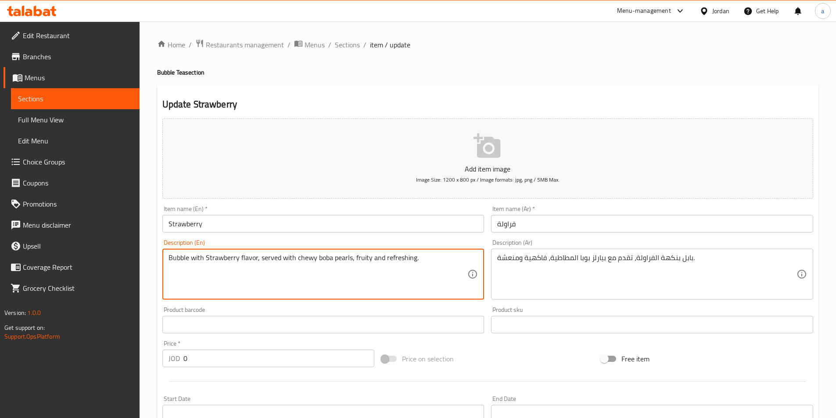
click at [398, 261] on textarea "Bubble with Strawberry flavor, served with chewy boba pearls, fruity and refres…" at bounding box center [318, 275] width 299 height 42
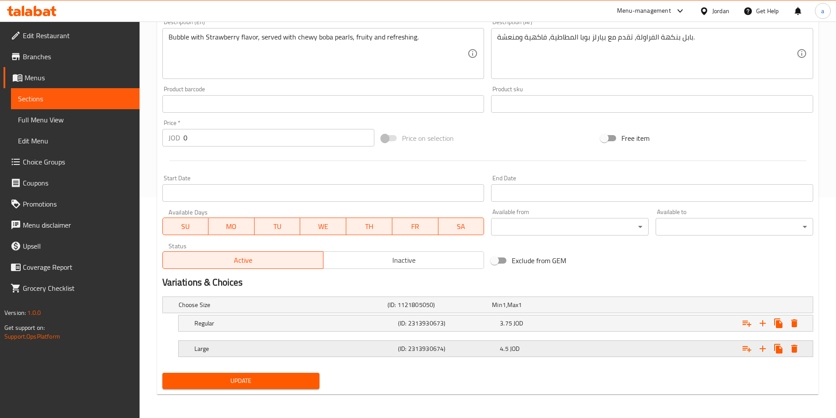
scroll to position [222, 0]
click at [231, 380] on span "Update" at bounding box center [241, 380] width 144 height 11
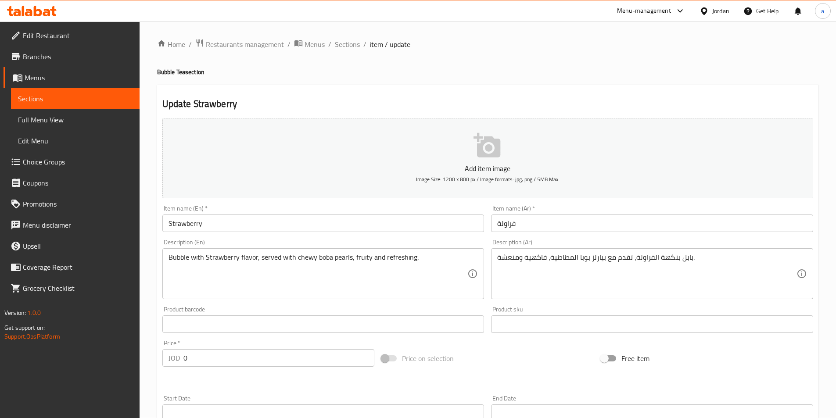
scroll to position [0, 0]
click at [349, 46] on span "Sections" at bounding box center [347, 45] width 25 height 11
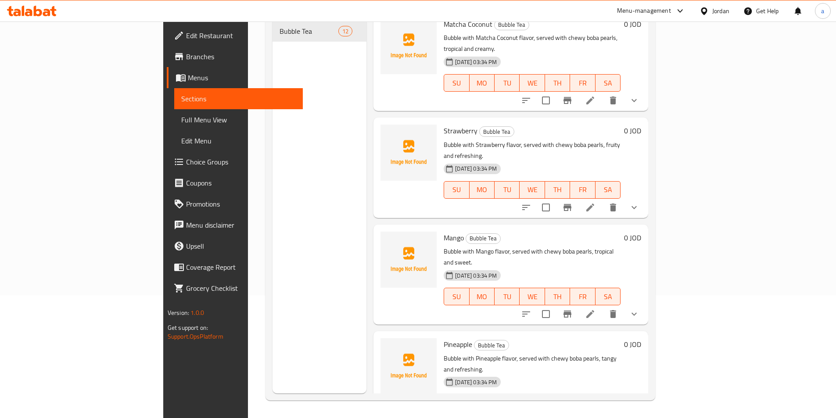
scroll to position [579, 0]
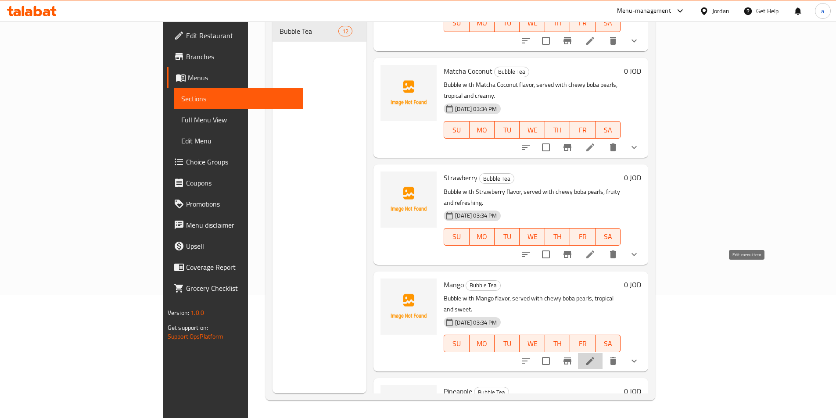
click at [596, 356] on icon at bounding box center [590, 361] width 11 height 11
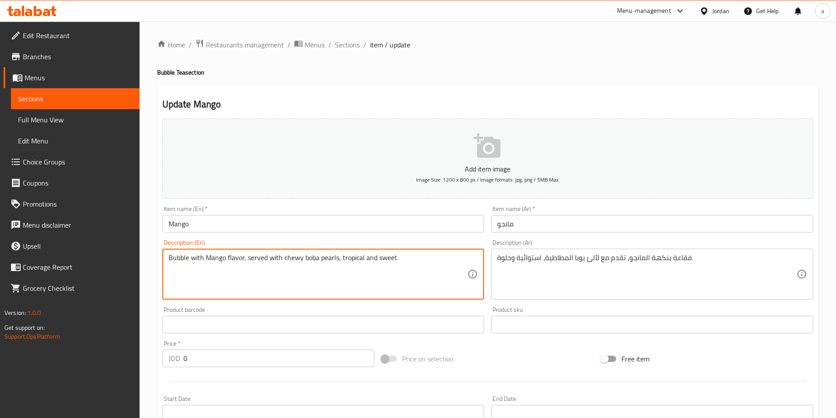
click at [393, 263] on textarea "Bubble with Mango flavor, served with chewy boba pearls, tropical and sweet." at bounding box center [318, 275] width 299 height 42
click at [394, 265] on textarea "Bubble with Mango flavor, served with chewy boba pearls, tropical and sweet." at bounding box center [318, 275] width 299 height 42
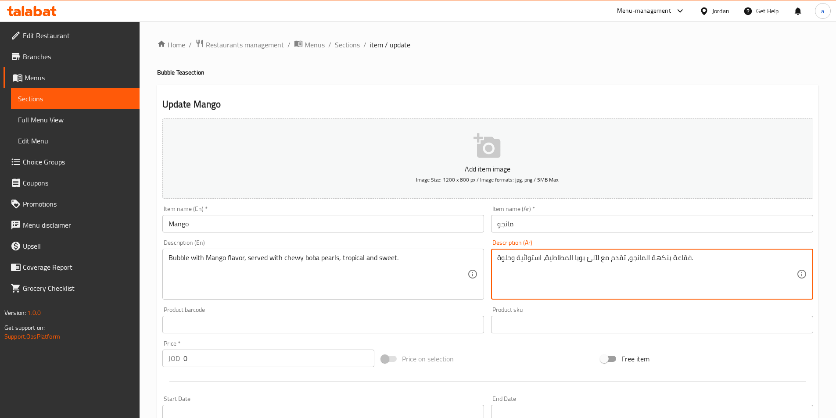
click at [662, 261] on textarea "فقاعة بنكهة المانجو، تقدم مع لآلئ بوبا المطاطية، استوائية وحلوة." at bounding box center [646, 275] width 299 height 42
paste textarea "لاستوائية وال"
click at [694, 256] on textarea "فقاعة بنكهة المانجو، تقدم مع لآلئ بوبا المطاطية، الاستوائية والحلوة." at bounding box center [646, 275] width 299 height 42
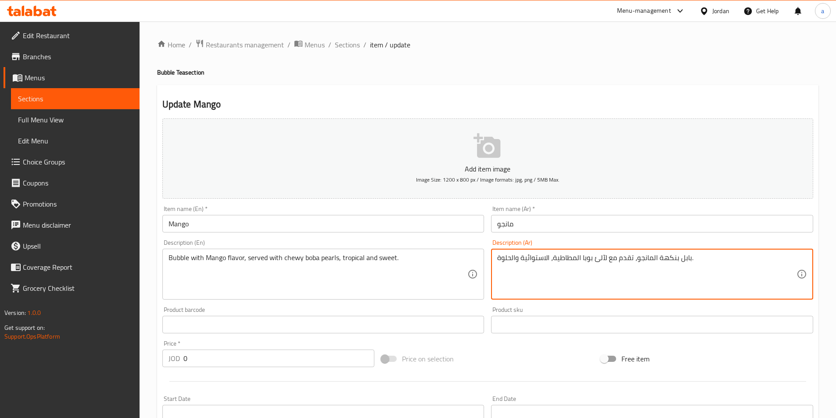
click at [600, 258] on textarea "بابل بنكهة المانجو، تقدم مع لآلئ بوبا المطاطية، الاستوائية والحلوة." at bounding box center [646, 275] width 299 height 42
click at [537, 259] on textarea "بابل بنكهة المانجو، تقدم مع بيارلز بوبا المطاطية، الاستوائية والحلوة." at bounding box center [646, 275] width 299 height 42
click at [543, 258] on textarea "بابل بنكهة المانجو، تقدم مع بيارلز بوبا المطاطية، اروبيكال والحلوة." at bounding box center [646, 275] width 299 height 42
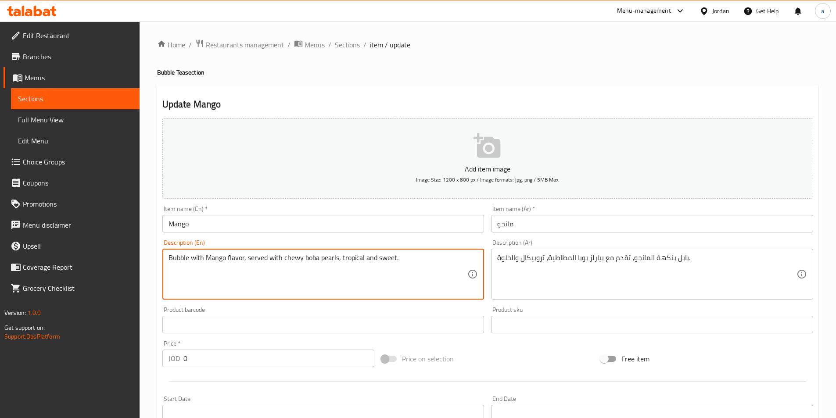
click at [353, 259] on textarea "Bubble with Mango flavor, served with chewy boba pearls, tropical and sweet." at bounding box center [318, 275] width 299 height 42
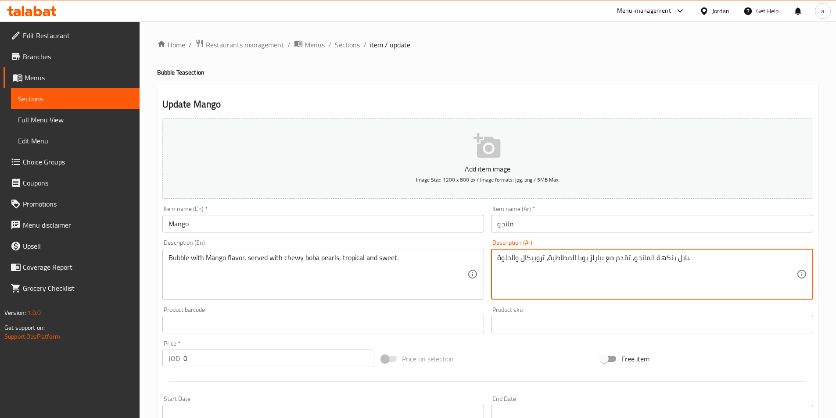
click at [526, 259] on textarea "بابل بنكهة المانجو، تقدم مع بيارلز بوبا المطاطية، تروبيكال والحلوة." at bounding box center [646, 275] width 299 height 42
click at [515, 259] on textarea "بابل بنكهة المانجو، تقدم مع بيارلز بوبا المطاطية، تروبيكال والحلوة." at bounding box center [646, 275] width 299 height 42
click at [516, 258] on textarea "بابل بنكهة المانجو، تقدم مع بيارلز بوبا المطاطية، تروبيكال والحلوة." at bounding box center [646, 275] width 299 height 42
click at [540, 258] on textarea "بابل بنكهة المانجو، تقدم مع بيارلز بوبا المطاطية، تروبيكال و الحلوة." at bounding box center [646, 275] width 299 height 42
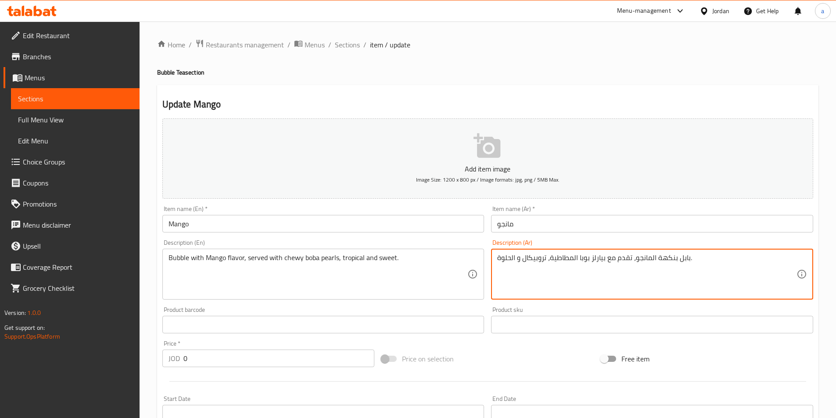
click at [540, 258] on textarea "بابل بنكهة المانجو، تقدم مع بيارلز بوبا المطاطية، تروبيكال و الحلوة." at bounding box center [646, 275] width 299 height 42
paste textarea "روبيكال"
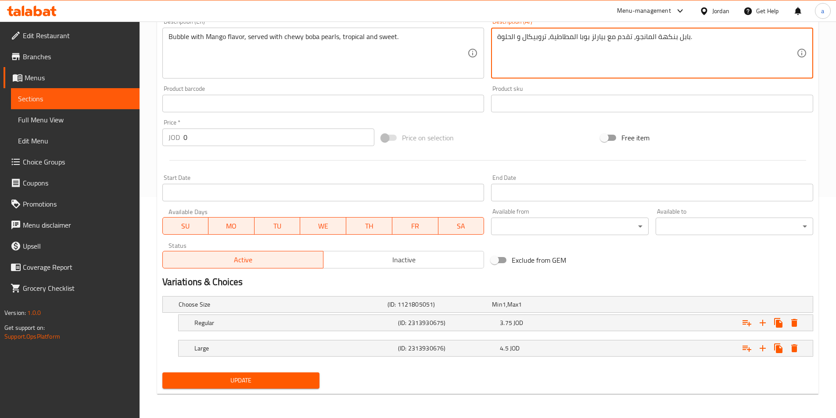
scroll to position [222, 0]
type textarea "بابل بنكهة المانجو، تقدم مع بيارلز بوبا المطاطية، تروبيكال و الحلوة."
click at [225, 381] on span "Update" at bounding box center [241, 380] width 144 height 11
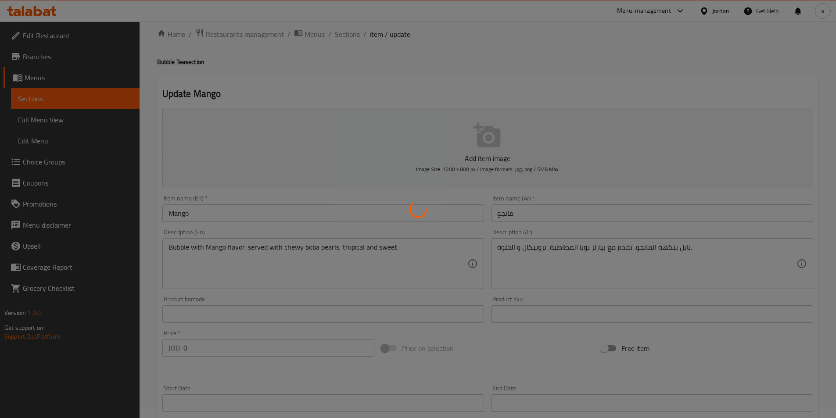
scroll to position [0, 0]
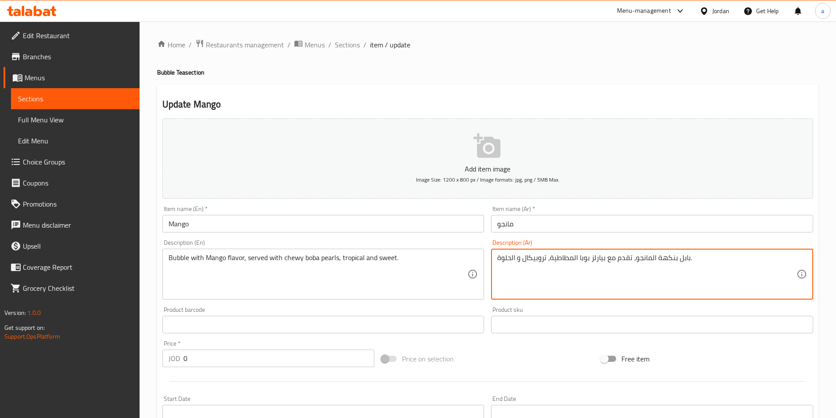
click at [668, 262] on textarea "بابل بنكهة المانجو، تقدم مع بيارلز بوبا المطاطية، تروبيكال و الحلوة." at bounding box center [646, 275] width 299 height 42
click at [344, 43] on span "Sections" at bounding box center [347, 45] width 25 height 11
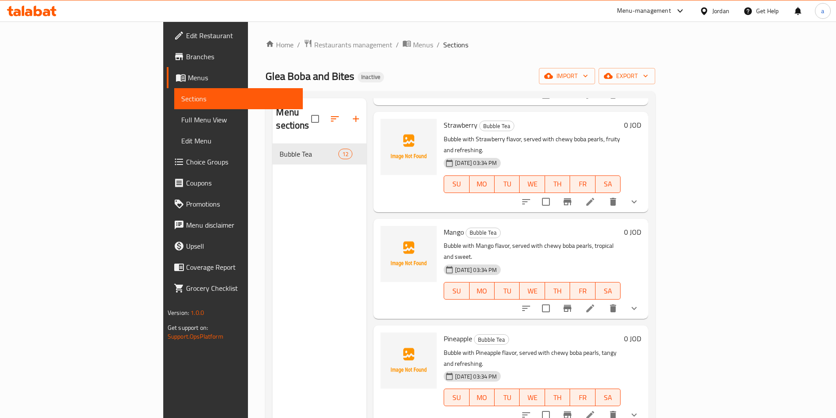
scroll to position [123, 0]
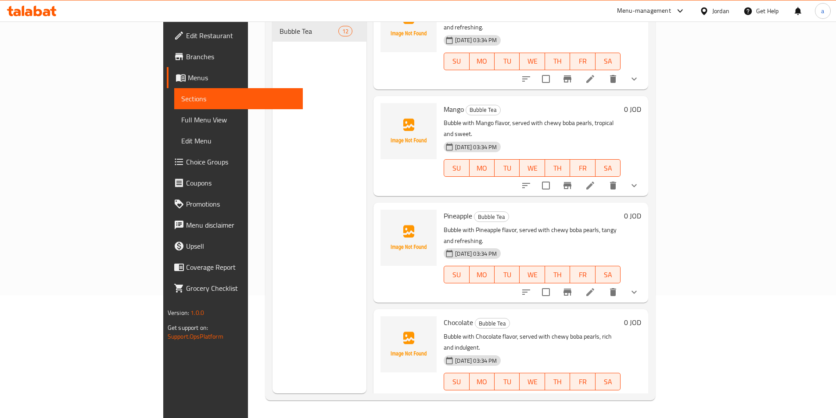
click at [596, 287] on icon at bounding box center [590, 292] width 11 height 11
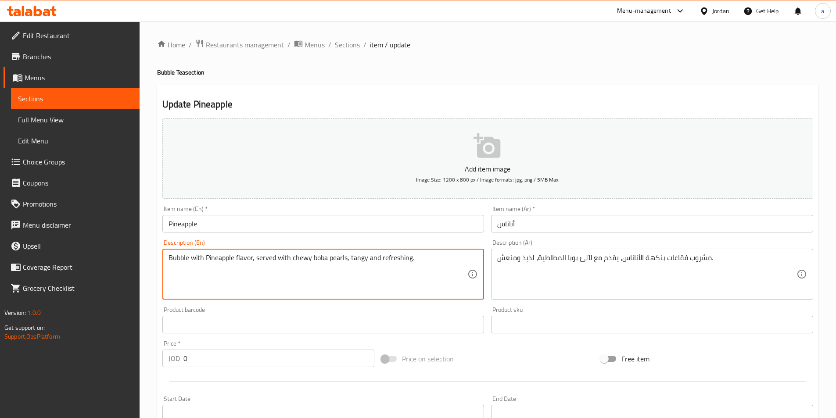
click at [393, 266] on textarea "Bubble with Pineapple flavor, served with chewy boba pearls, tangy and refreshi…" at bounding box center [318, 275] width 299 height 42
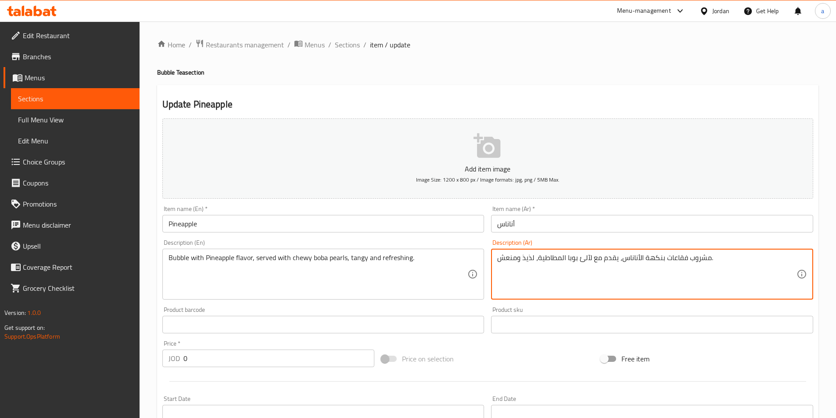
click at [555, 274] on textarea "مشروب فقاعات بنكهة الأناناس، يقدم مع لآلئ بوبا المطاطية، لذيذ ومنعش." at bounding box center [646, 275] width 299 height 42
paste textarea "قاعة بنكهة الأناناس، تقدم مع لآلئ بوبا المطاطية، منعشة ومنعشة"
click at [687, 257] on textarea "فقاعة بنكهة الأناناس، تقدم مع لآلئ بوبا المطاطية، منعشة ومنعشة." at bounding box center [646, 275] width 299 height 42
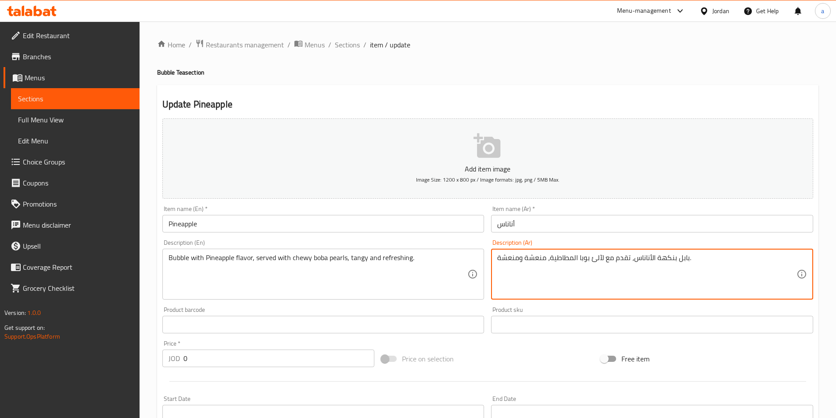
click at [595, 259] on textarea "بابل بنكهة الأناناس، تقدم مع لآلئ بوبا المطاطية، منعشة ومنعشة." at bounding box center [646, 275] width 299 height 42
click at [538, 258] on textarea "بابل بنكهة الأناناس، تقدم مع بيارلز بوبا المطاطية، منعشة ومنعشة." at bounding box center [646, 275] width 299 height 42
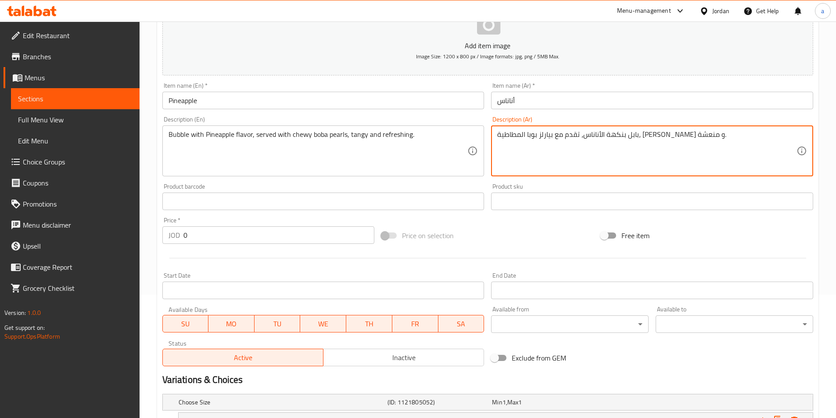
scroll to position [222, 0]
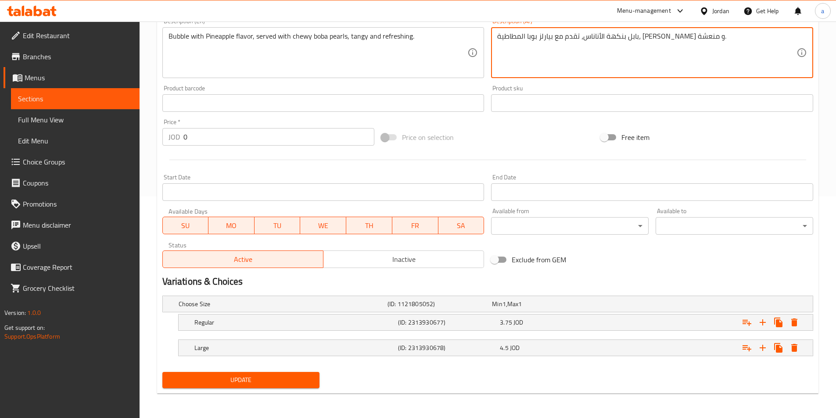
type textarea "بابل بنكهة الأناناس، تقدم مع بيارلز بوبا المطاطية، تانجي و منعشة."
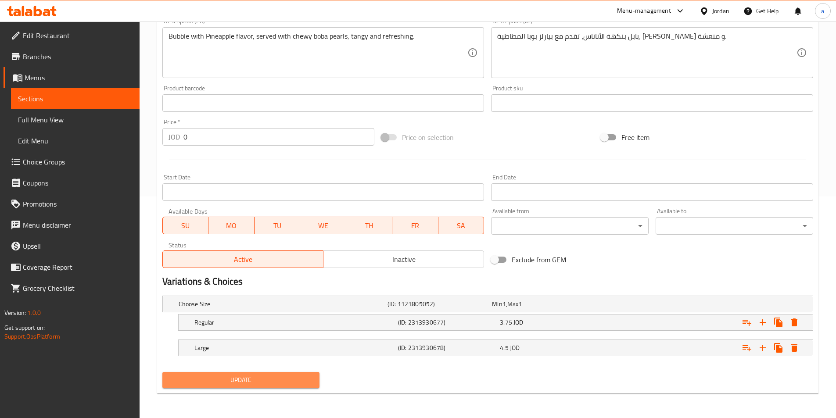
drag, startPoint x: 259, startPoint y: 382, endPoint x: 300, endPoint y: 360, distance: 46.7
click at [259, 382] on span "Update" at bounding box center [241, 380] width 144 height 11
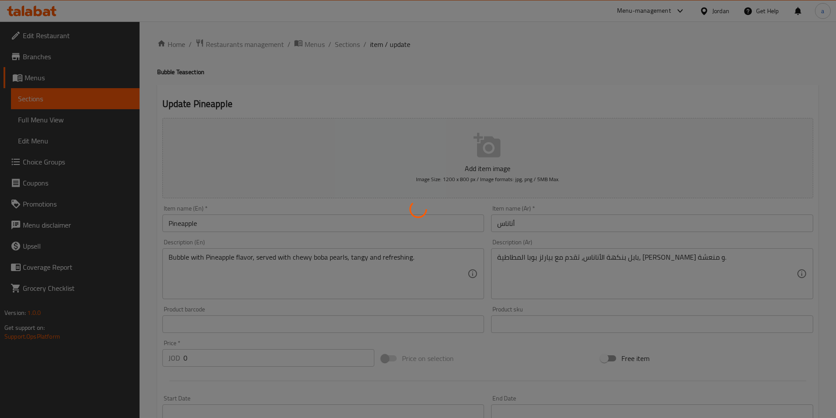
scroll to position [0, 0]
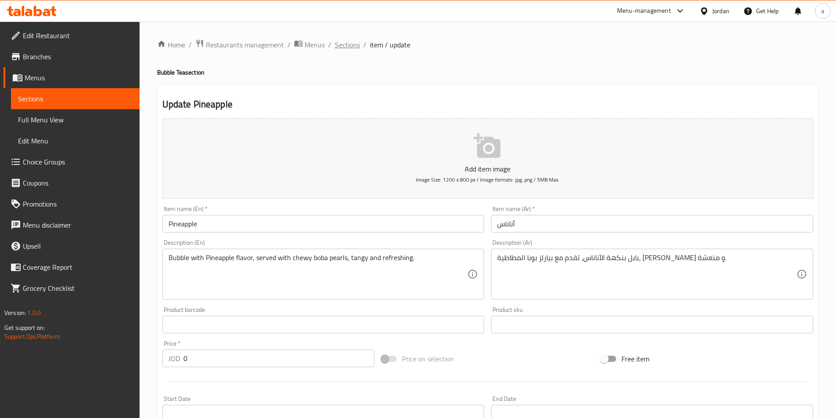
click at [346, 46] on span "Sections" at bounding box center [347, 45] width 25 height 11
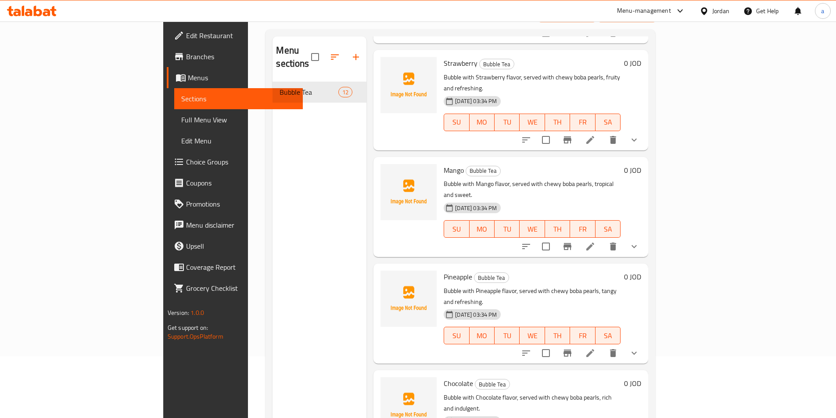
scroll to position [123, 0]
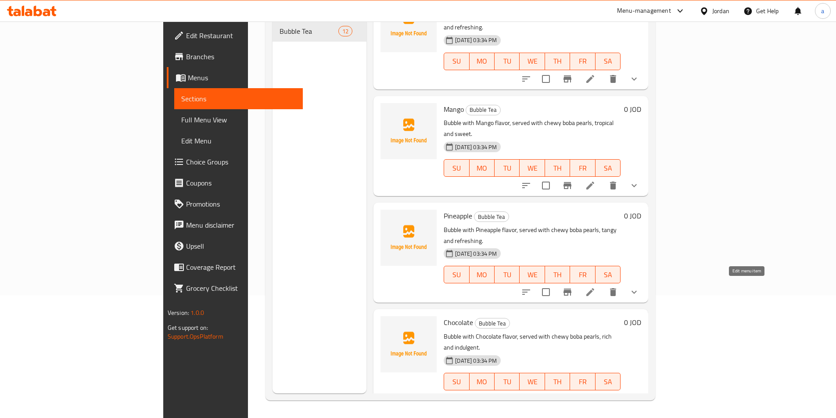
click at [595, 396] on icon at bounding box center [591, 400] width 8 height 8
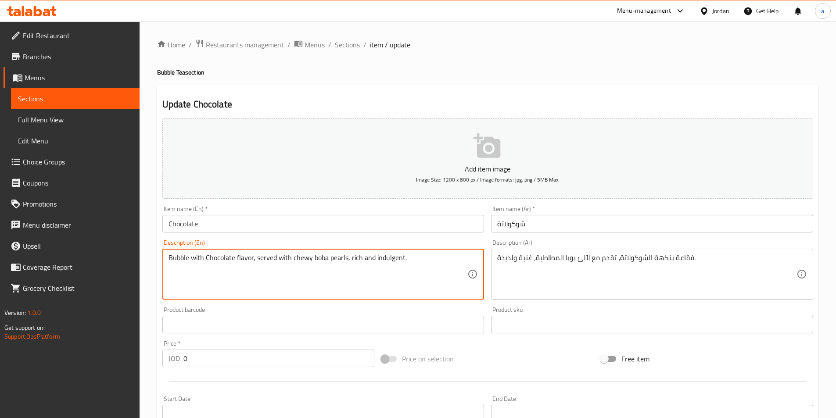
click at [412, 269] on textarea "Bubble with Chocolate flavor, served with chewy boba pearls, rich and indulgent." at bounding box center [318, 275] width 299 height 42
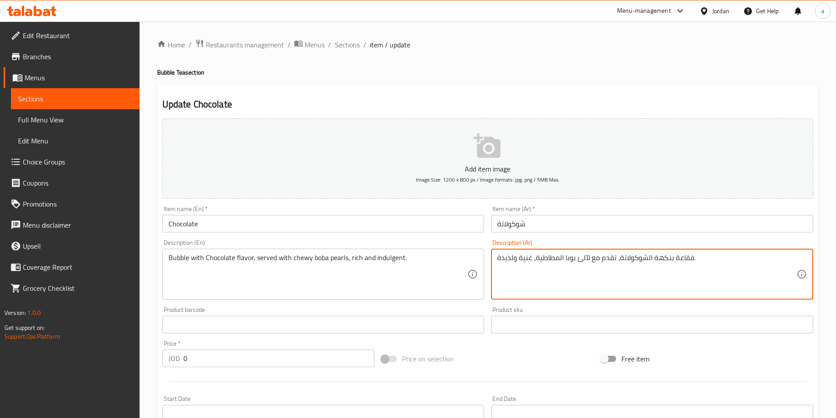
click at [624, 285] on textarea "فقاعة بنكهة الشوكولاتة، تقدم مع لآلئ بوبا المطاطية، غنية ولذيذة." at bounding box center [646, 275] width 299 height 42
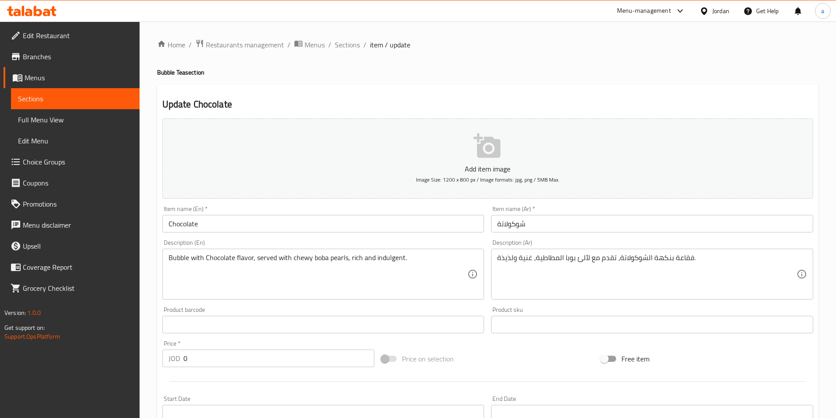
click at [666, 261] on textarea "فقاعة بنكهة الشوكولاتة، تقدم مع لآلئ بوبا المطاطية، غنية ولذيذة." at bounding box center [646, 275] width 299 height 42
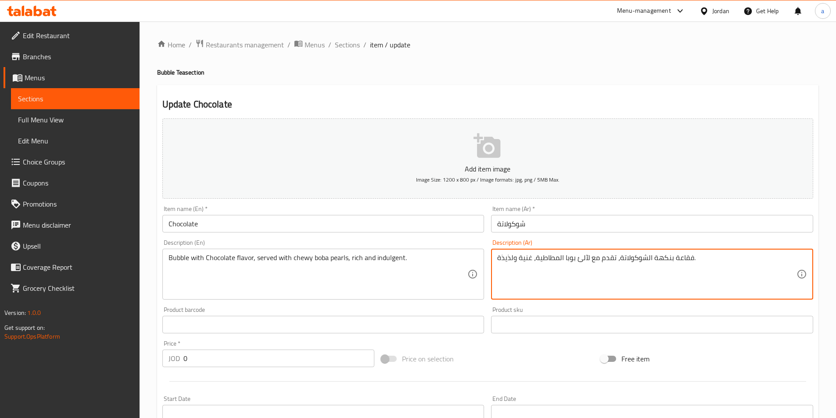
click at [666, 261] on textarea "فقاعة بنكهة الشوكولاتة، تقدم مع لآلئ بوبا المطاطية، غنية ولذيذة." at bounding box center [646, 275] width 299 height 42
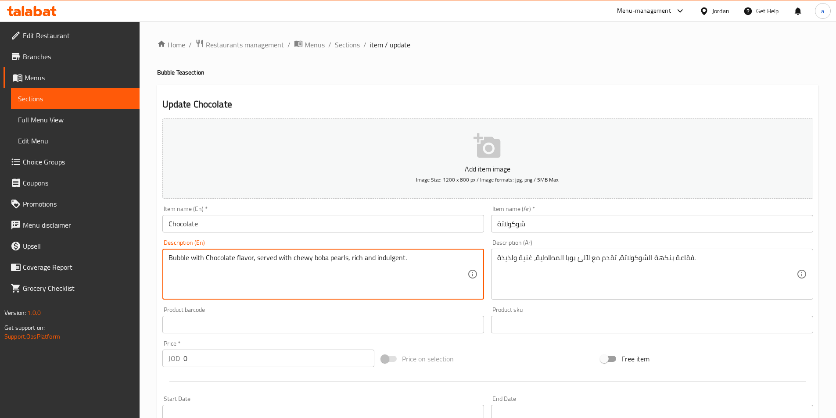
drag, startPoint x: 362, startPoint y: 258, endPoint x: 384, endPoint y: 261, distance: 22.2
click at [389, 260] on textarea "Bubble with Chocolate flavor, served with chewy boba pearls, rich and indulgent." at bounding box center [318, 275] width 299 height 42
click at [389, 261] on textarea "Bubble with Chocolate flavor, served with chewy boba pearls, rich and indulgent." at bounding box center [318, 275] width 299 height 42
click at [386, 260] on textarea "Bubble with Chocolate flavor, served with chewy boba pearls, rich and indulgent." at bounding box center [318, 275] width 299 height 42
click at [386, 261] on textarea "Bubble with Chocolate flavor, served with chewy boba pearls, rich and indulgent." at bounding box center [318, 275] width 299 height 42
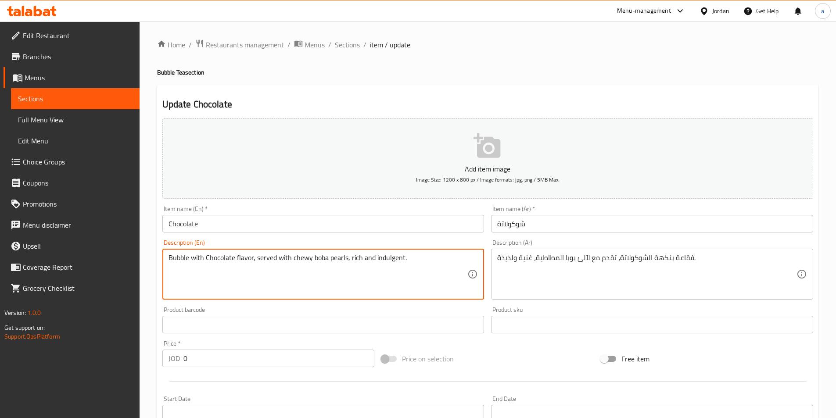
click at [386, 261] on textarea "Bubble with Chocolate flavor, served with chewy boba pearls, rich and indulgent." at bounding box center [318, 275] width 299 height 42
click at [367, 258] on textarea "Bubble with Chocolate flavor, served with chewy boba pearls, rich and ." at bounding box center [318, 275] width 299 height 42
type textarea "Bubble with Chocolate flavor, served with chewy boba pearls, rich ."
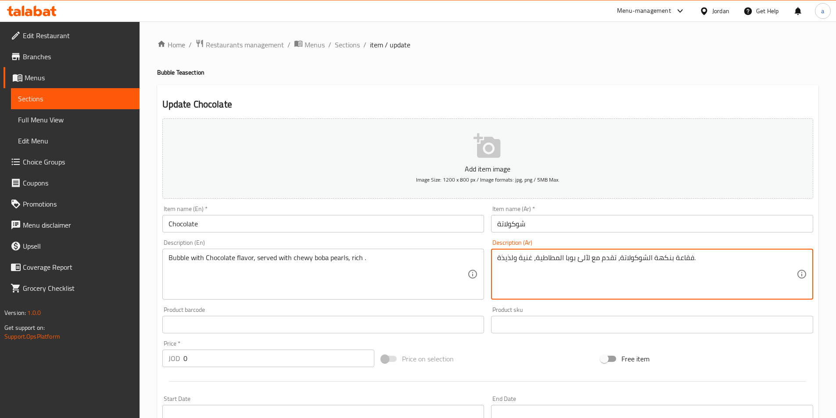
drag, startPoint x: 515, startPoint y: 258, endPoint x: 493, endPoint y: 258, distance: 22.4
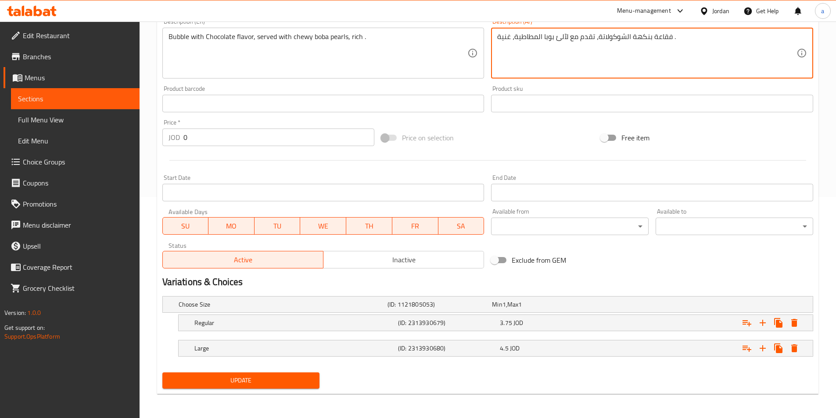
scroll to position [222, 0]
type textarea "فقاعة بنكهة الشوكولاتة، تقدم مع لآلئ بوبا المطاطية، غنية ."
click at [258, 382] on span "Update" at bounding box center [241, 380] width 144 height 11
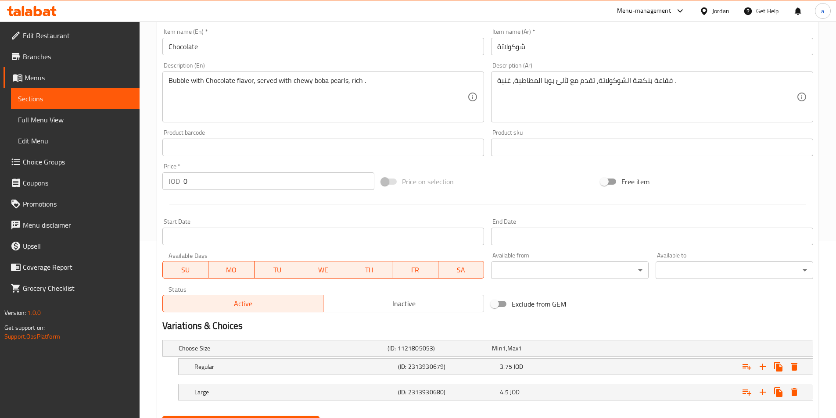
scroll to position [220, 0]
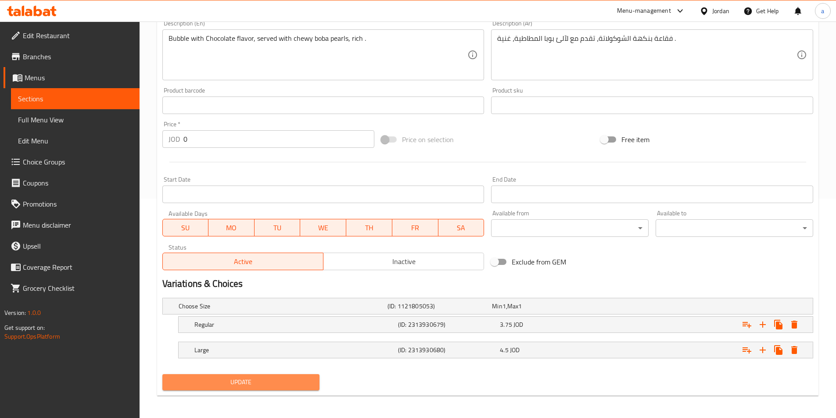
click at [224, 382] on span "Update" at bounding box center [241, 382] width 144 height 11
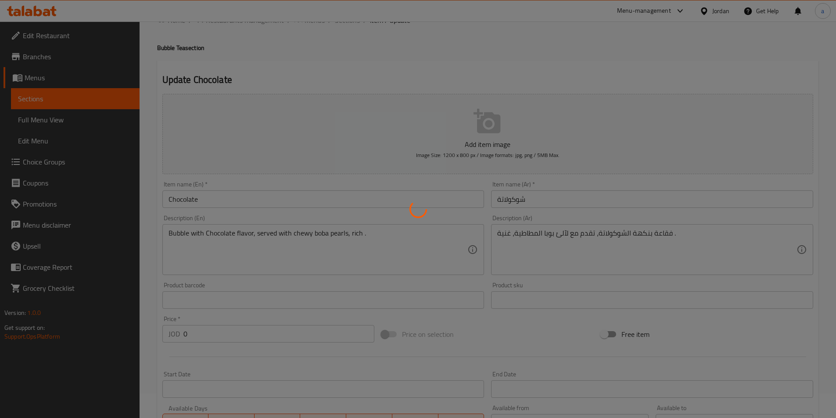
scroll to position [0, 0]
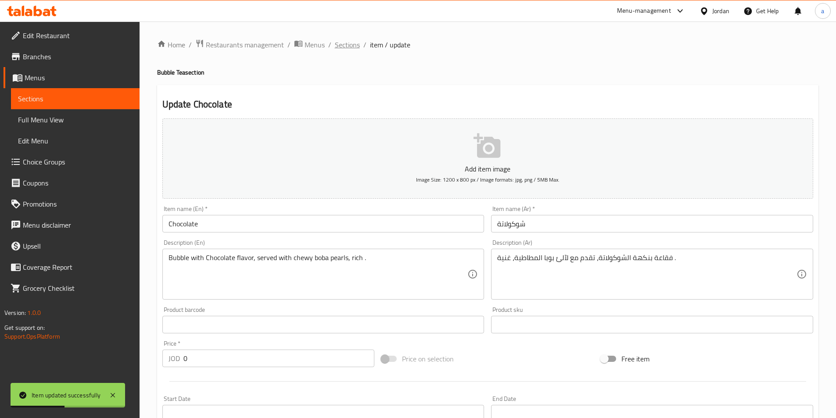
click at [350, 45] on span "Sections" at bounding box center [347, 45] width 25 height 11
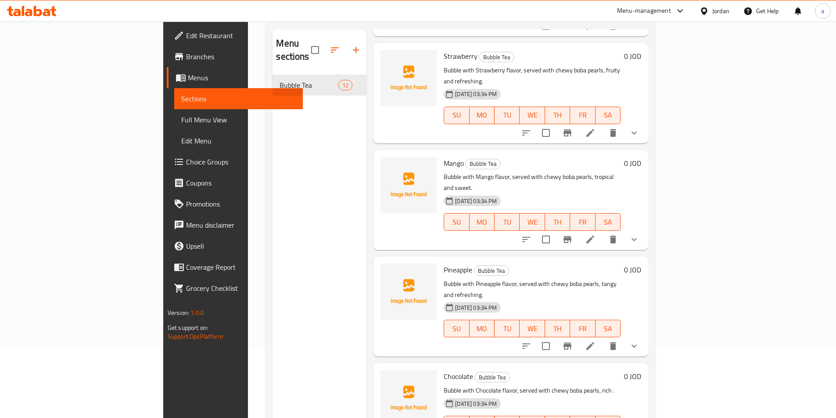
scroll to position [123, 0]
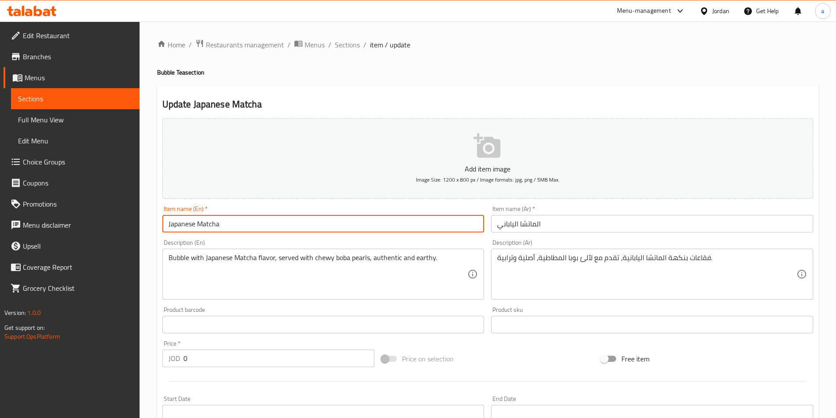
click at [183, 221] on input "Japanese Matcha" at bounding box center [323, 224] width 322 height 18
click at [182, 224] on input "Japanese Matcha" at bounding box center [323, 224] width 322 height 18
click at [182, 223] on input "Japanese Matcha" at bounding box center [323, 224] width 322 height 18
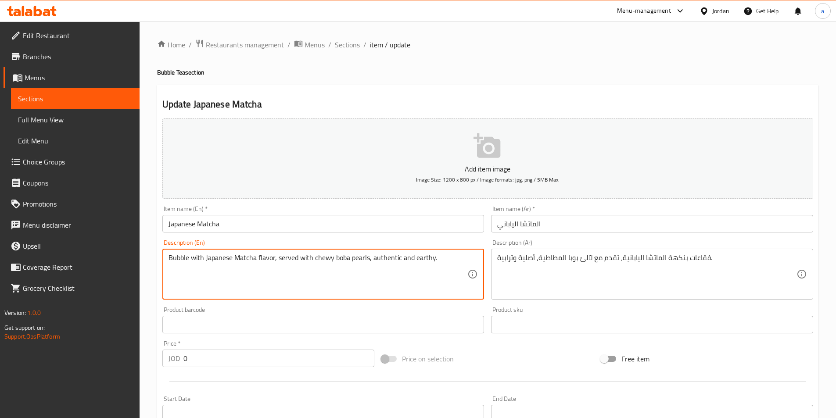
click at [375, 280] on textarea "Bubble with Japanese Matcha flavor, served with chewy boba pearls, authentic an…" at bounding box center [318, 275] width 299 height 42
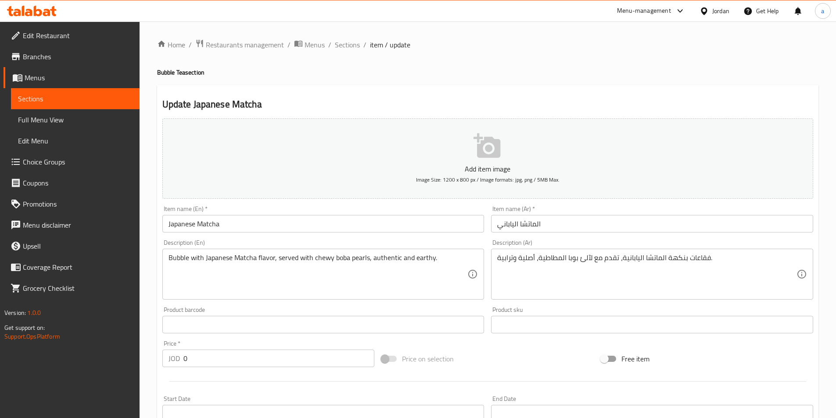
click at [425, 259] on textarea "Bubble with Japanese Matcha flavor, served with chewy boba pearls, authentic an…" at bounding box center [318, 275] width 299 height 42
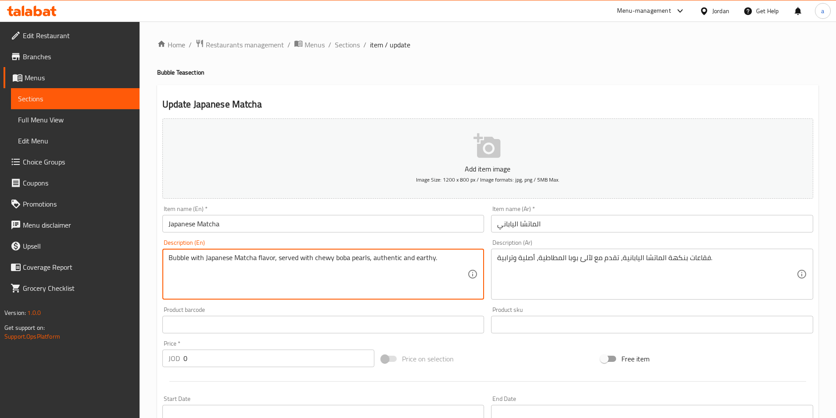
click at [425, 259] on textarea "Bubble with Japanese Matcha flavor, served with chewy boba pearls, authentic an…" at bounding box center [318, 275] width 299 height 42
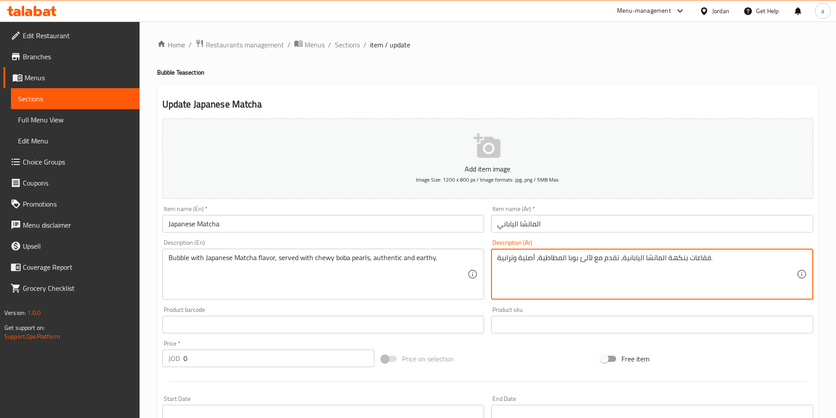
click at [696, 258] on textarea "فقاعات بنكهة الماتشا اليابانية، تقدم مع لآلئ بوبا المطاطية، أصلية وترابية." at bounding box center [646, 275] width 299 height 42
click at [695, 274] on textarea "فقاعات بنكهة الماتشا اليابانية، تقدم مع لآلئ بوبا المطاطية، أصلية وترابية." at bounding box center [646, 275] width 299 height 42
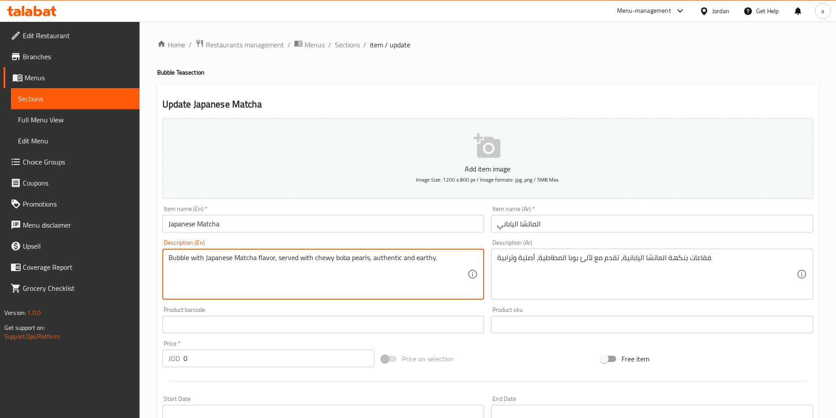
click at [433, 262] on textarea "Bubble with Japanese Matcha flavor, served with chewy boba pearls, authentic an…" at bounding box center [318, 275] width 299 height 42
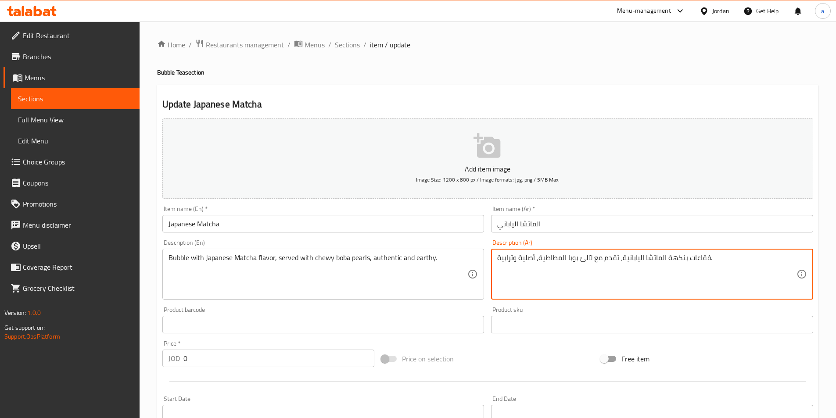
click at [691, 267] on textarea "فقاعات بنكهة الماتشا اليابانية، تقدم مع لآلئ بوبا المطاطية، أصلية وترابية." at bounding box center [646, 275] width 299 height 42
paste textarea
click at [698, 258] on textarea "فقاعة بنكهة الماتشا اليابانية، تقدم مع لآلئ بوبا المطاطية، أصلية وترابية." at bounding box center [646, 275] width 299 height 42
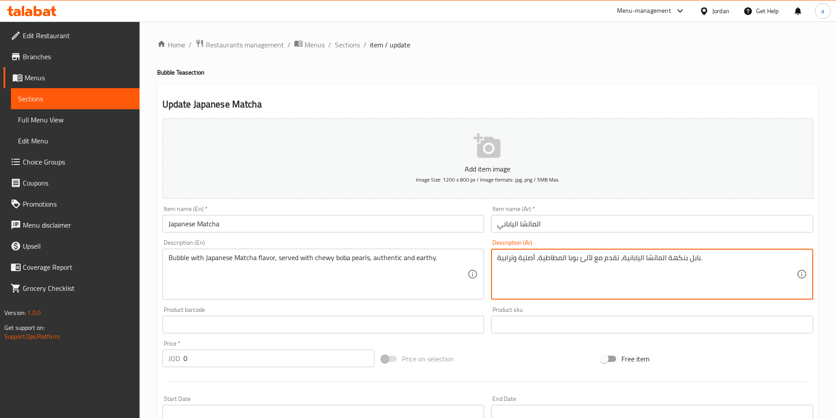
click at [585, 259] on textarea "بابل بنكهة الماتشا اليابانية، تقدم مع لآلئ بوبا المطاطية، أصلية وترابية." at bounding box center [646, 275] width 299 height 42
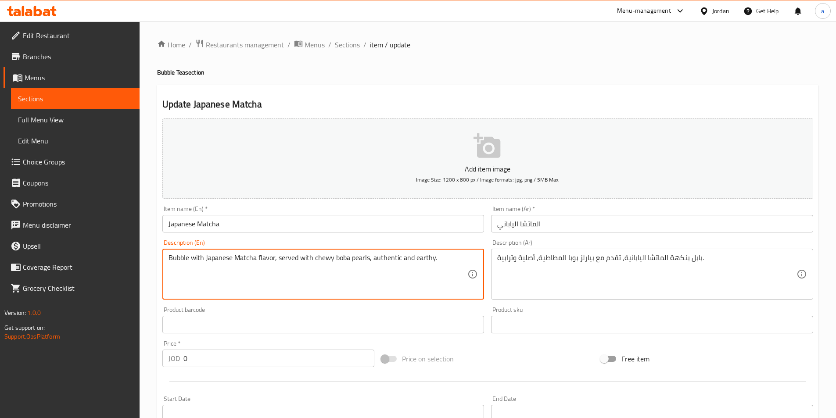
click at [389, 260] on textarea "Bubble with Japanese Matcha flavor, served with chewy boba pearls, authentic an…" at bounding box center [318, 275] width 299 height 42
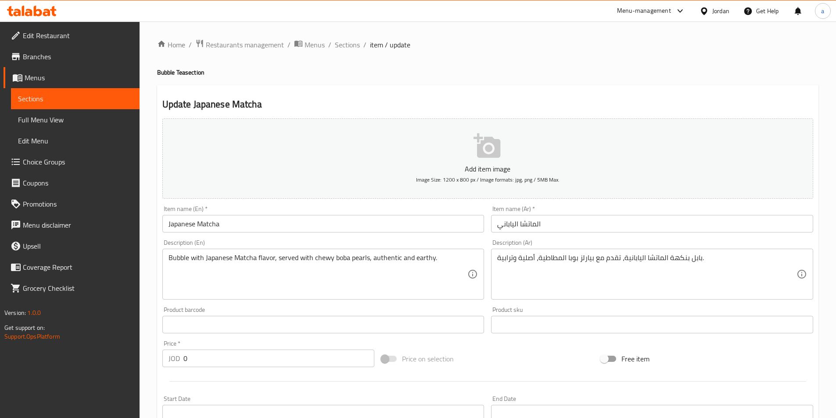
click at [418, 259] on textarea "Bubble with Japanese Matcha flavor, served with chewy boba pearls, authentic an…" at bounding box center [318, 275] width 299 height 42
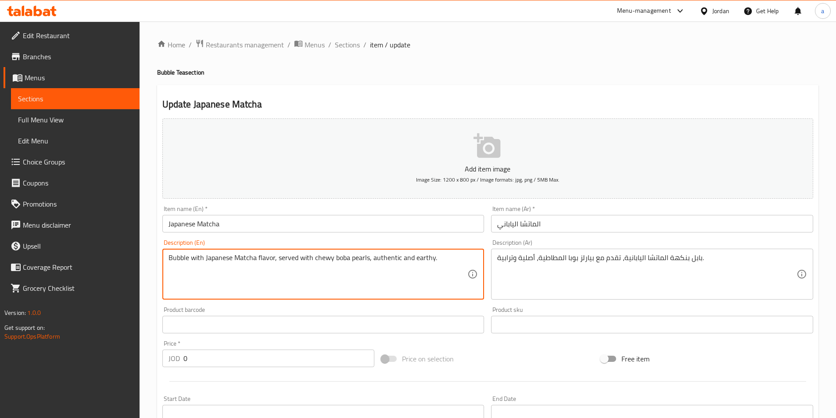
click at [418, 259] on textarea "Bubble with Japanese Matcha flavor, served with chewy boba pearls, authentic an…" at bounding box center [318, 275] width 299 height 42
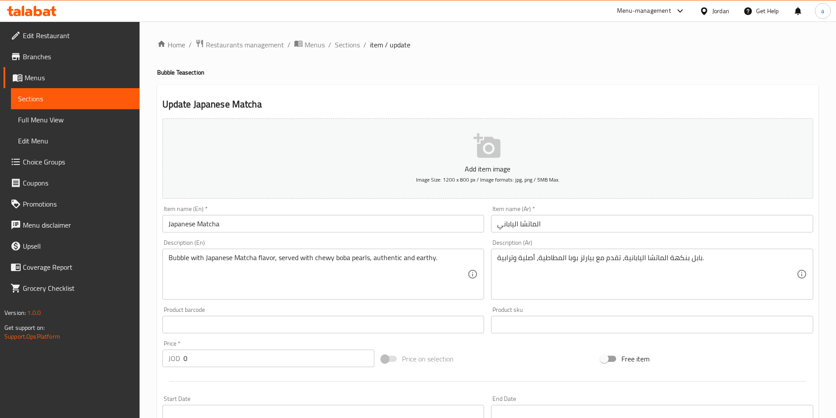
click at [389, 256] on textarea "Bubble with Japanese Matcha flavor, served with chewy boba pearls, authentic an…" at bounding box center [318, 275] width 299 height 42
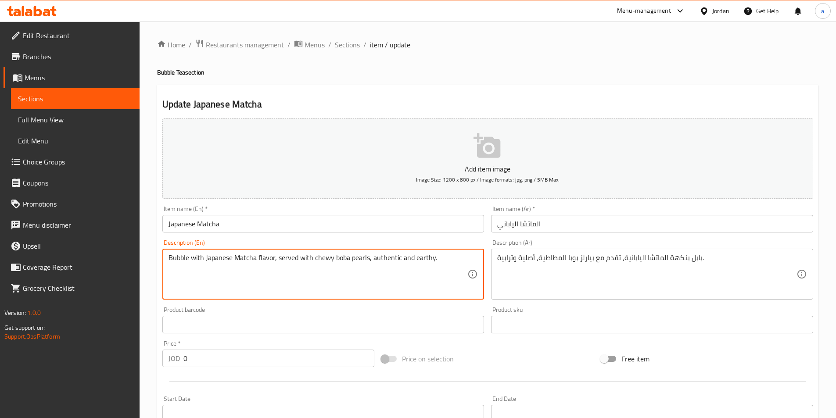
click at [389, 256] on textarea "Bubble with Japanese Matcha flavor, served with chewy boba pearls, authentic an…" at bounding box center [318, 275] width 299 height 42
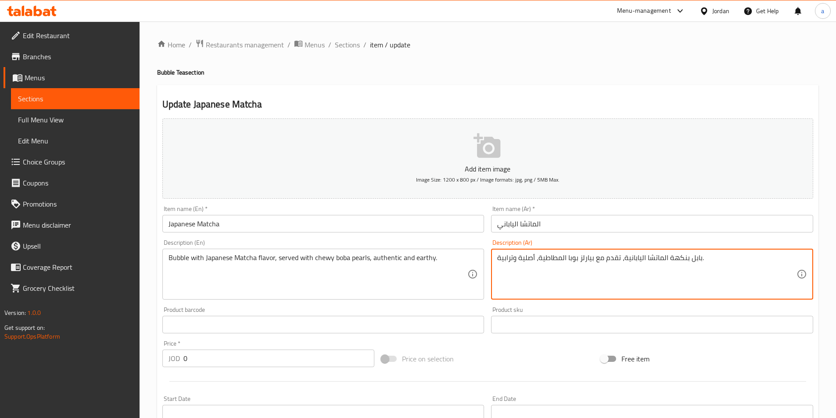
click at [524, 258] on textarea "بابل بنكهة الماتشا اليابانية، تقدم مع بيارلز بوبا المطاطية، أصلية وترابية." at bounding box center [646, 275] width 299 height 42
paste textarea "ل"
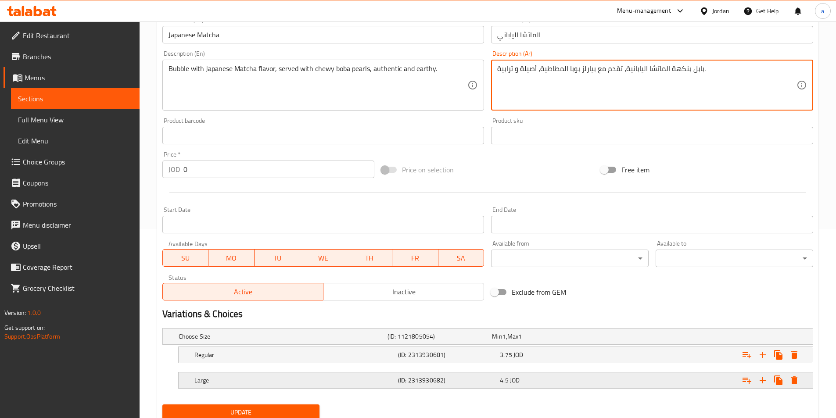
scroll to position [222, 0]
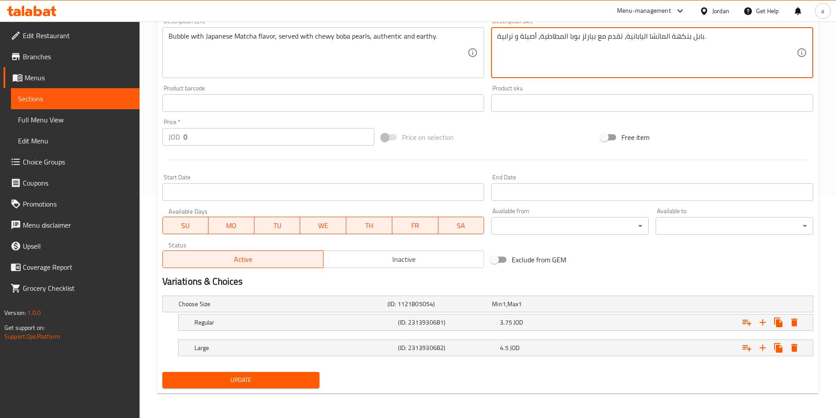
type textarea "بابل بنكهة الماتشا اليابانية، تقدم مع بيارلز بوبا المطاطية، أصيلة و ترابية."
click at [271, 379] on span "Update" at bounding box center [241, 380] width 144 height 11
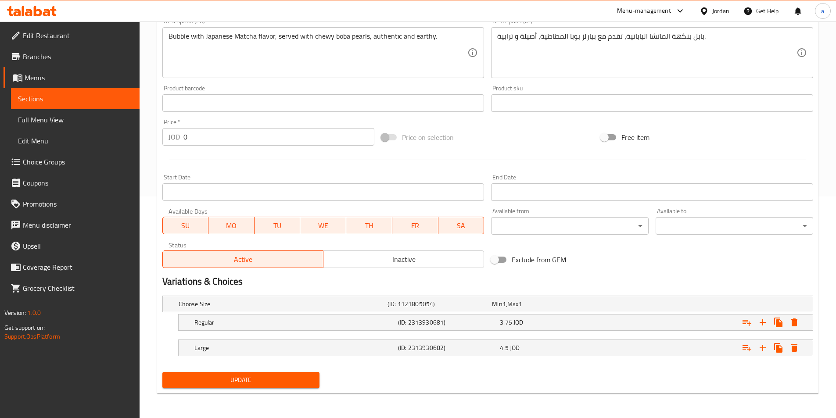
click at [241, 374] on button "Update" at bounding box center [241, 380] width 158 height 16
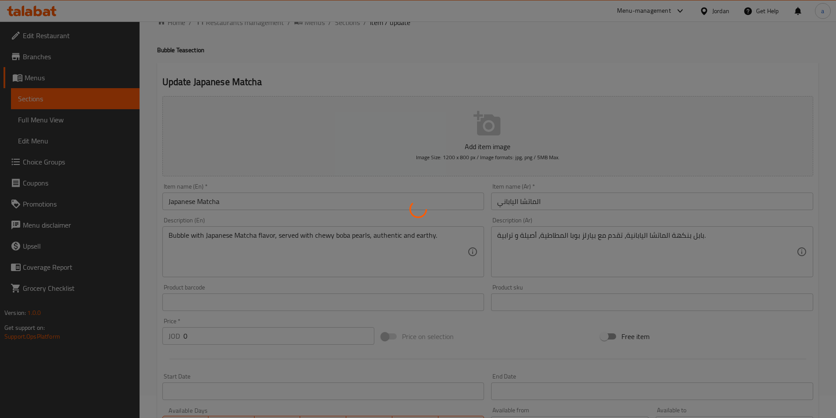
scroll to position [0, 0]
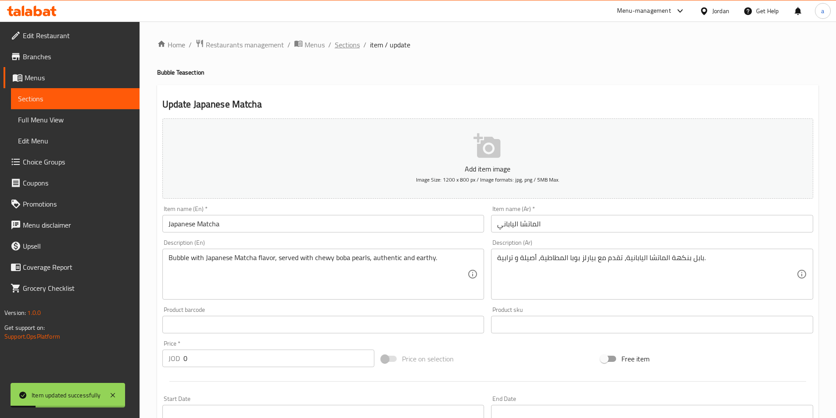
click at [347, 49] on span "Sections" at bounding box center [347, 45] width 25 height 11
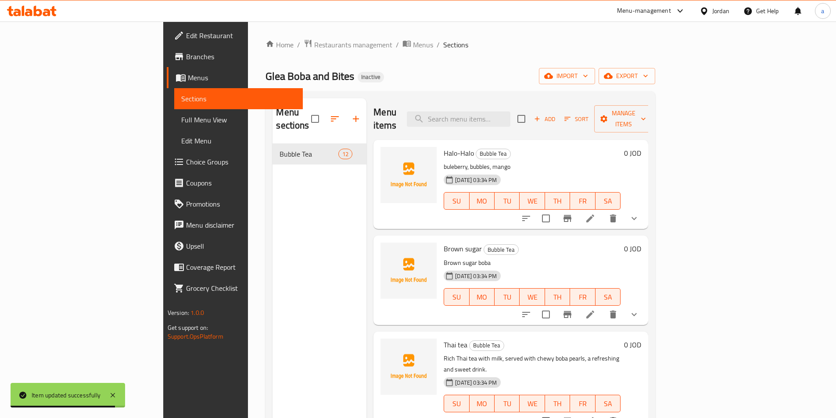
click at [181, 121] on span "Full Menu View" at bounding box center [238, 120] width 115 height 11
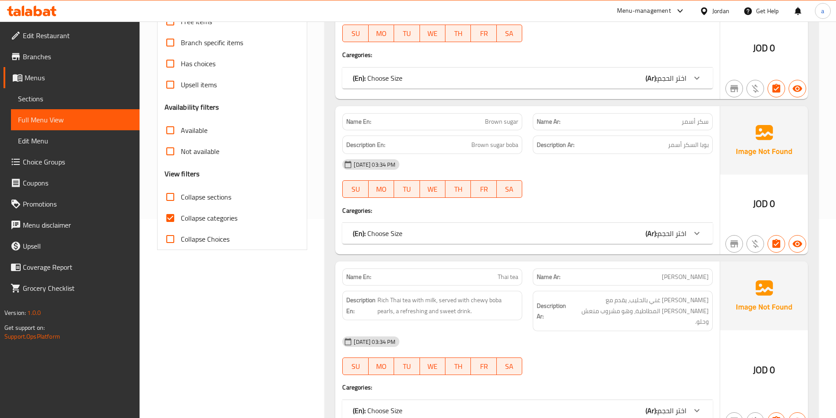
scroll to position [220, 0]
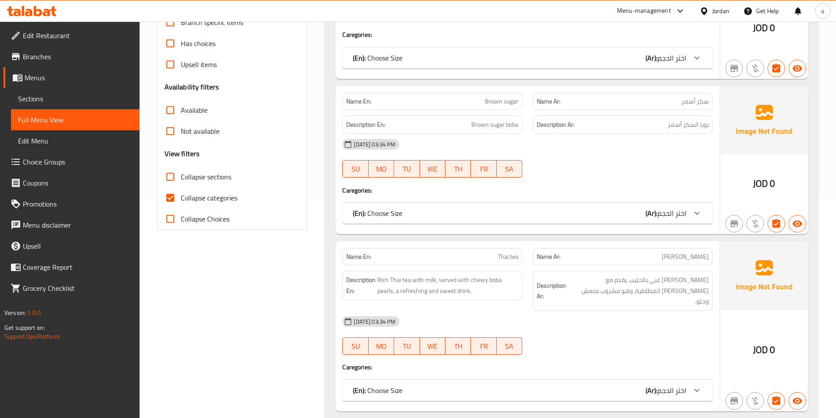
click at [204, 198] on span "Collapse categories" at bounding box center [209, 198] width 57 height 11
click at [181, 198] on input "Collapse categories" at bounding box center [170, 197] width 21 height 21
checkbox input "false"
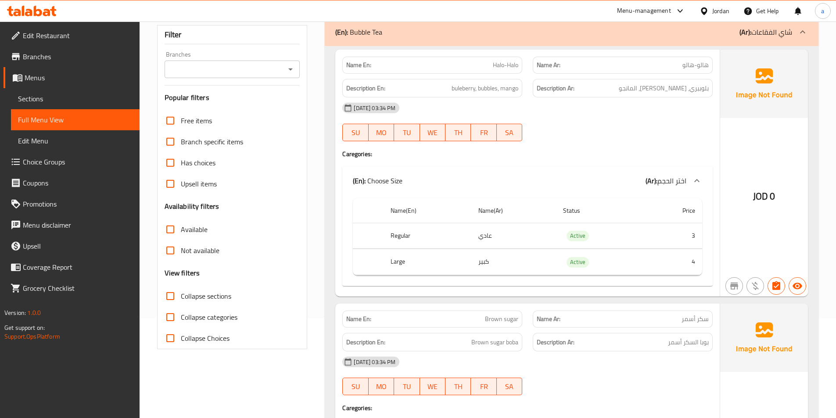
scroll to position [0, 0]
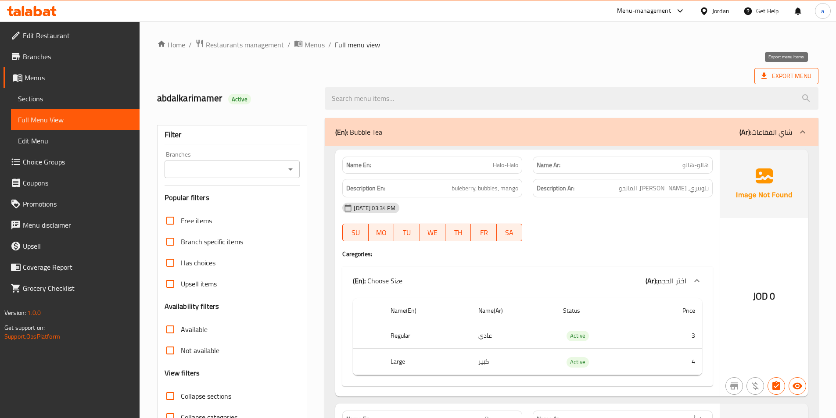
click at [783, 74] on span "Export Menu" at bounding box center [787, 76] width 50 height 11
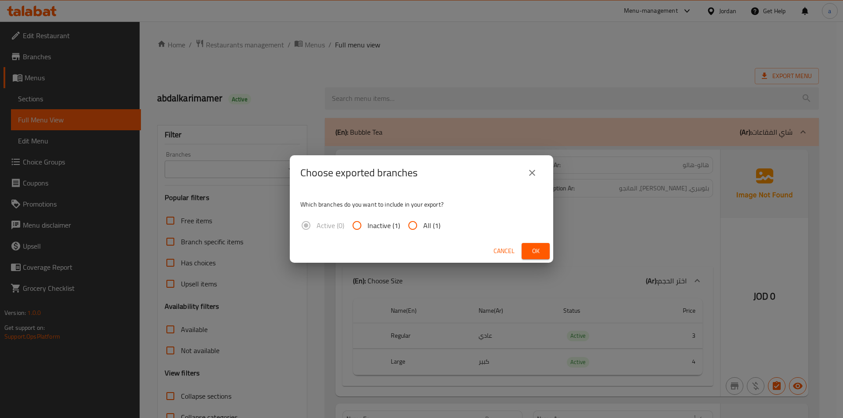
click at [416, 226] on input "All (1)" at bounding box center [412, 225] width 21 height 21
radio input "true"
click at [532, 255] on span "Ok" at bounding box center [536, 251] width 14 height 11
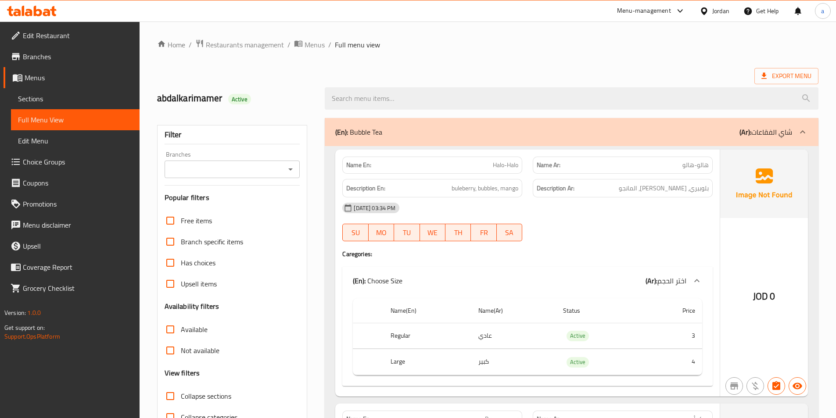
drag, startPoint x: 575, startPoint y: 44, endPoint x: 580, endPoint y: 44, distance: 4.8
click at [575, 44] on ol "Home / Restaurants management / Menus / Full menu view" at bounding box center [488, 44] width 662 height 11
